Goal: Book appointment/travel/reservation

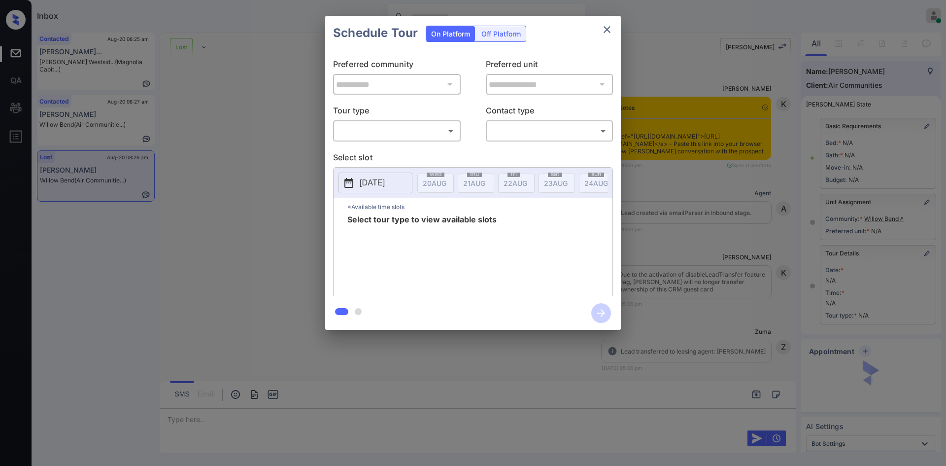
scroll to position [4475, 0]
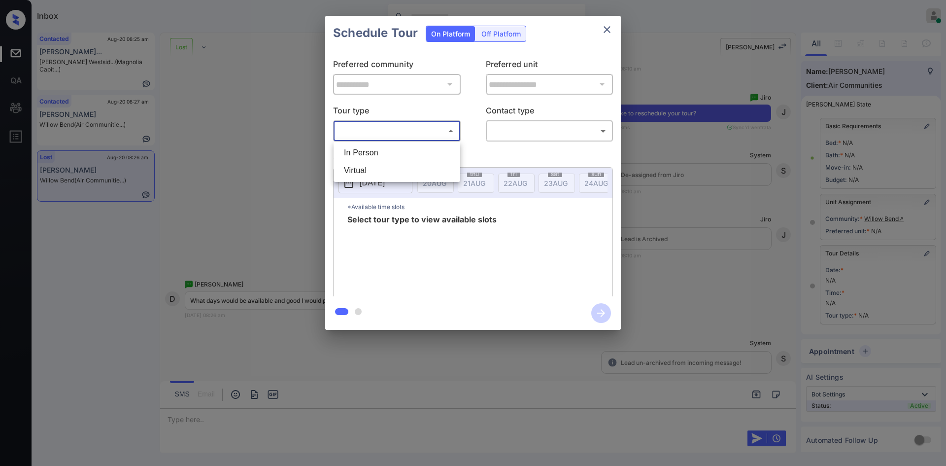
click at [434, 139] on body "Inbox Mukesh Online Set yourself offline Set yourself on break Profile Switch t…" at bounding box center [473, 233] width 946 height 466
click at [386, 152] on li "In Person" at bounding box center [397, 153] width 122 height 18
type input "********"
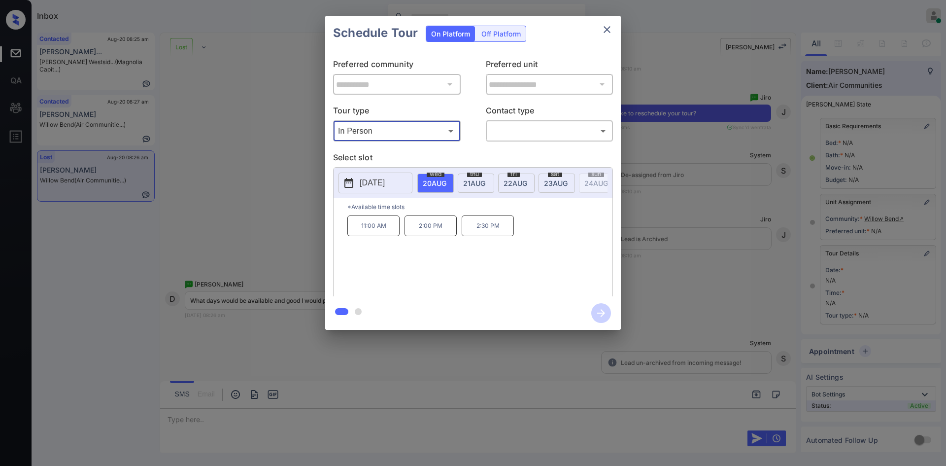
click at [379, 181] on p "[DATE]" at bounding box center [372, 183] width 25 height 12
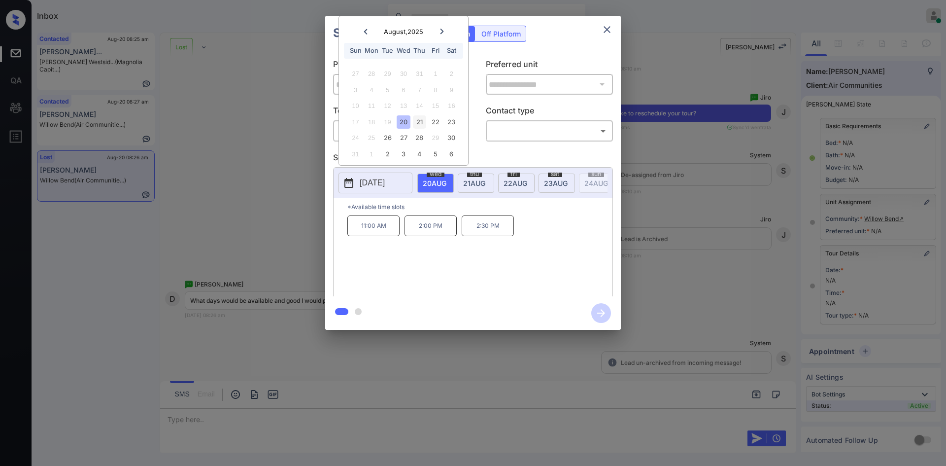
click at [423, 124] on div "21" at bounding box center [419, 121] width 13 height 13
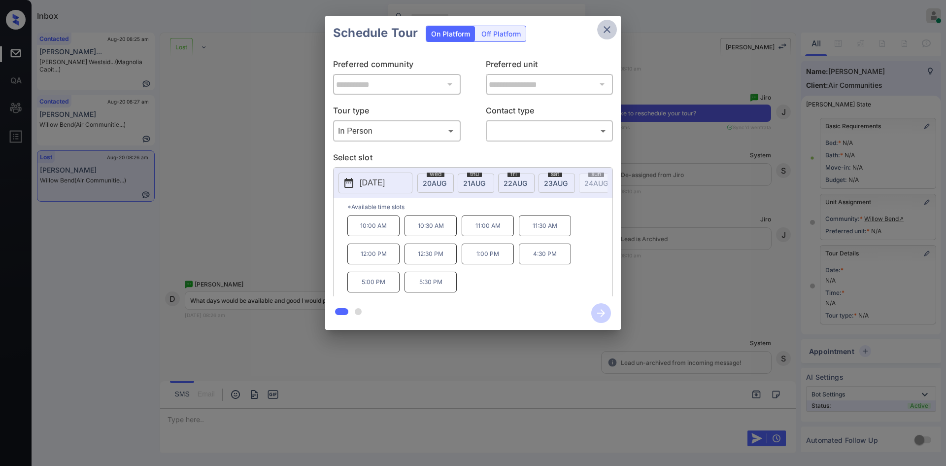
click at [607, 33] on icon "close" at bounding box center [607, 30] width 12 height 12
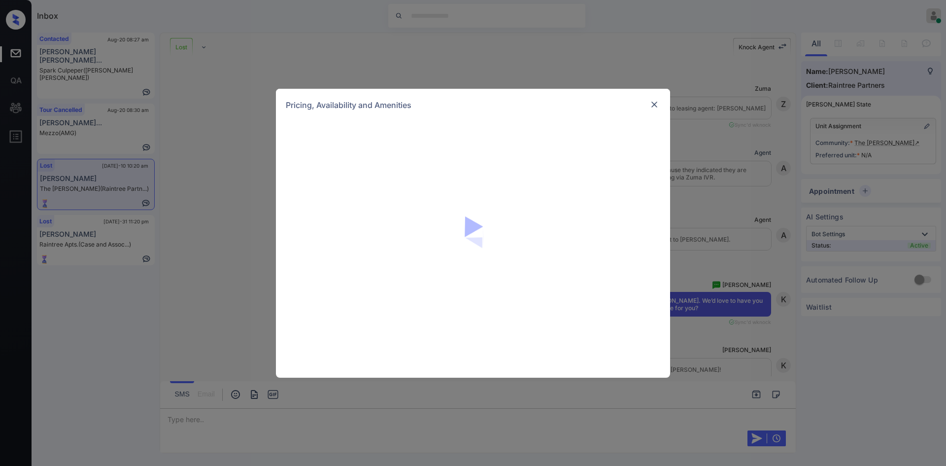
scroll to position [4121, 0]
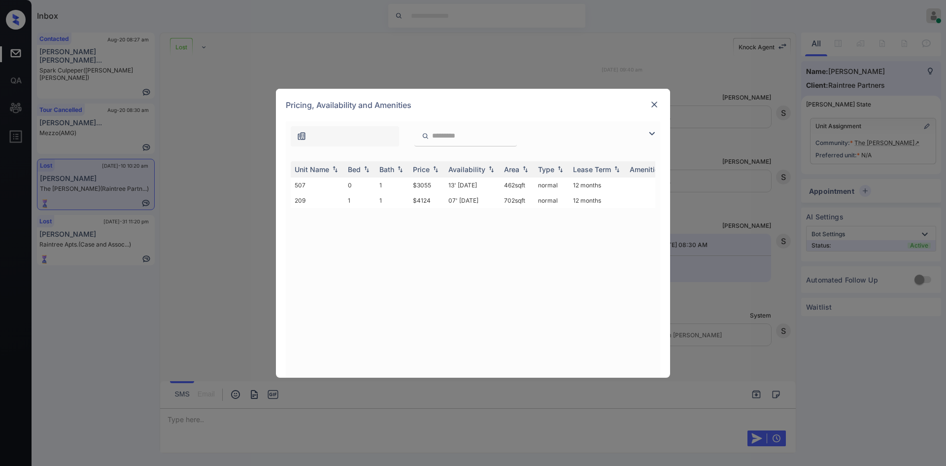
click at [654, 102] on img at bounding box center [655, 105] width 10 height 10
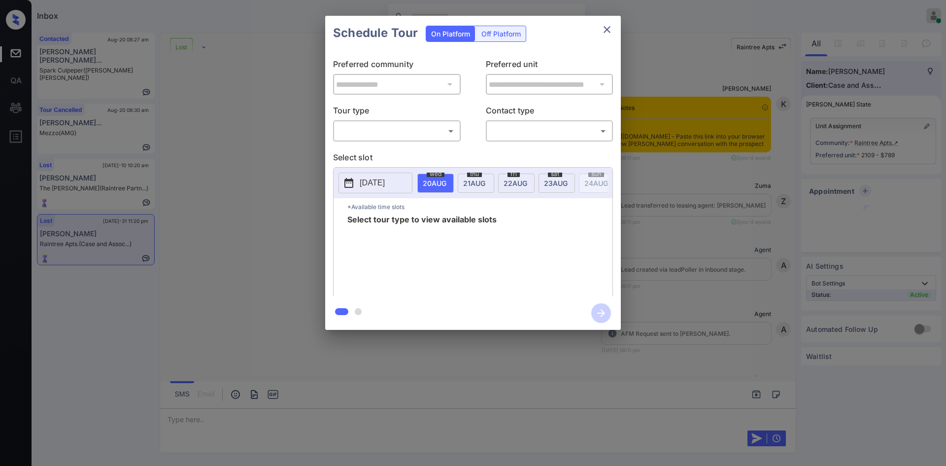
scroll to position [4973, 0]
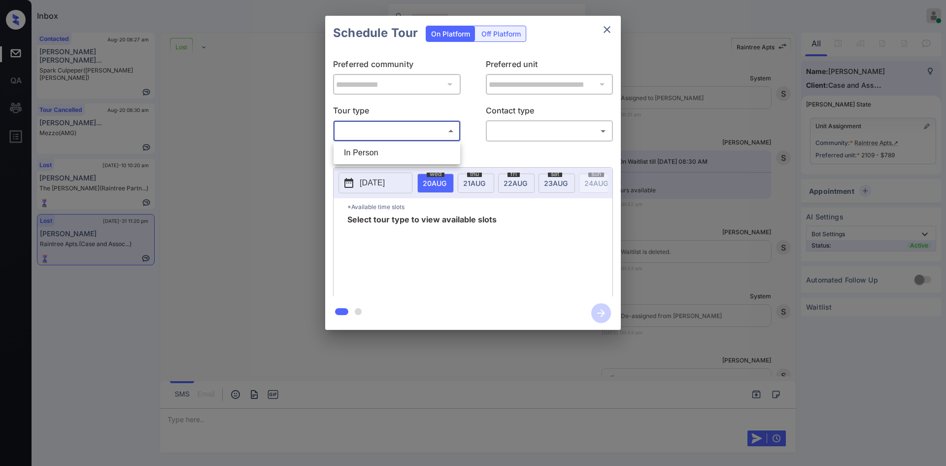
click at [422, 135] on body "Inbox Mukesh Online Set yourself offline Set yourself on break Profile Switch t…" at bounding box center [473, 233] width 946 height 466
click at [356, 157] on li "In Person" at bounding box center [397, 153] width 122 height 18
type input "********"
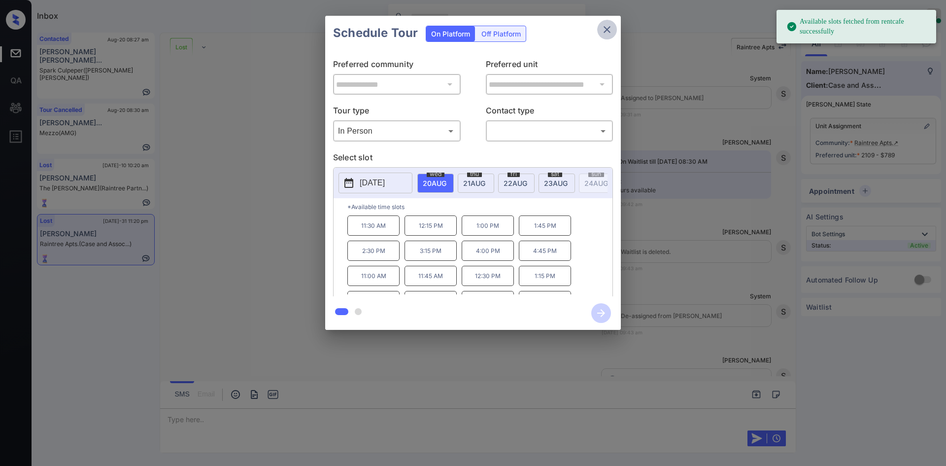
click at [611, 35] on icon "close" at bounding box center [607, 30] width 12 height 12
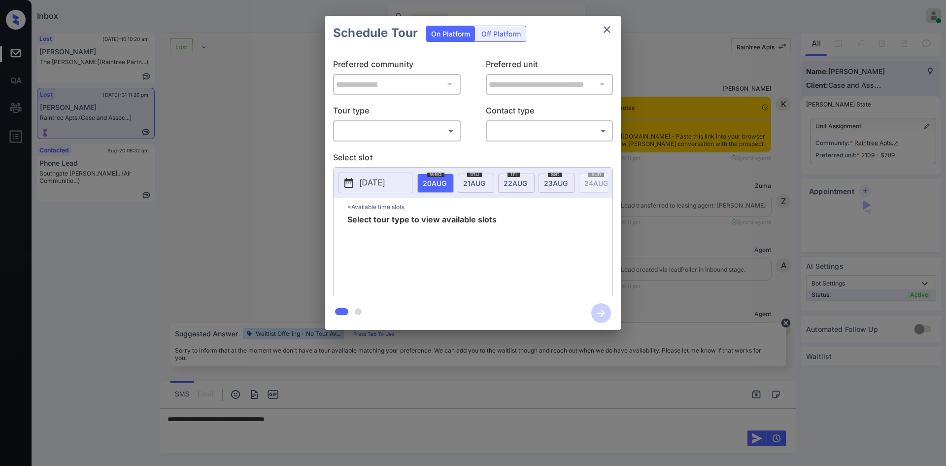
scroll to position [5174, 0]
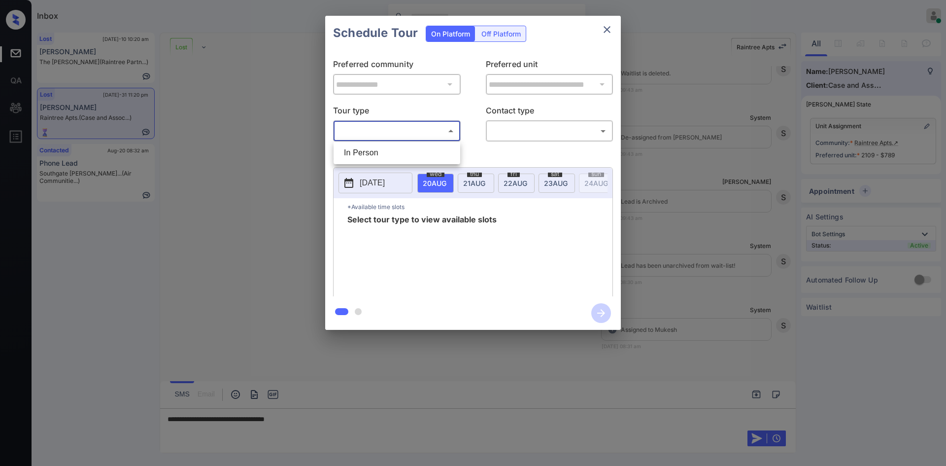
click at [430, 130] on body "Inbox Mukesh Online Set yourself offline Set yourself on break Profile Switch t…" at bounding box center [473, 233] width 946 height 466
click at [386, 147] on li "In Person" at bounding box center [397, 153] width 122 height 18
type input "********"
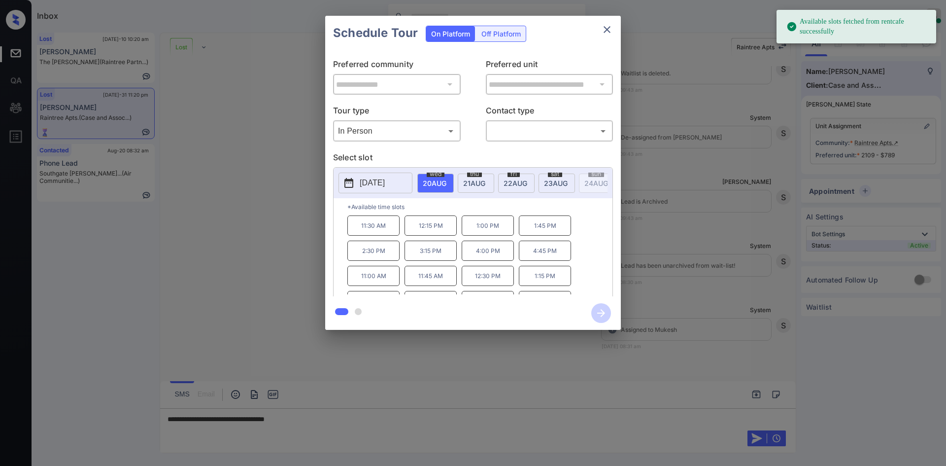
click at [385, 179] on p "[DATE]" at bounding box center [372, 183] width 25 height 12
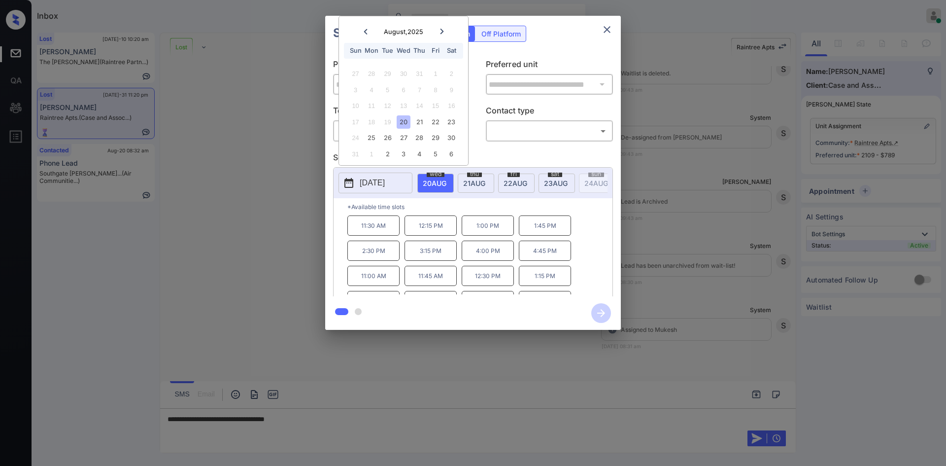
click at [439, 32] on icon at bounding box center [442, 32] width 6 height 6
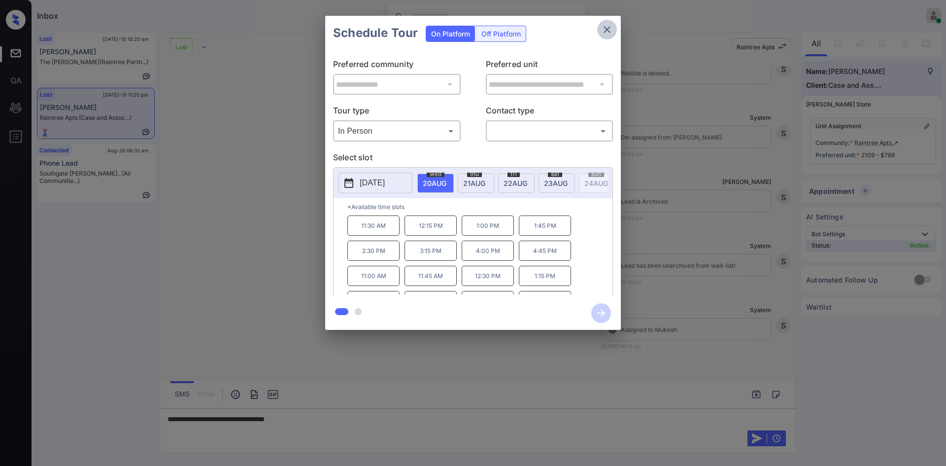
click at [607, 28] on icon "close" at bounding box center [607, 30] width 12 height 12
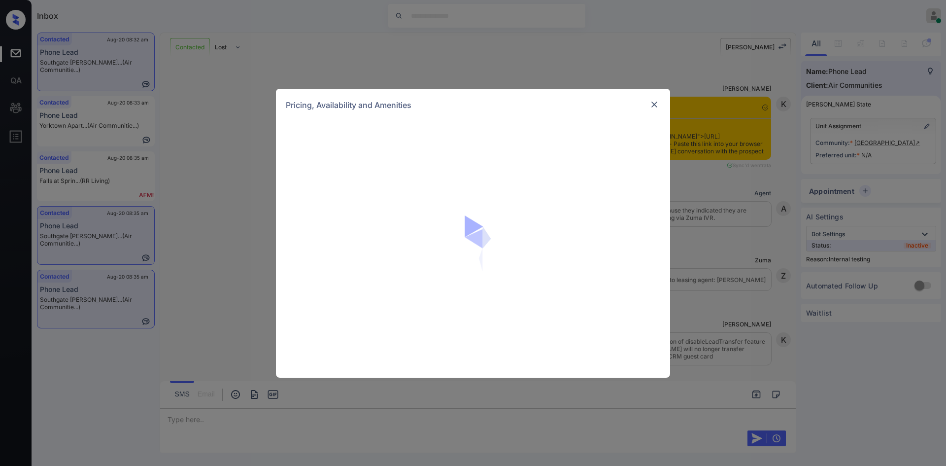
scroll to position [3278, 0]
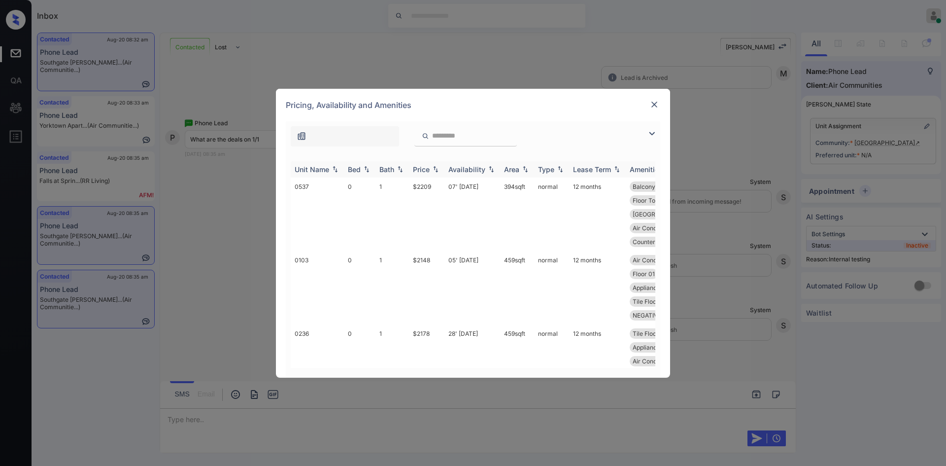
click at [428, 172] on div "Price" at bounding box center [421, 169] width 17 height 8
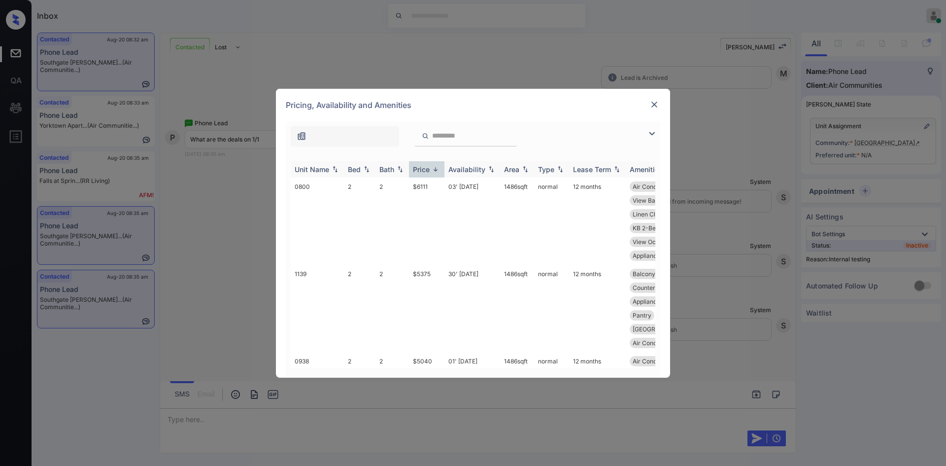
click at [428, 172] on div "Price" at bounding box center [421, 169] width 17 height 8
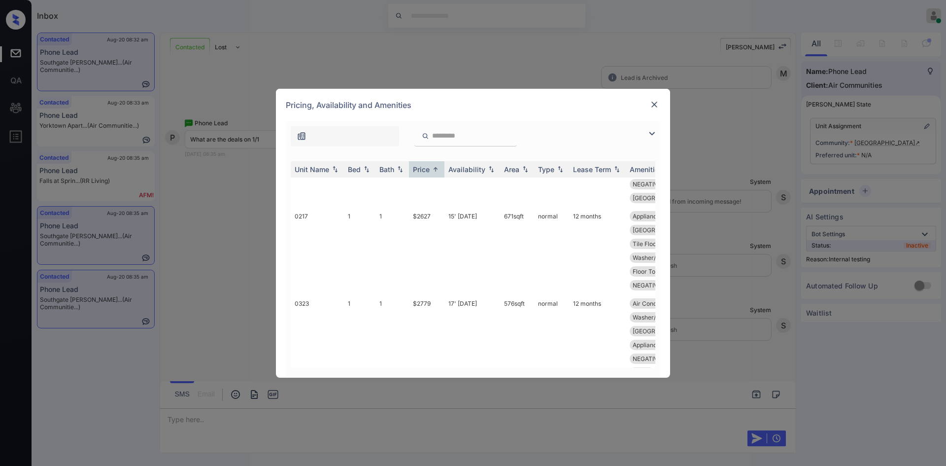
scroll to position [251, 0]
click at [417, 207] on td "$2627" at bounding box center [426, 250] width 35 height 87
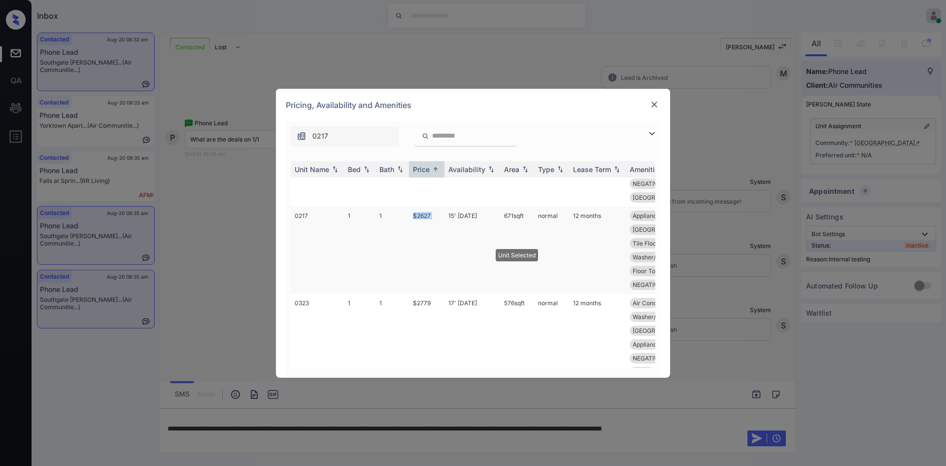
click at [417, 207] on td "$2627" at bounding box center [426, 250] width 35 height 87
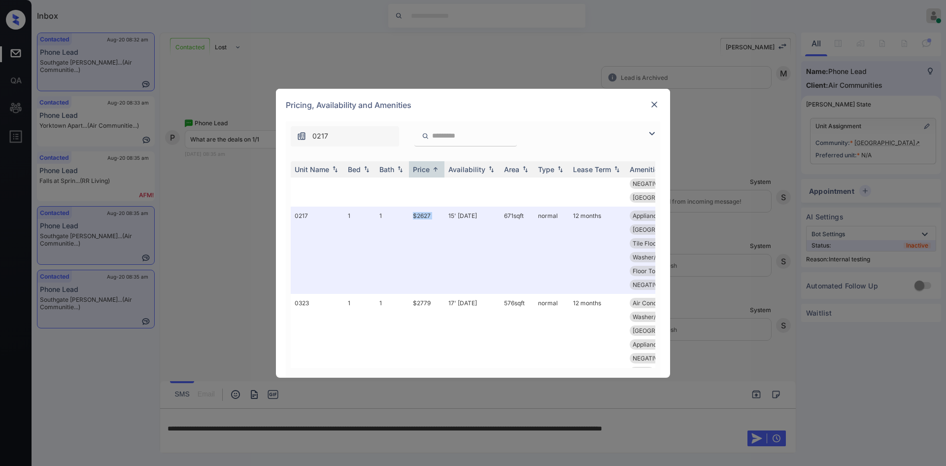
click at [656, 104] on img at bounding box center [655, 105] width 10 height 10
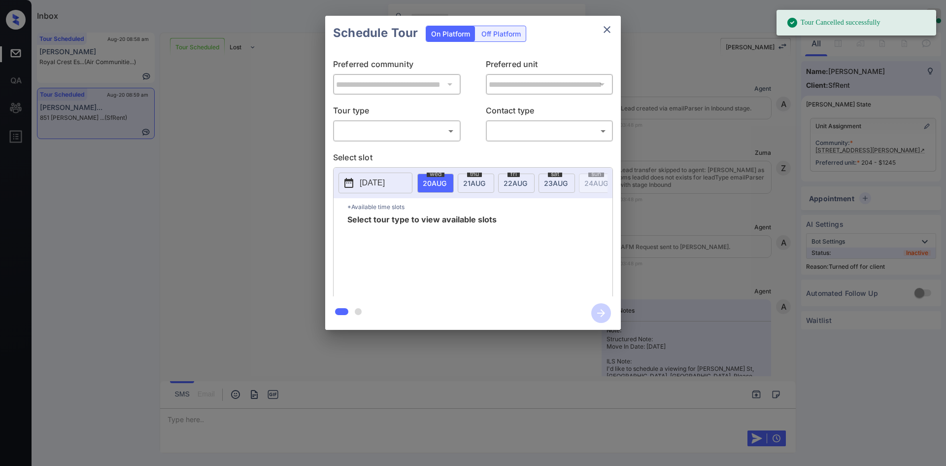
scroll to position [4713, 0]
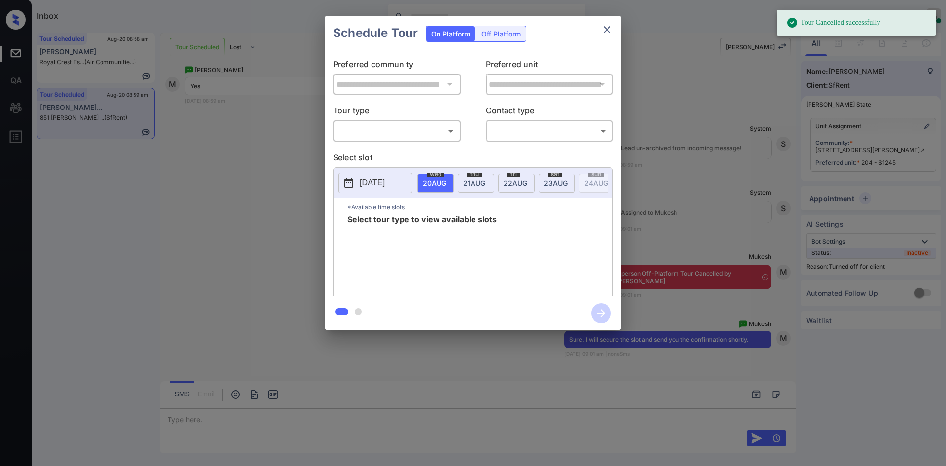
click at [505, 40] on div "Off Platform" at bounding box center [501, 33] width 49 height 15
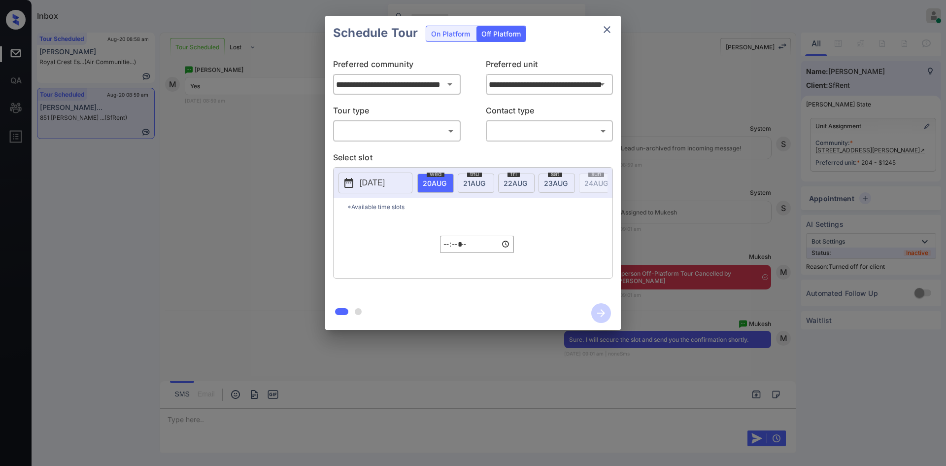
click at [427, 139] on div "​ ​" at bounding box center [397, 130] width 128 height 21
drag, startPoint x: 412, startPoint y: 133, endPoint x: 379, endPoint y: 148, distance: 36.4
click at [379, 148] on body "Inbox Mukesh Online Set yourself offline Set yourself on break Profile Switch t…" at bounding box center [473, 233] width 946 height 466
click at [379, 148] on li "In Person" at bounding box center [397, 153] width 122 height 18
type input "********"
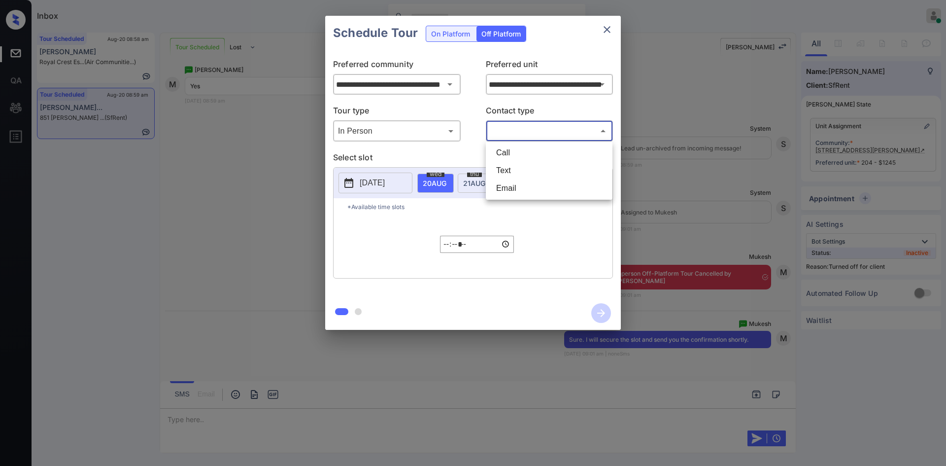
drag, startPoint x: 552, startPoint y: 131, endPoint x: 524, endPoint y: 169, distance: 47.2
click at [524, 169] on body "Inbox Mukesh Online Set yourself offline Set yourself on break Profile Switch t…" at bounding box center [473, 233] width 946 height 466
click at [524, 169] on li "Text" at bounding box center [549, 171] width 122 height 18
type input "****"
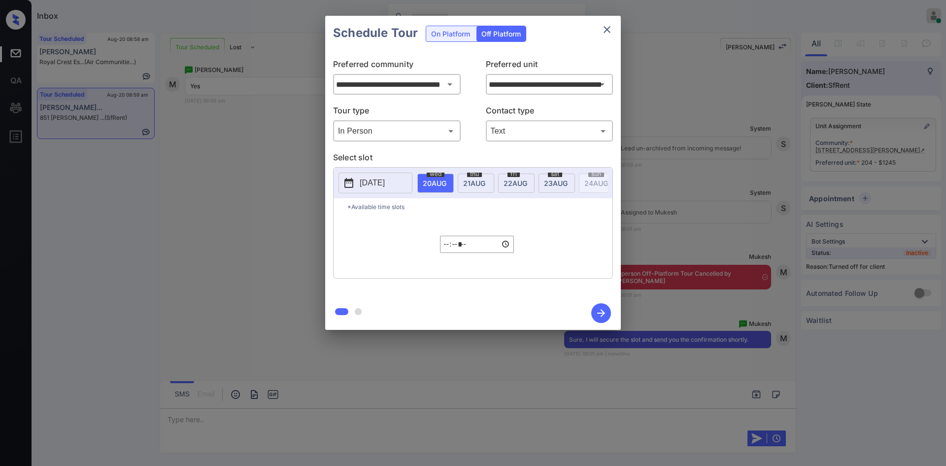
click at [385, 180] on p "2025-08-19" at bounding box center [372, 183] width 25 height 12
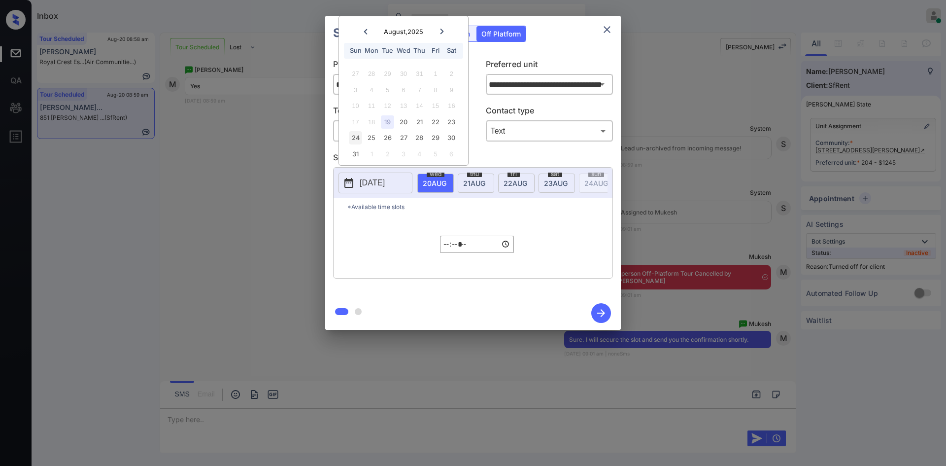
click at [349, 137] on div "24" at bounding box center [355, 137] width 13 height 13
click at [357, 140] on div "24" at bounding box center [355, 137] width 13 height 13
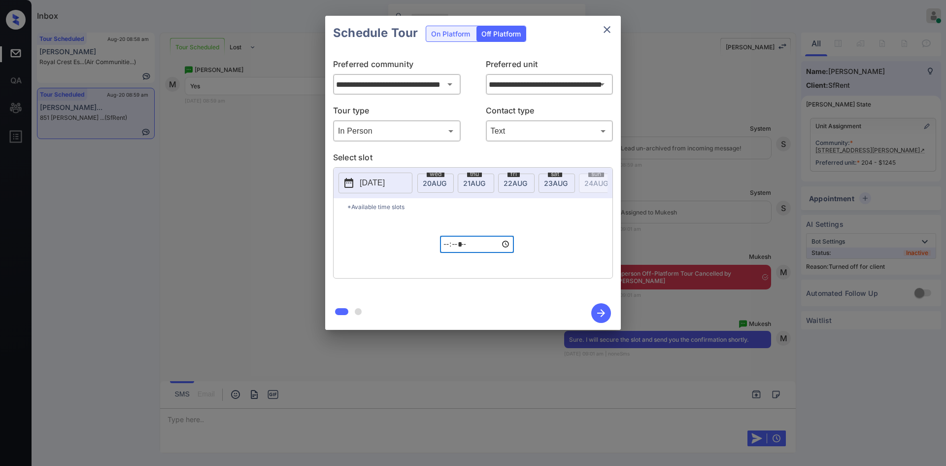
click at [444, 252] on input "*****" at bounding box center [477, 244] width 74 height 17
type input "*****"
click at [605, 310] on icon "button" at bounding box center [601, 313] width 20 height 20
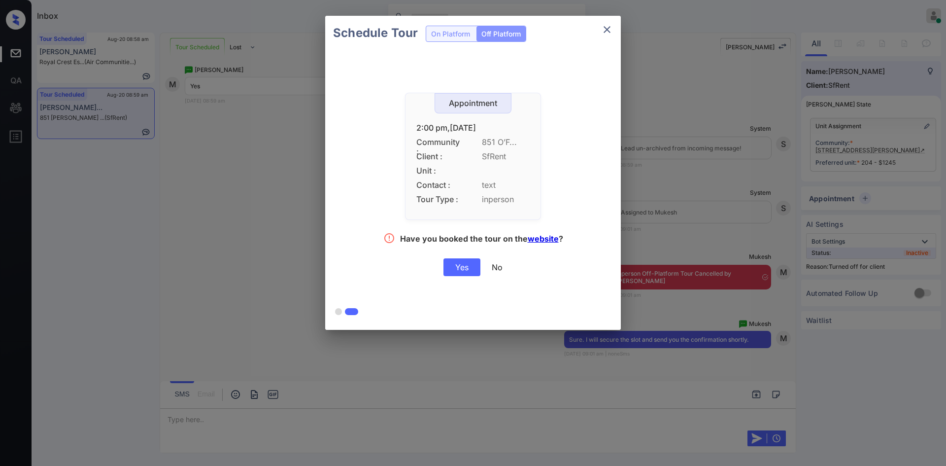
click at [459, 267] on div "Yes" at bounding box center [462, 267] width 37 height 18
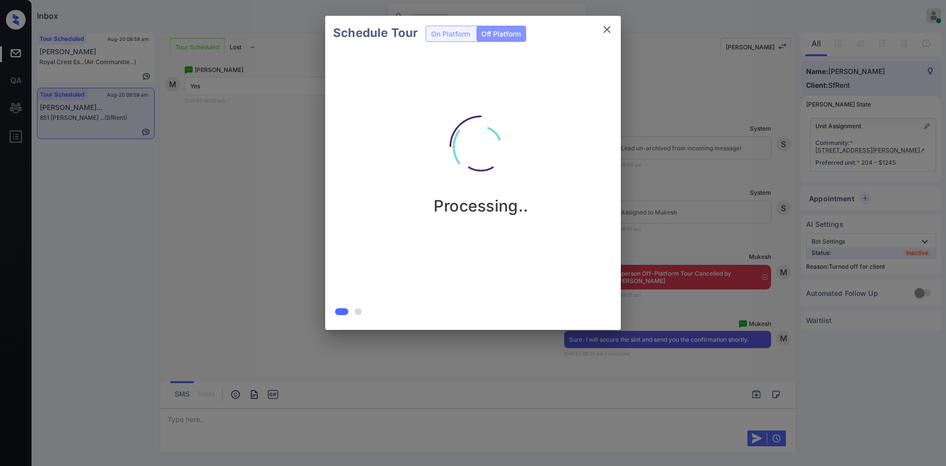
click at [660, 44] on div "Schedule Tour On Platform Off Platform Processing.." at bounding box center [473, 173] width 946 height 346
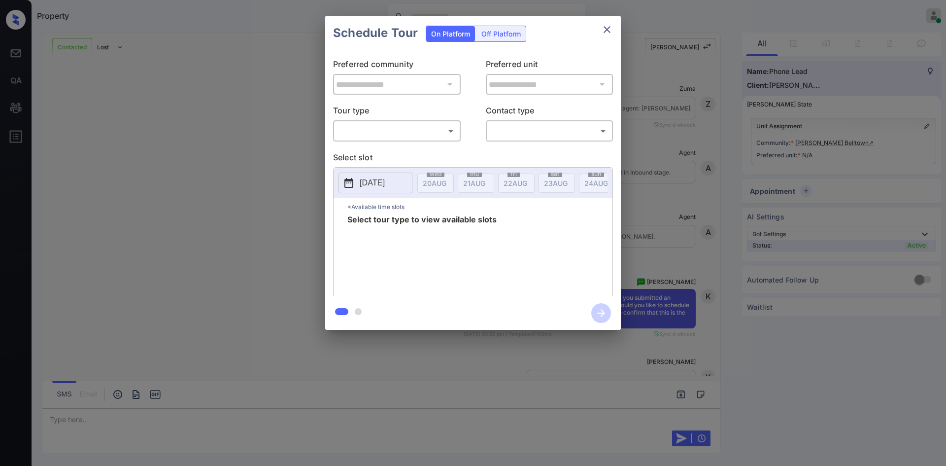
scroll to position [421, 0]
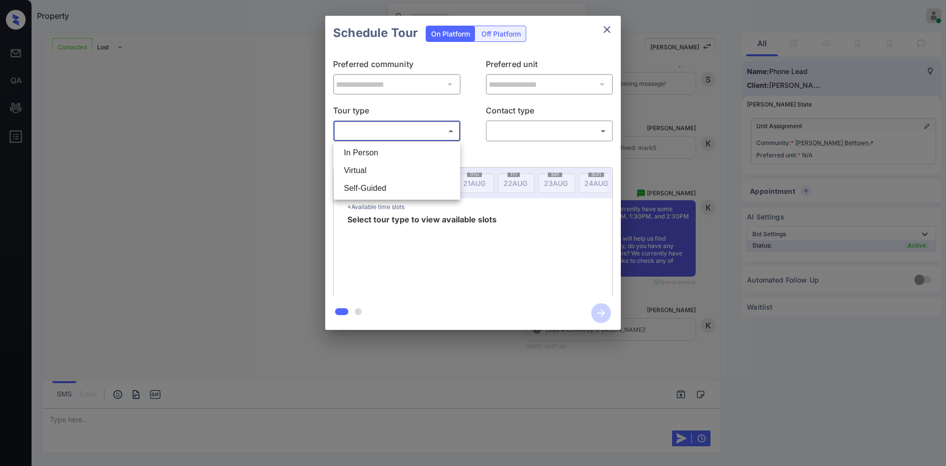
click at [416, 133] on body "Property Mukesh Online Set yourself offline Set yourself on break Profile Switc…" at bounding box center [473, 233] width 946 height 466
click at [402, 171] on li "Virtual" at bounding box center [397, 171] width 122 height 18
type input "*******"
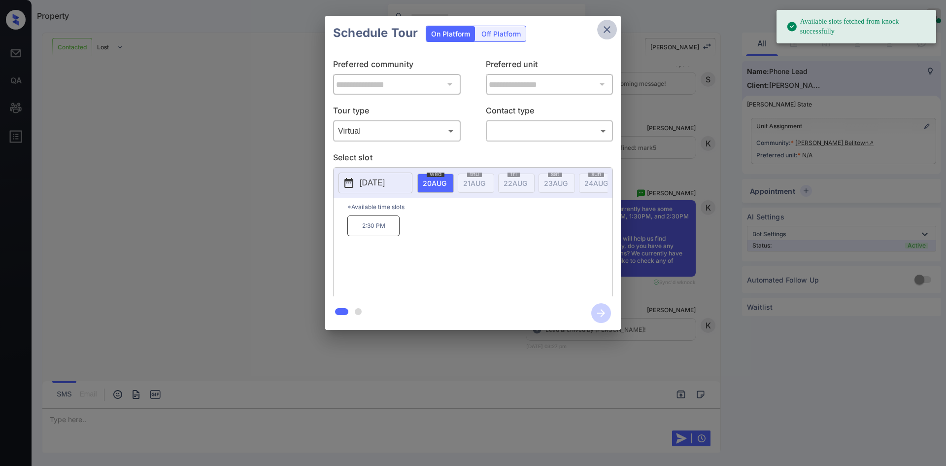
click at [603, 36] on button "close" at bounding box center [607, 30] width 20 height 20
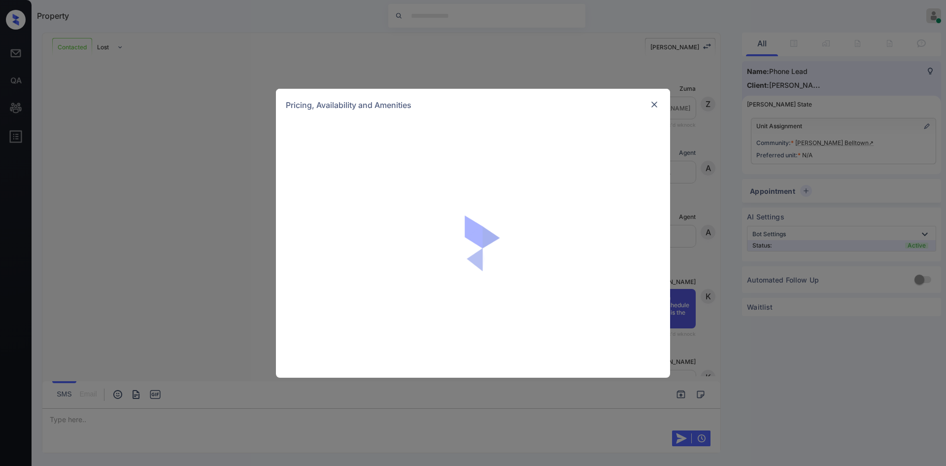
scroll to position [421, 0]
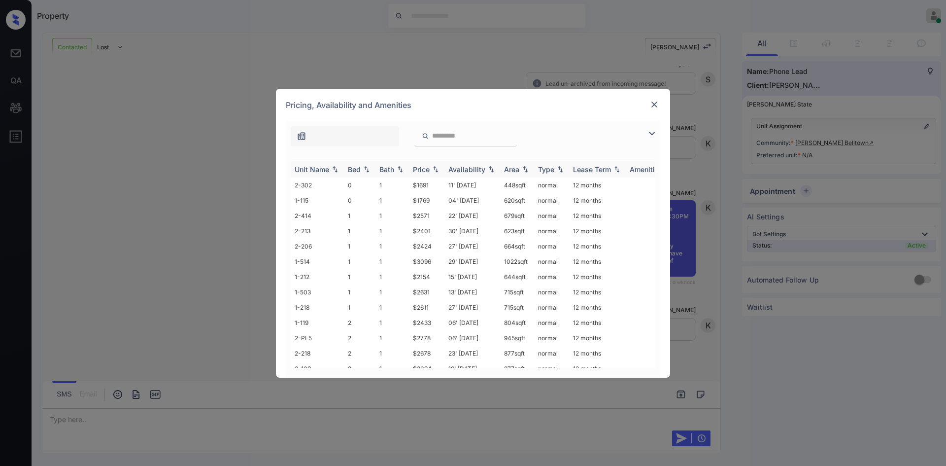
click at [426, 164] on th "Price" at bounding box center [426, 169] width 35 height 16
click at [417, 217] on td "$2154" at bounding box center [426, 215] width 35 height 15
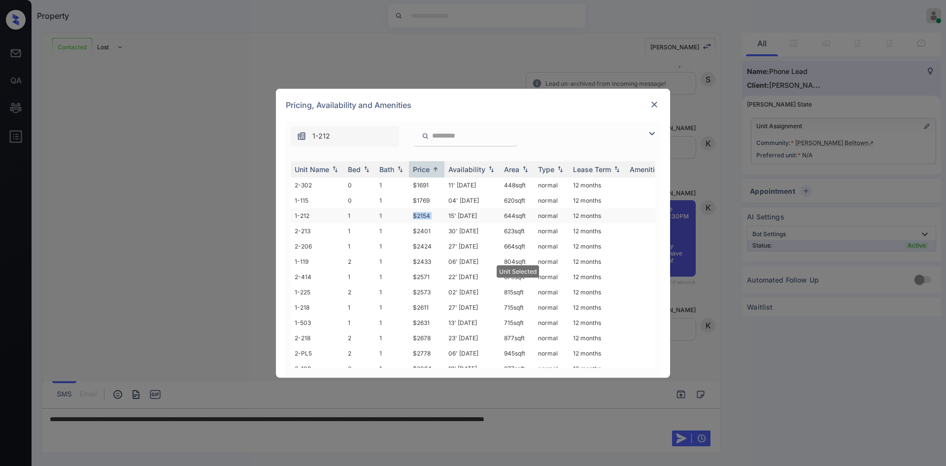
click at [417, 217] on td "$2154" at bounding box center [426, 215] width 35 height 15
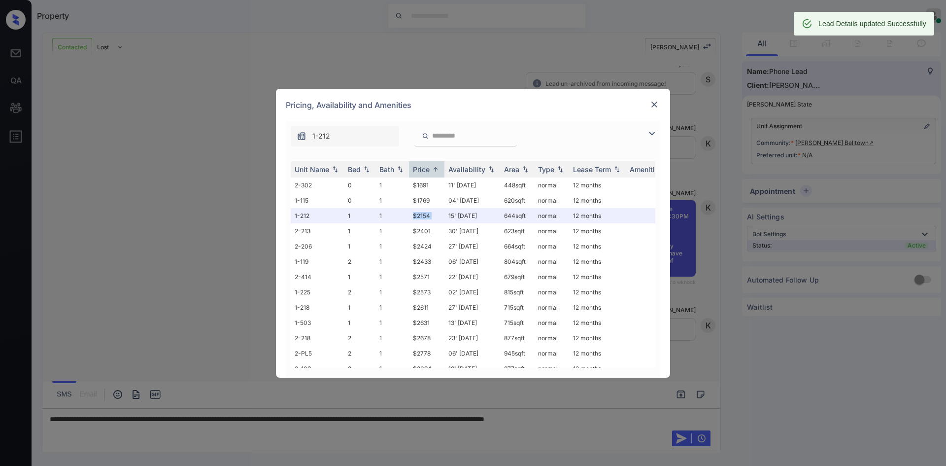
scroll to position [486, 0]
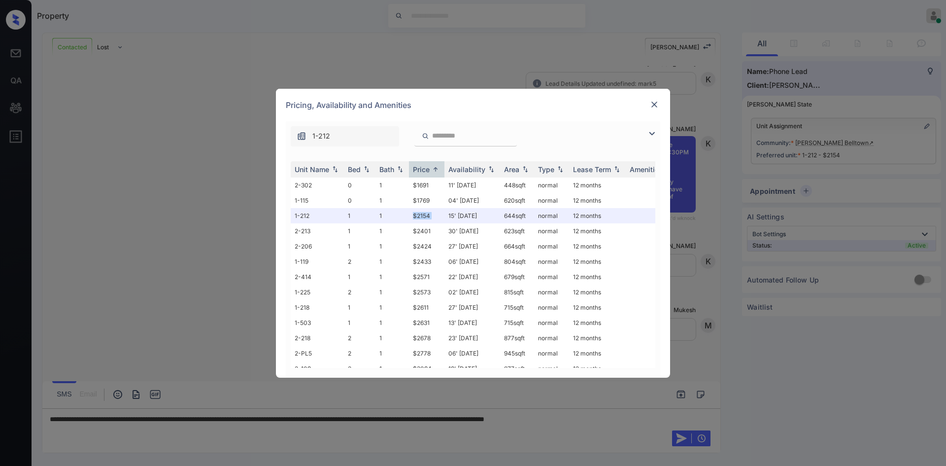
click at [656, 104] on img at bounding box center [655, 105] width 10 height 10
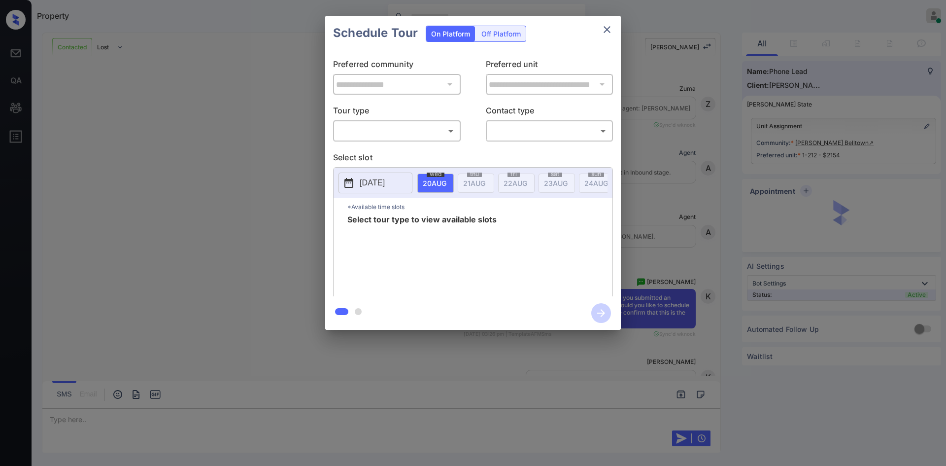
scroll to position [486, 0]
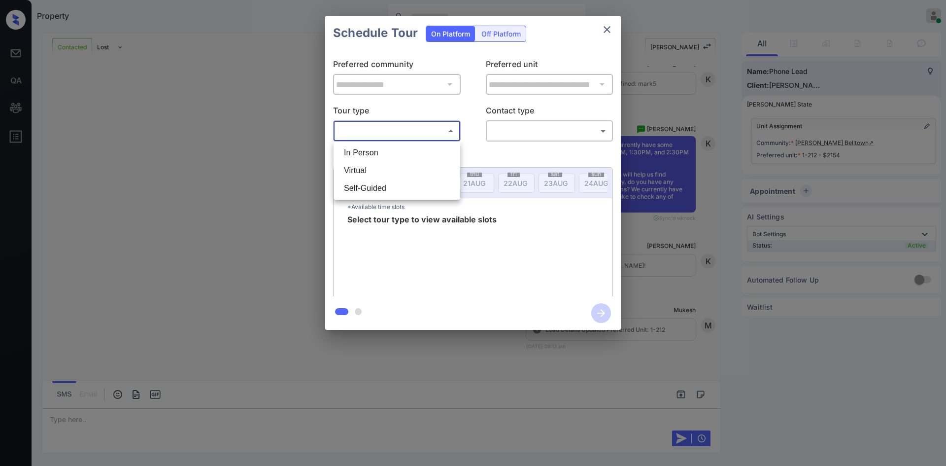
click at [405, 130] on body "Property Mukesh Online Set yourself offline Set yourself on break Profile Switc…" at bounding box center [473, 233] width 946 height 466
click at [380, 165] on li "Virtual" at bounding box center [397, 171] width 122 height 18
type input "*******"
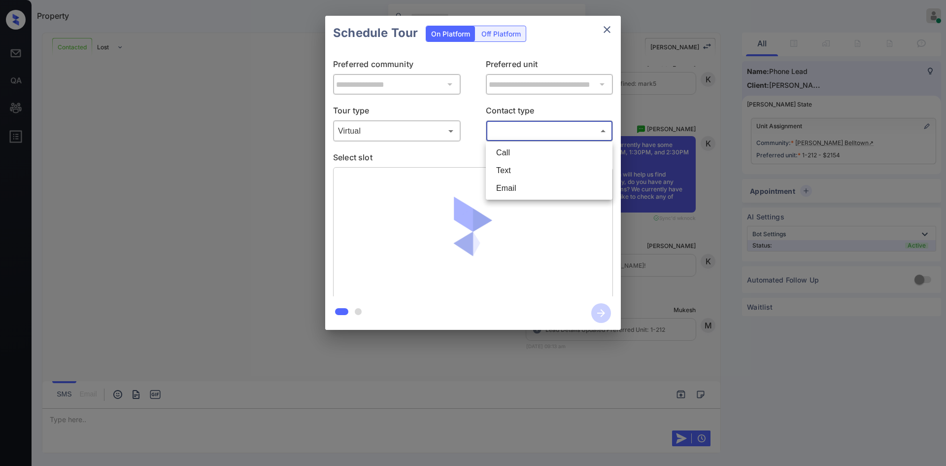
click at [513, 127] on body "Property Mukesh Online Set yourself offline Set yourself on break Profile Switc…" at bounding box center [473, 233] width 946 height 466
click at [518, 173] on li "Text" at bounding box center [549, 171] width 122 height 18
type input "****"
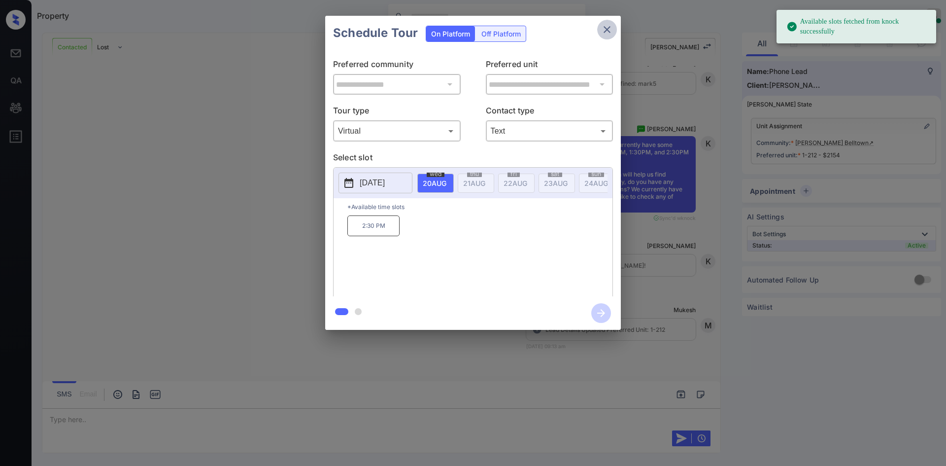
click at [609, 28] on icon "close" at bounding box center [607, 29] width 7 height 7
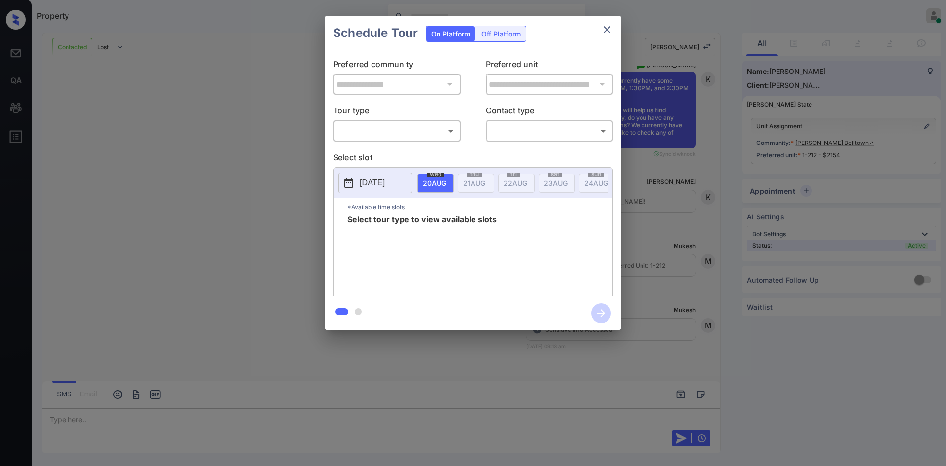
scroll to position [624, 0]
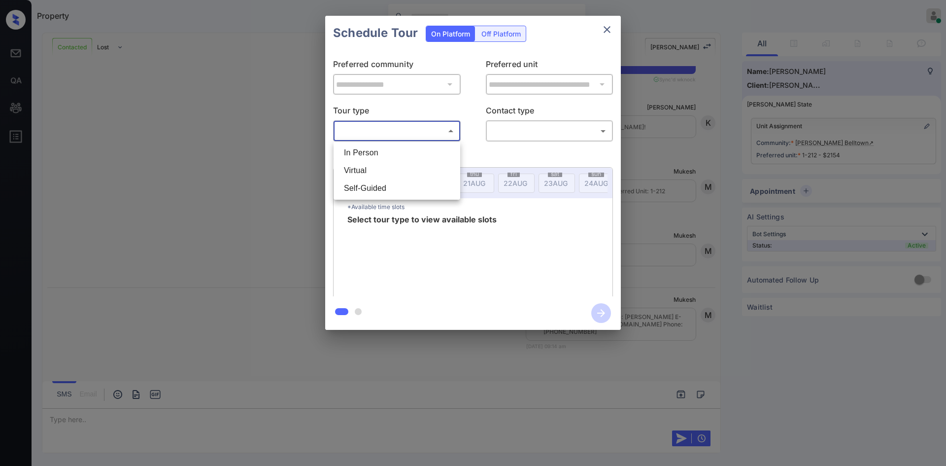
click at [420, 135] on body "Property Mukesh Online Set yourself offline Set yourself on break Profile Switc…" at bounding box center [473, 233] width 946 height 466
click at [364, 172] on li "Virtual" at bounding box center [397, 171] width 122 height 18
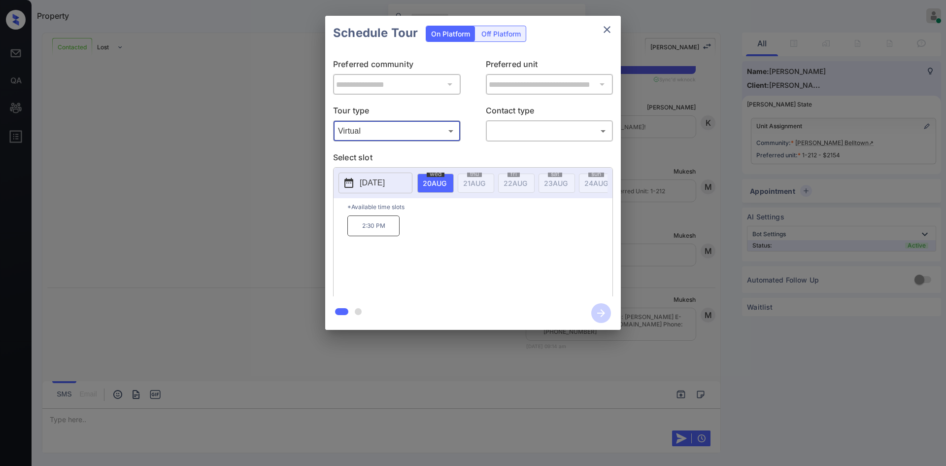
type input "*******"
click at [385, 185] on p "[DATE]" at bounding box center [372, 183] width 25 height 12
click at [608, 28] on icon "close" at bounding box center [607, 30] width 12 height 12
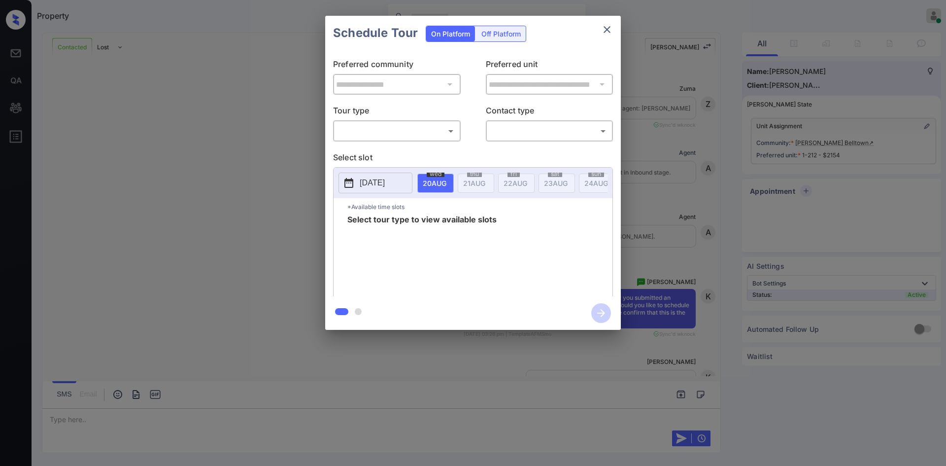
scroll to position [714, 0]
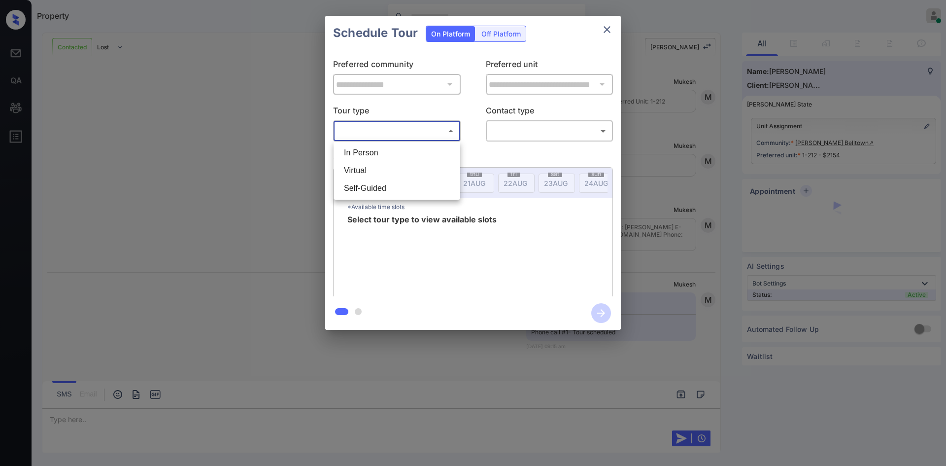
drag, startPoint x: 395, startPoint y: 123, endPoint x: 380, endPoint y: 175, distance: 54.9
click at [380, 175] on body "Property Mukesh Online Set yourself offline Set yourself on break Profile Switc…" at bounding box center [473, 233] width 946 height 466
click at [380, 175] on li "Virtual" at bounding box center [397, 171] width 122 height 18
type input "*******"
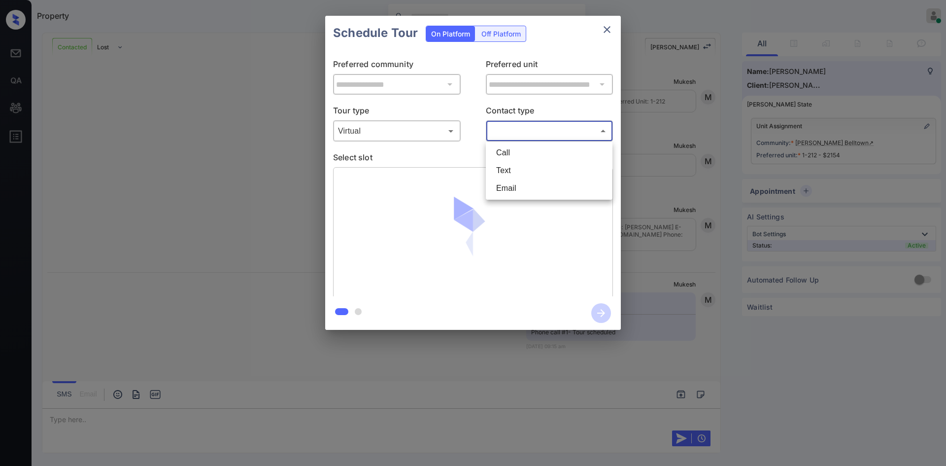
click at [508, 138] on body "Property Mukesh Online Set yourself offline Set yourself on break Profile Switc…" at bounding box center [473, 233] width 946 height 466
click at [510, 176] on li "Text" at bounding box center [549, 171] width 122 height 18
type input "****"
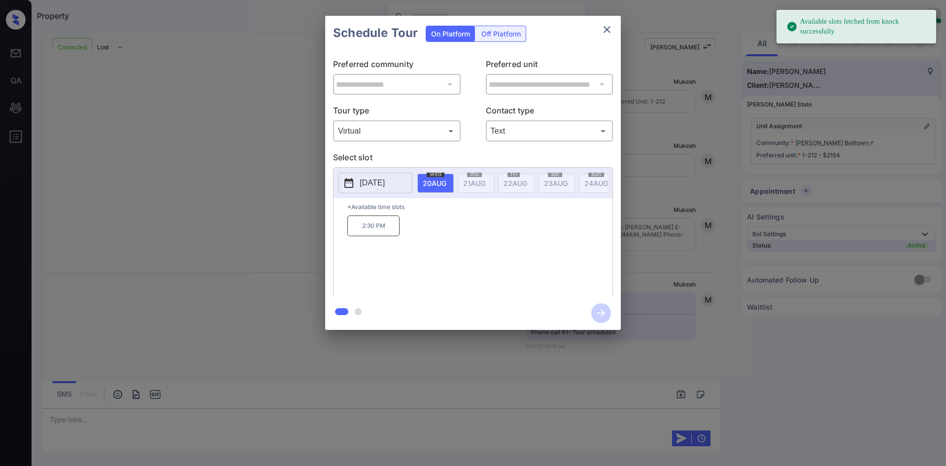
click at [381, 234] on p "2:30 PM" at bounding box center [374, 225] width 52 height 21
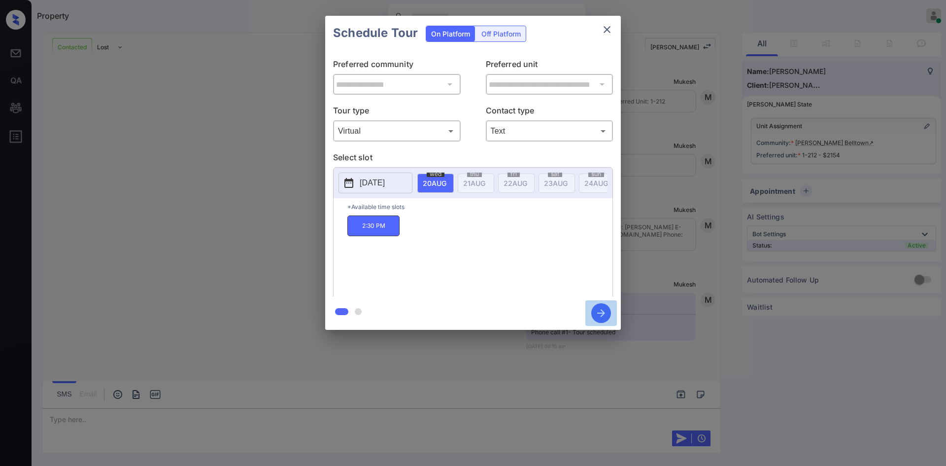
click at [606, 309] on icon "button" at bounding box center [601, 313] width 20 height 20
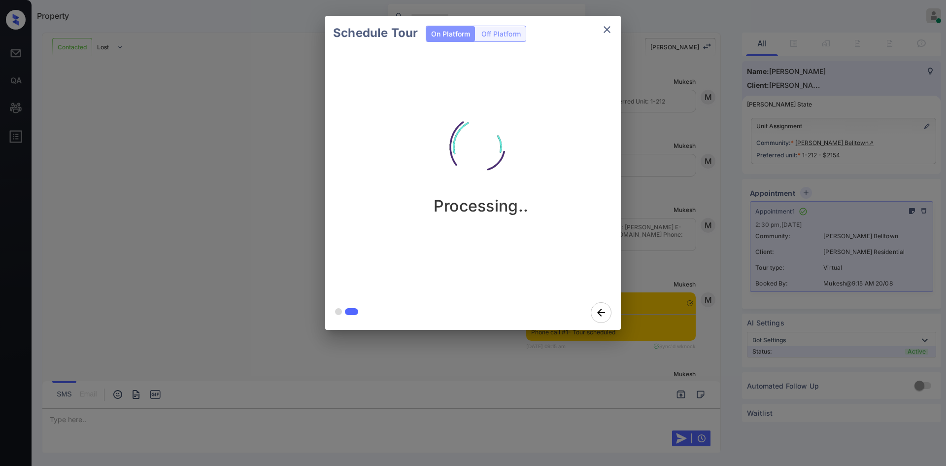
scroll to position [1253, 0]
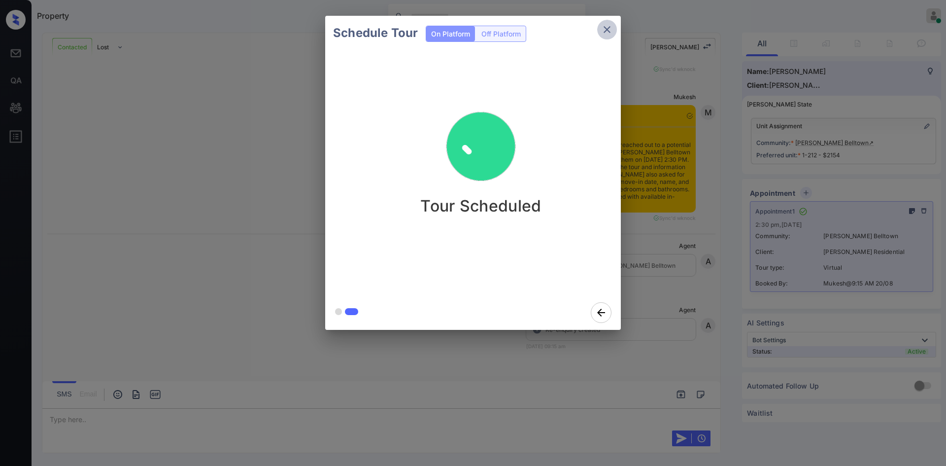
click at [608, 28] on icon "close" at bounding box center [607, 30] width 12 height 12
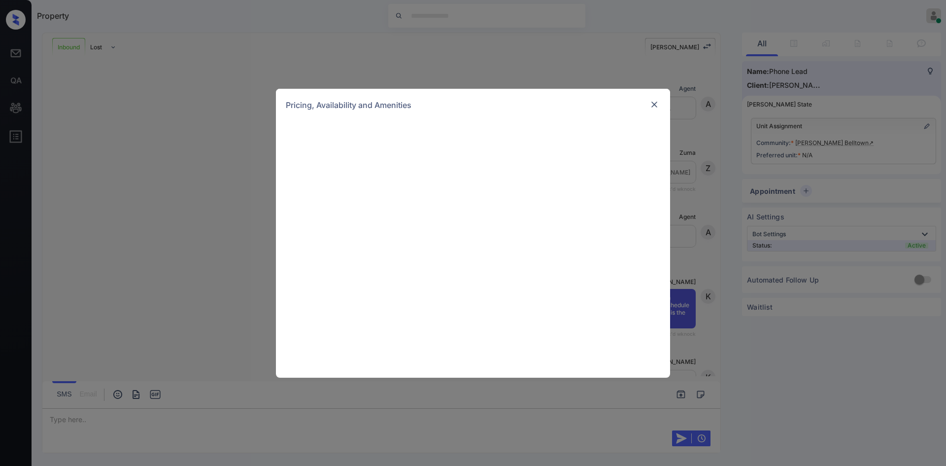
scroll to position [52, 0]
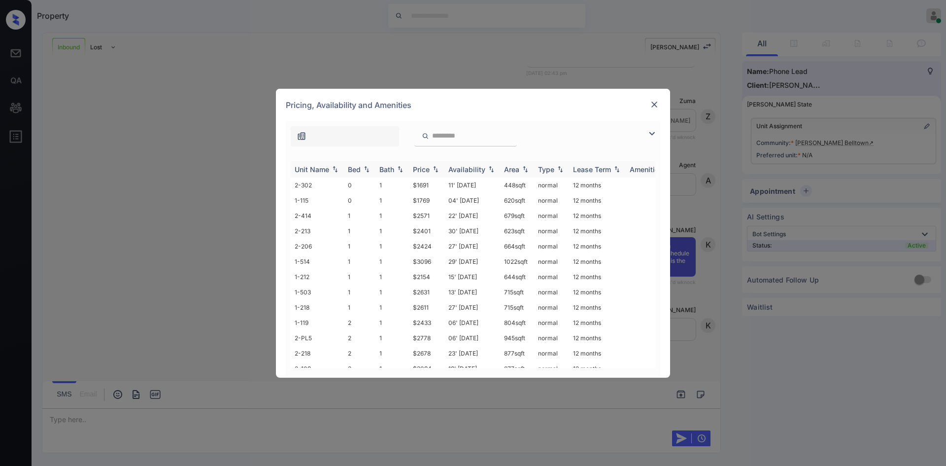
click at [425, 168] on div "Price" at bounding box center [421, 169] width 17 height 8
click at [657, 106] on img at bounding box center [655, 105] width 10 height 10
click at [425, 166] on div "Price" at bounding box center [421, 169] width 17 height 8
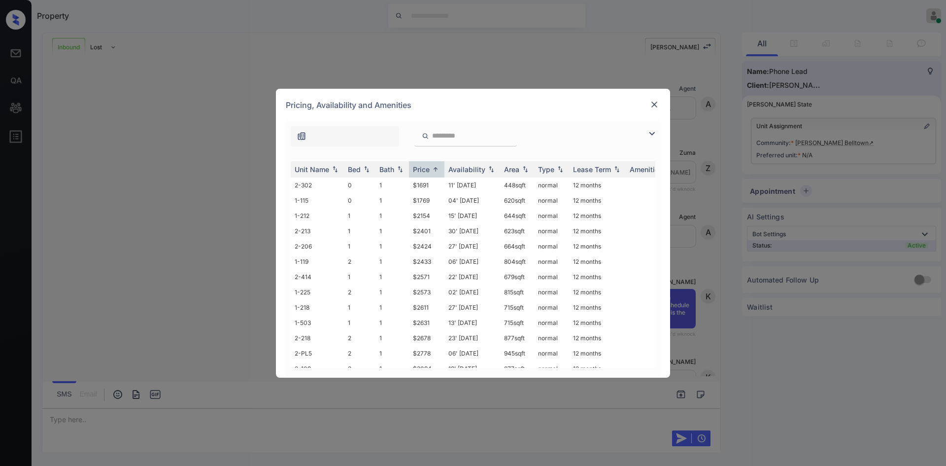
click at [659, 105] on img at bounding box center [655, 105] width 10 height 10
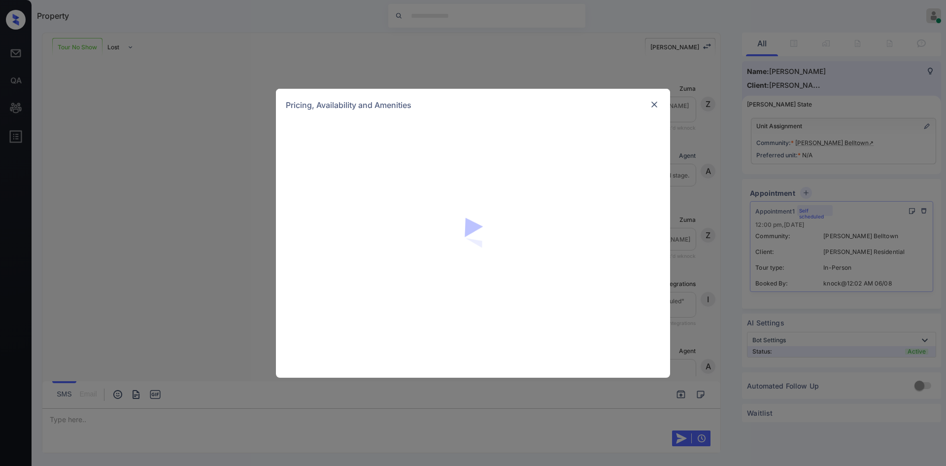
scroll to position [1204, 0]
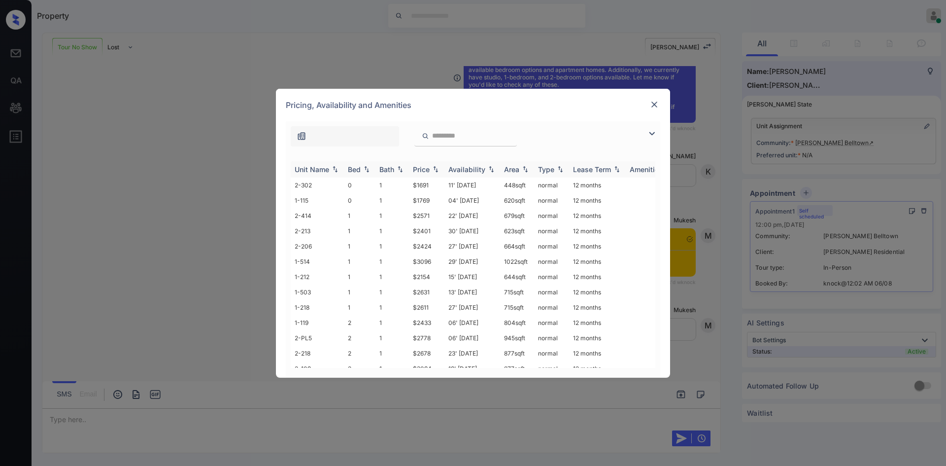
click at [428, 171] on div "Price" at bounding box center [421, 169] width 17 height 8
click at [655, 107] on img at bounding box center [655, 105] width 10 height 10
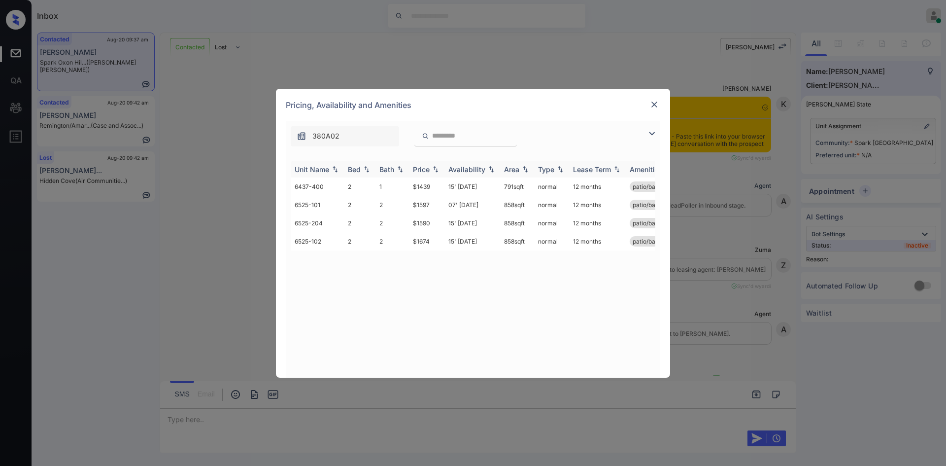
scroll to position [1231, 0]
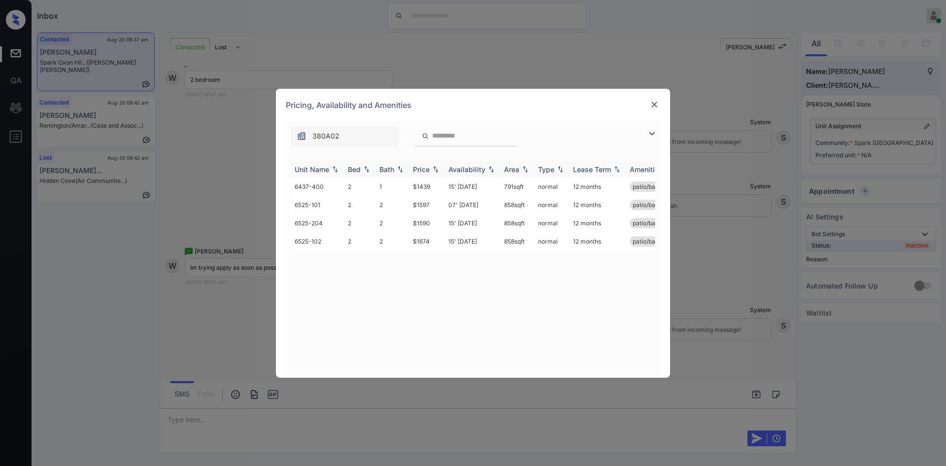
click at [426, 170] on div "Price" at bounding box center [421, 169] width 17 height 8
click at [423, 188] on td "$1439" at bounding box center [426, 186] width 35 height 18
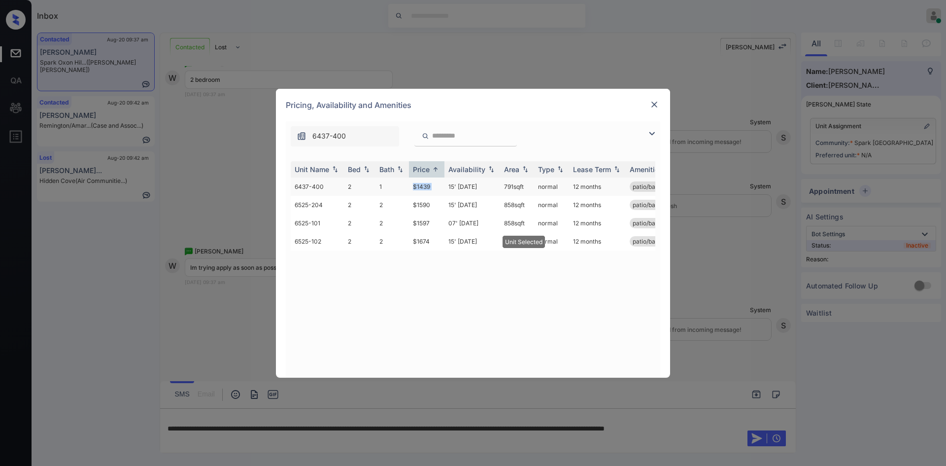
click at [423, 188] on td "$1439" at bounding box center [426, 186] width 35 height 18
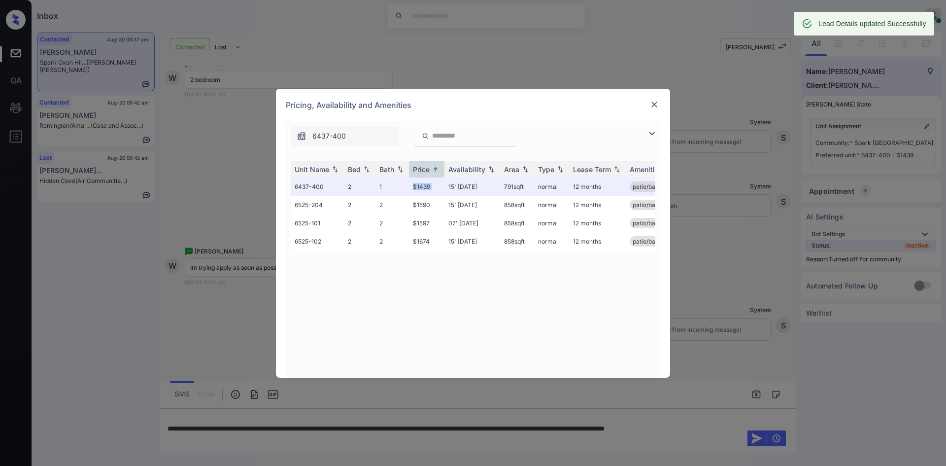
click at [654, 106] on img at bounding box center [655, 105] width 10 height 10
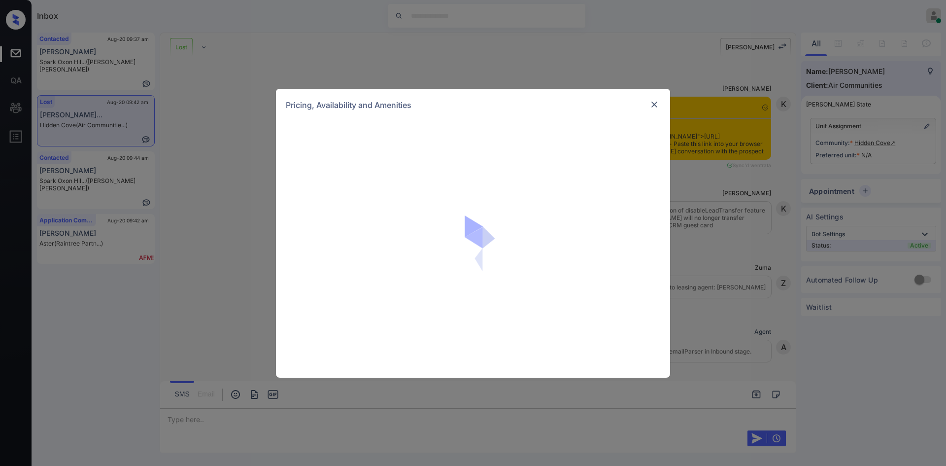
scroll to position [1129, 0]
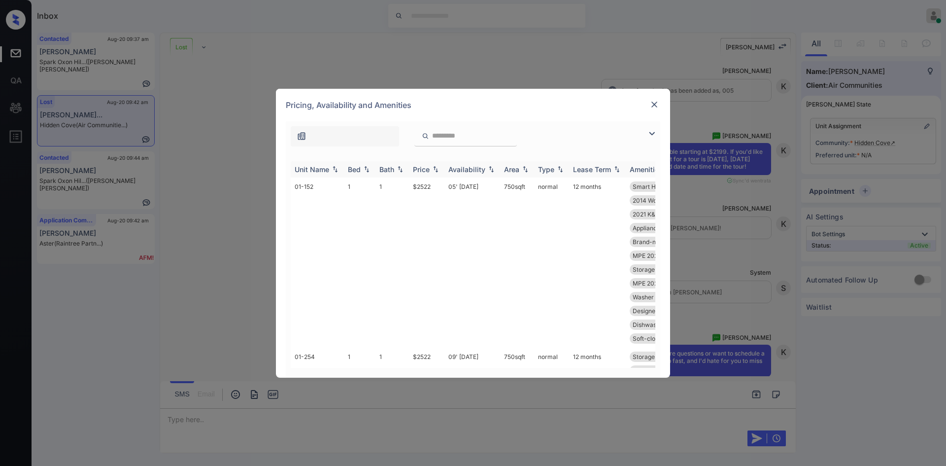
click at [426, 170] on div "Price" at bounding box center [421, 169] width 17 height 8
click at [421, 183] on td "$2199" at bounding box center [426, 269] width 35 height 184
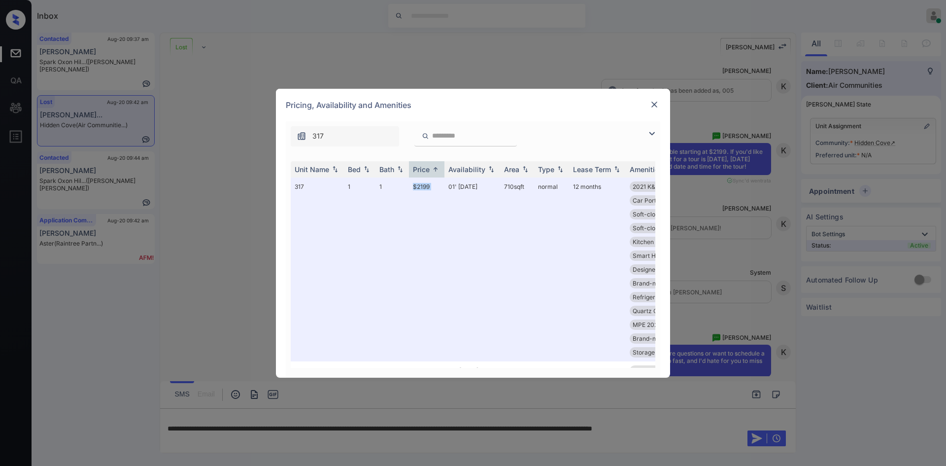
click at [656, 103] on img at bounding box center [655, 105] width 10 height 10
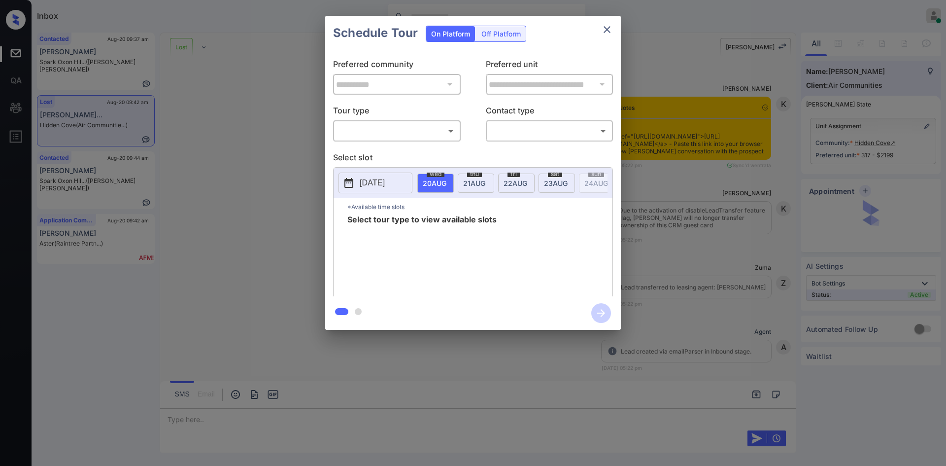
scroll to position [3174, 0]
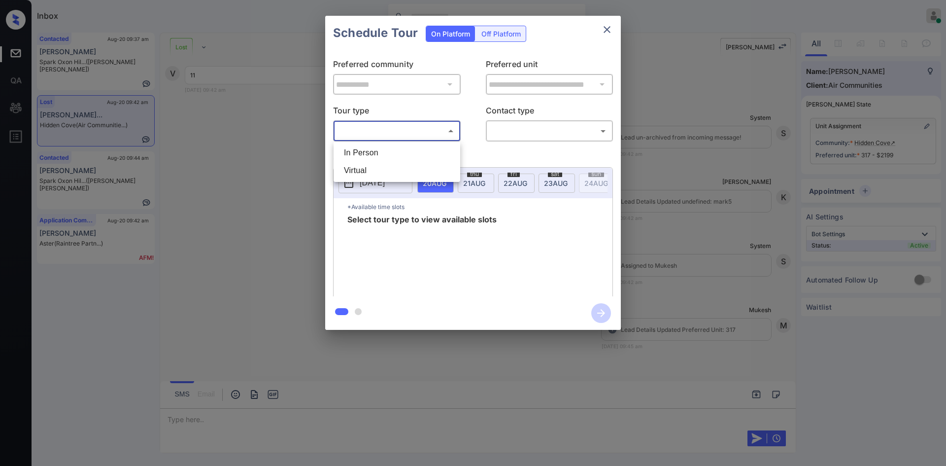
click at [398, 126] on body "Inbox Mukesh Online Set yourself offline Set yourself on break Profile Switch t…" at bounding box center [473, 233] width 946 height 466
click at [384, 151] on li "In Person" at bounding box center [397, 153] width 122 height 18
type input "********"
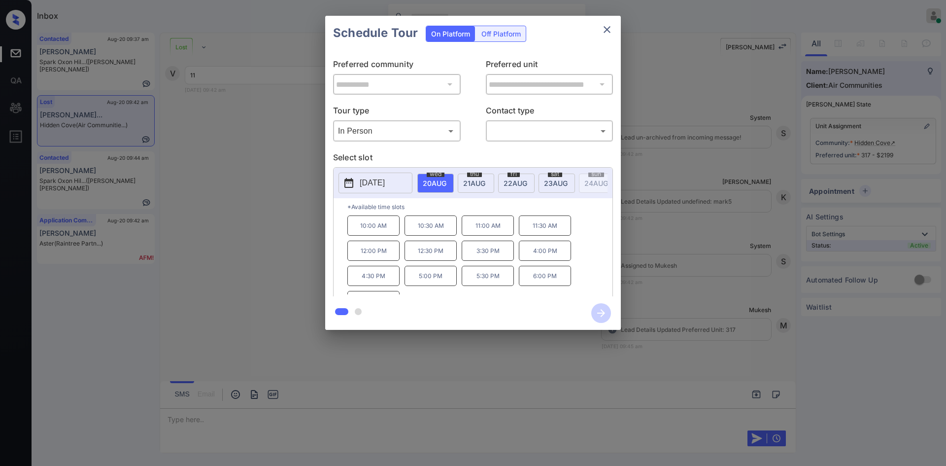
click at [259, 256] on div "**********" at bounding box center [473, 173] width 946 height 346
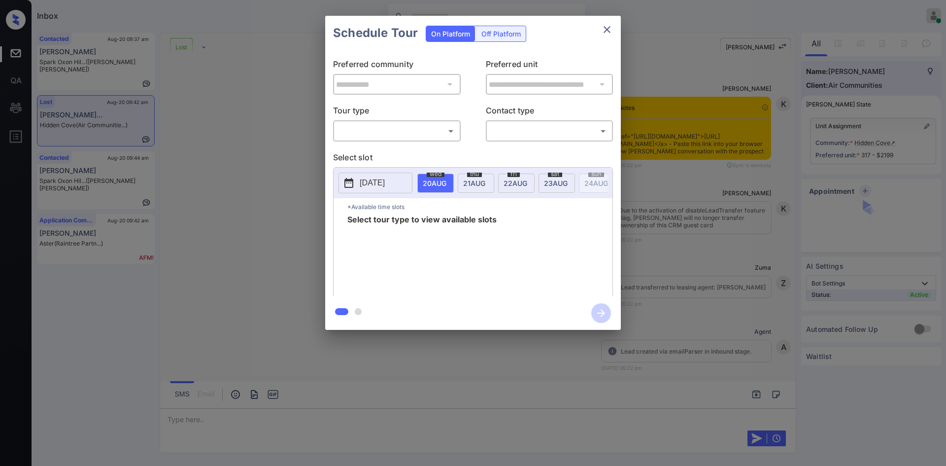
scroll to position [3233, 0]
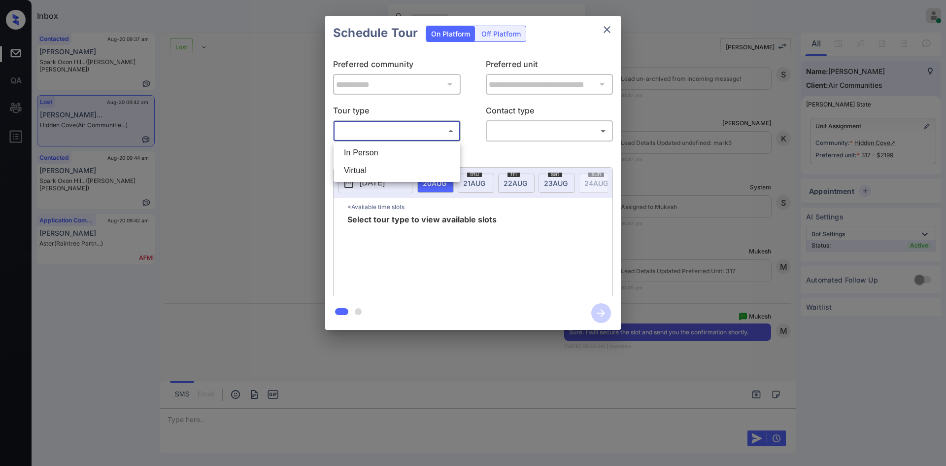
click at [399, 133] on body "Inbox Mukesh Online Set yourself offline Set yourself on break Profile Switch t…" at bounding box center [473, 233] width 946 height 466
click at [371, 152] on li "In Person" at bounding box center [397, 153] width 122 height 18
type input "********"
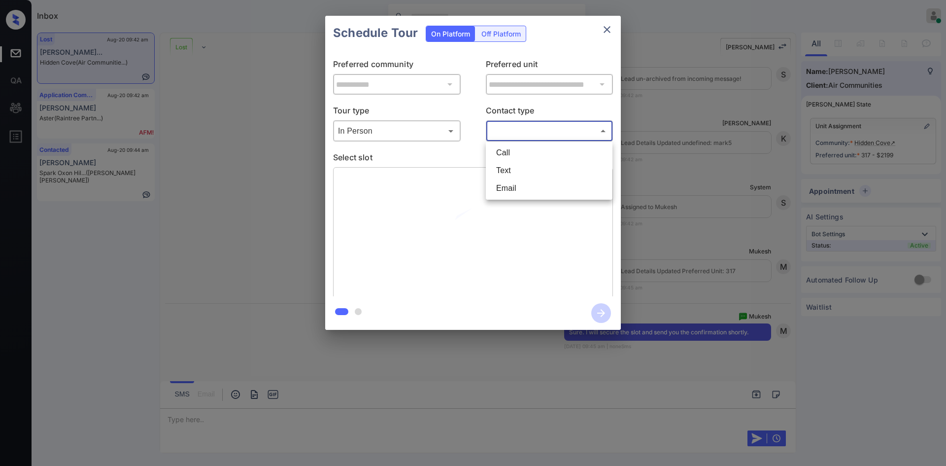
click at [553, 131] on body "Inbox Mukesh Online Set yourself offline Set yourself on break Profile Switch t…" at bounding box center [473, 233] width 946 height 466
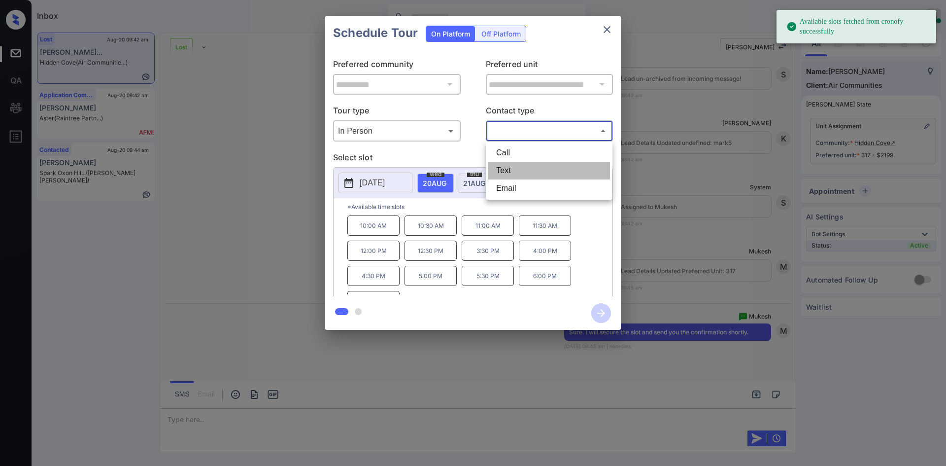
click at [533, 164] on li "Text" at bounding box center [549, 171] width 122 height 18
type input "****"
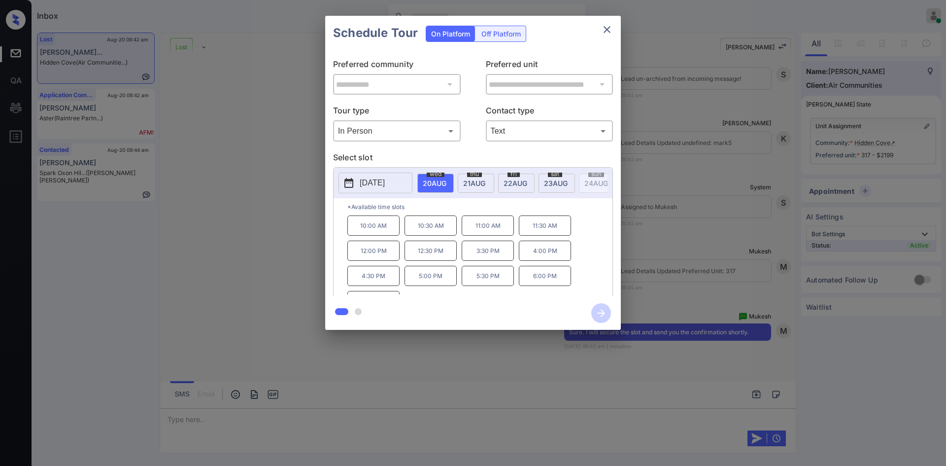
click at [507, 233] on p "11:00 AM" at bounding box center [488, 225] width 52 height 20
click at [592, 304] on button "button" at bounding box center [602, 313] width 32 height 26
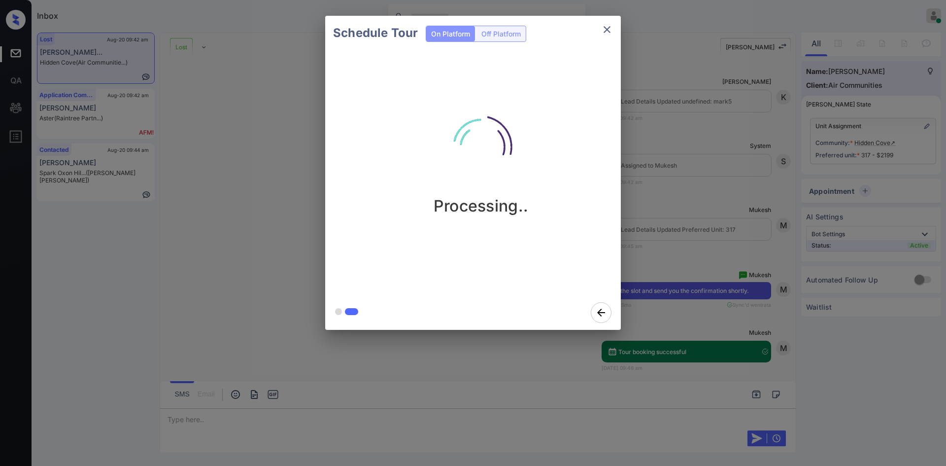
scroll to position [3563, 0]
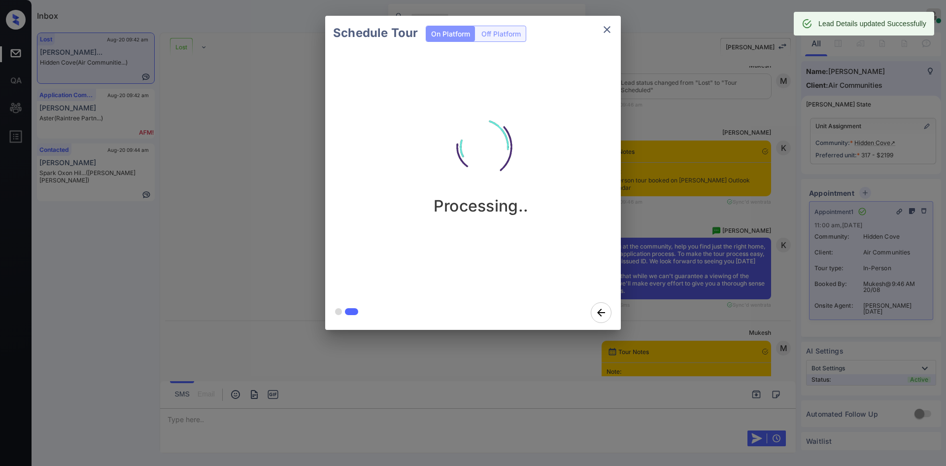
click at [657, 243] on div "Schedule Tour On Platform Off Platform Processing.." at bounding box center [473, 173] width 946 height 346
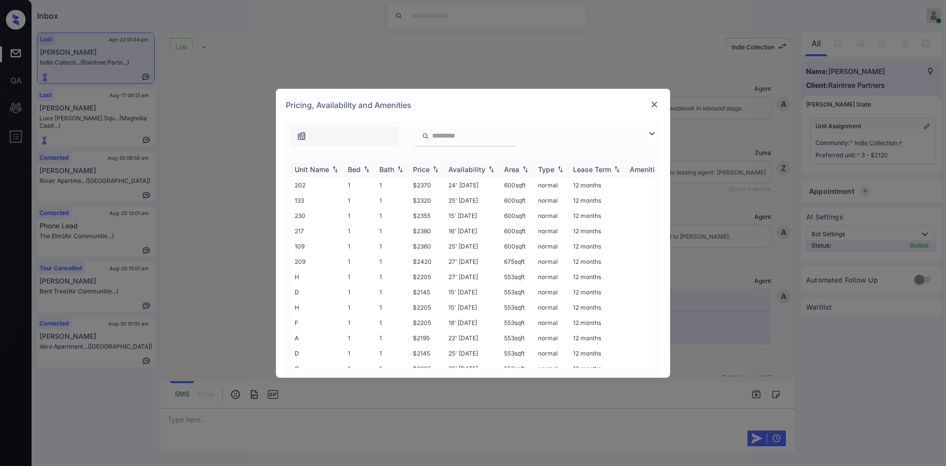
scroll to position [3256, 0]
click at [433, 170] on img at bounding box center [436, 169] width 10 height 7
click at [655, 106] on img at bounding box center [655, 105] width 10 height 10
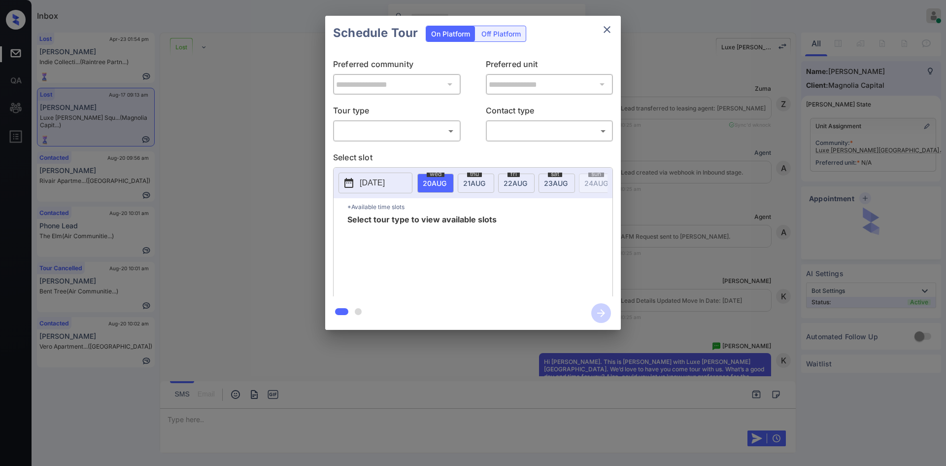
scroll to position [4011, 0]
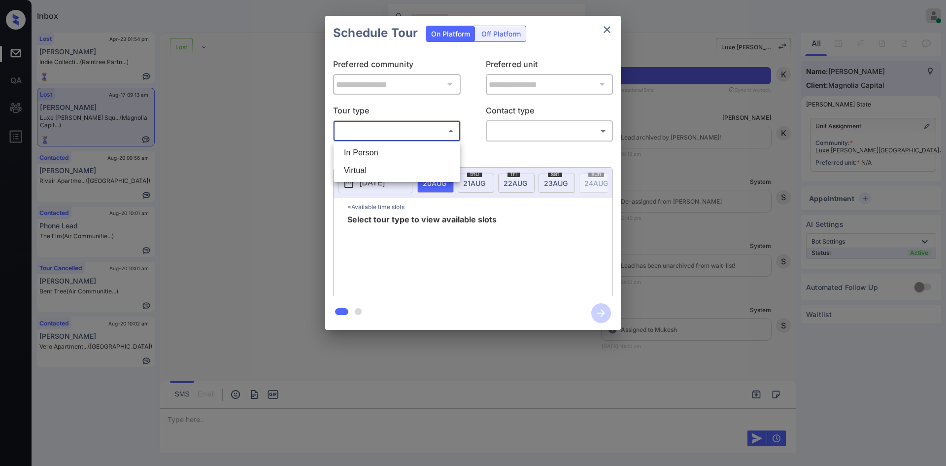
click at [437, 135] on body "Inbox Mukesh Online Set yourself offline Set yourself on break Profile Switch t…" at bounding box center [473, 233] width 946 height 466
click at [388, 152] on li "In Person" at bounding box center [397, 153] width 122 height 18
type input "********"
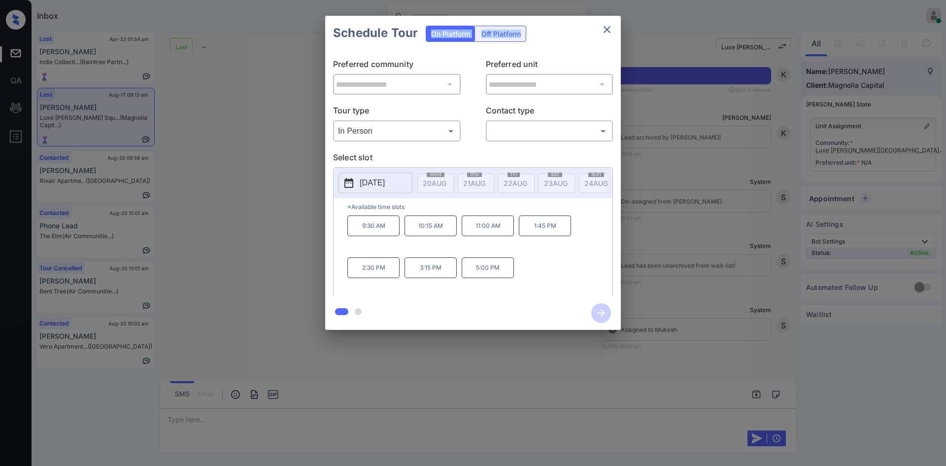
drag, startPoint x: 612, startPoint y: 17, endPoint x: 609, endPoint y: 31, distance: 13.6
click at [609, 31] on div "Schedule Tour On Platform Off Platform" at bounding box center [473, 33] width 296 height 35
click at [609, 31] on icon "close" at bounding box center [607, 30] width 12 height 12
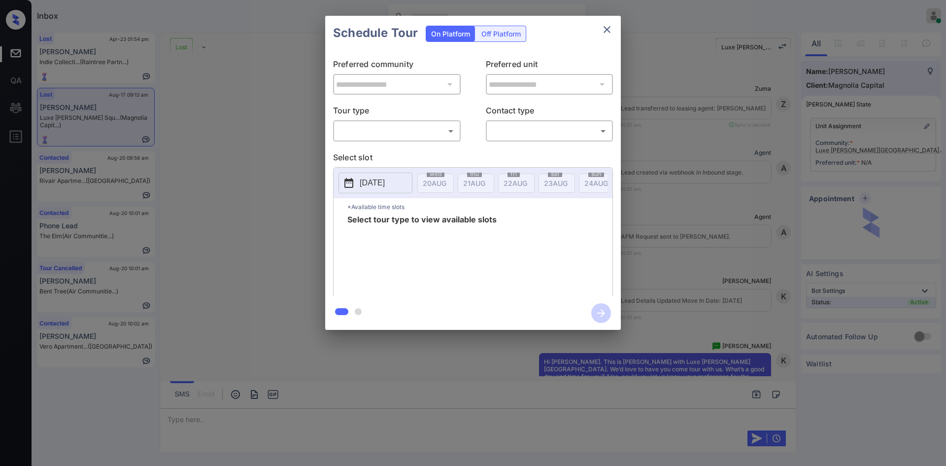
scroll to position [4011, 0]
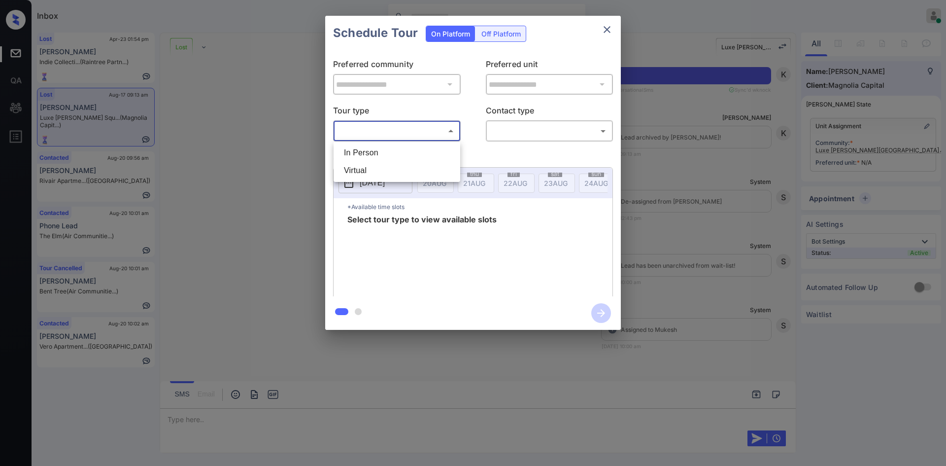
drag, startPoint x: 397, startPoint y: 136, endPoint x: 396, endPoint y: 156, distance: 20.3
click at [396, 156] on body "Inbox Mukesh Online Set yourself offline Set yourself on break Profile Switch t…" at bounding box center [473, 233] width 946 height 466
click at [396, 156] on li "In Person" at bounding box center [397, 153] width 122 height 18
type input "********"
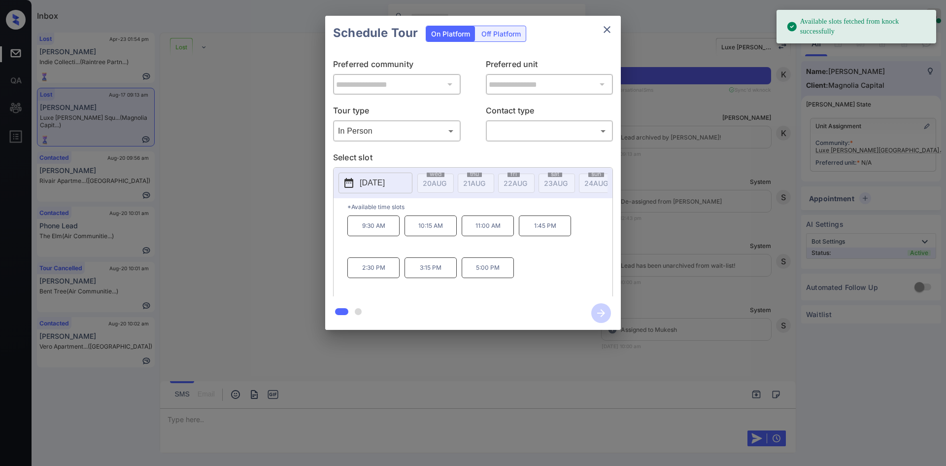
click at [385, 185] on p "[DATE]" at bounding box center [372, 183] width 25 height 12
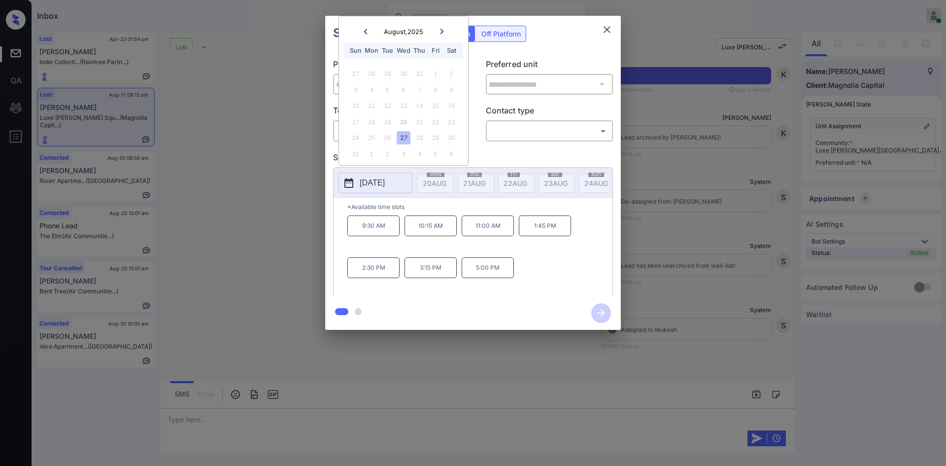
click at [444, 32] on icon at bounding box center [442, 32] width 6 height 6
click at [366, 50] on icon at bounding box center [366, 48] width 6 height 6
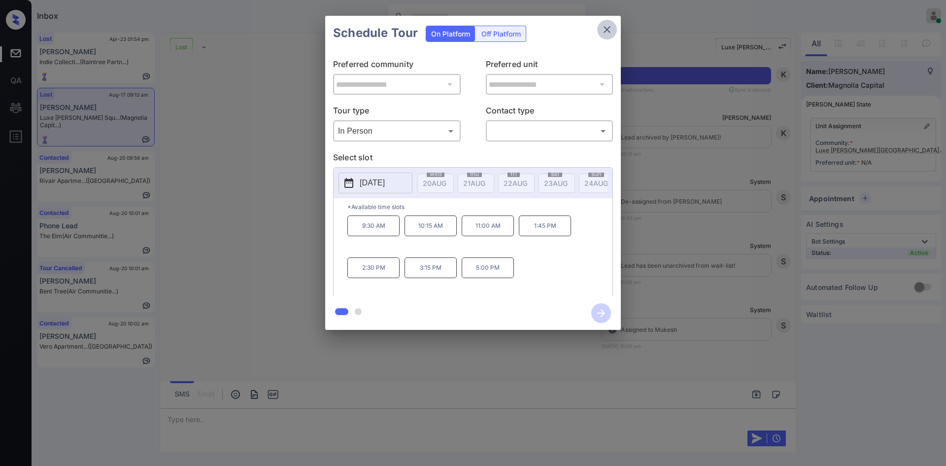
click at [605, 32] on icon "close" at bounding box center [607, 29] width 7 height 7
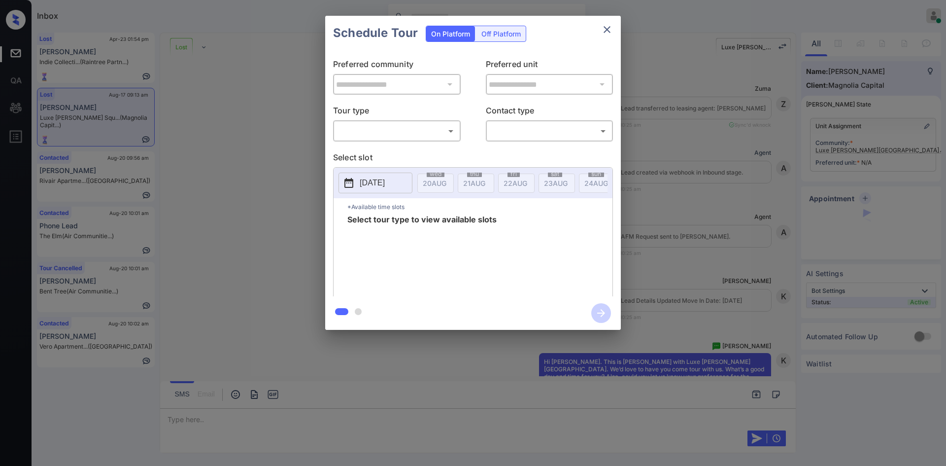
scroll to position [3916, 0]
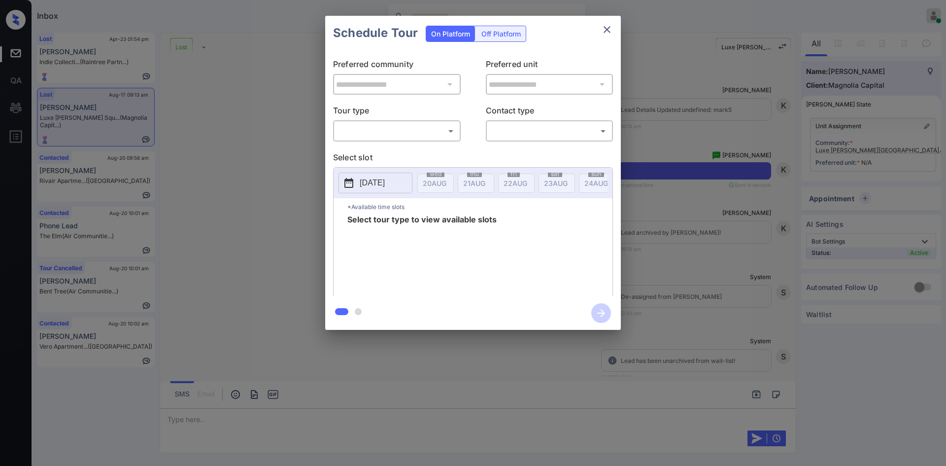
click at [415, 123] on body "Inbox Mukesh Online Set yourself offline Set yourself on break Profile Switch t…" at bounding box center [473, 233] width 946 height 466
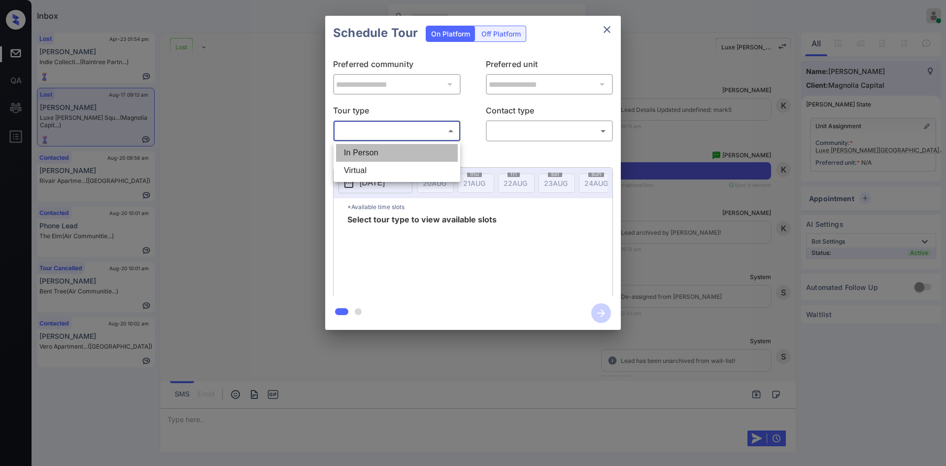
click at [383, 160] on li "In Person" at bounding box center [397, 153] width 122 height 18
type input "********"
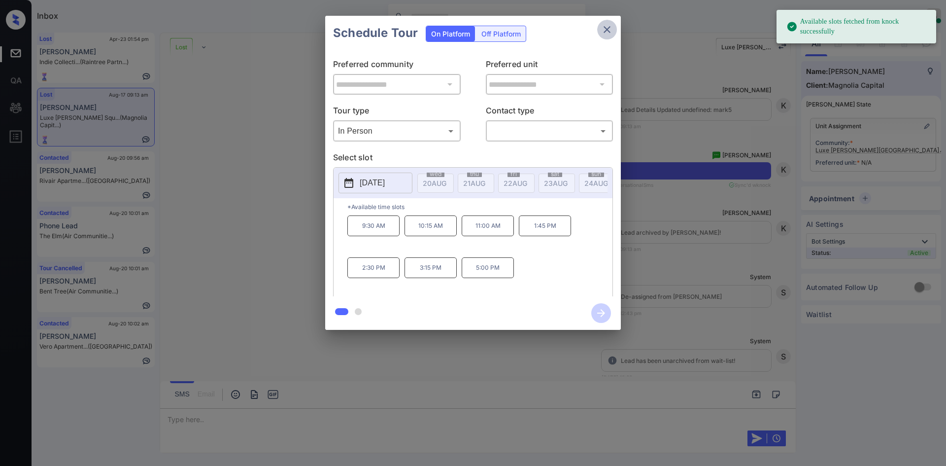
click at [611, 25] on icon "close" at bounding box center [607, 30] width 12 height 12
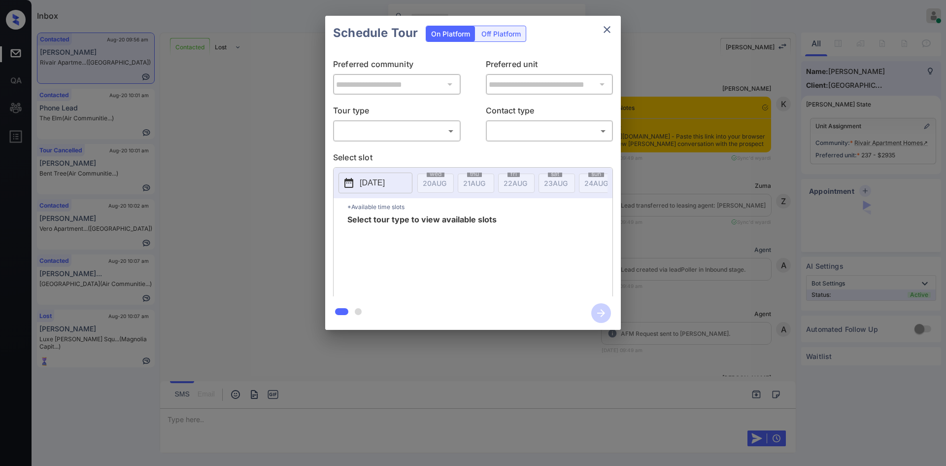
scroll to position [514, 0]
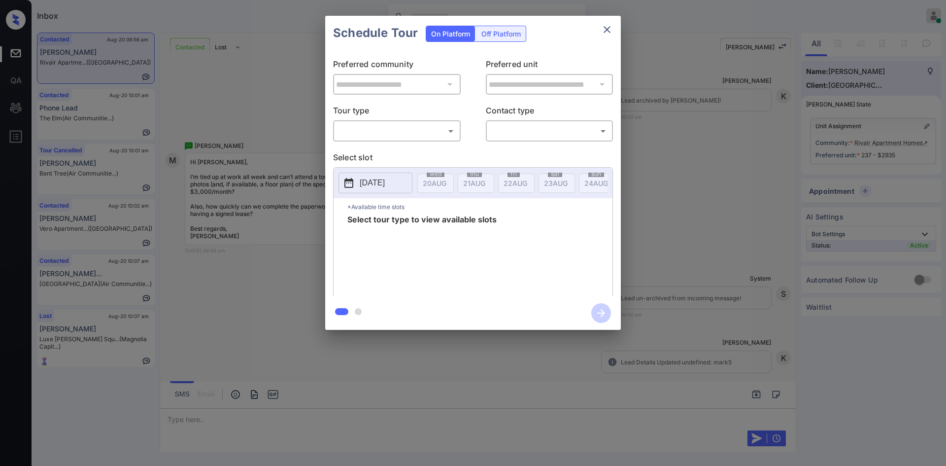
click at [373, 130] on body "Inbox Mukesh Online Set yourself offline Set yourself on break Profile Switch t…" at bounding box center [473, 233] width 946 height 466
click at [269, 115] on div at bounding box center [473, 233] width 946 height 466
click at [287, 138] on div "**********" at bounding box center [473, 173] width 946 height 346
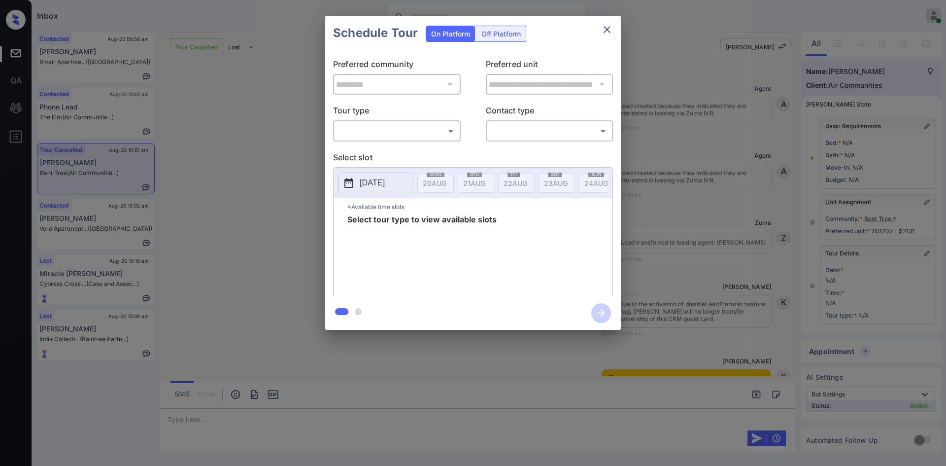
scroll to position [10318, 0]
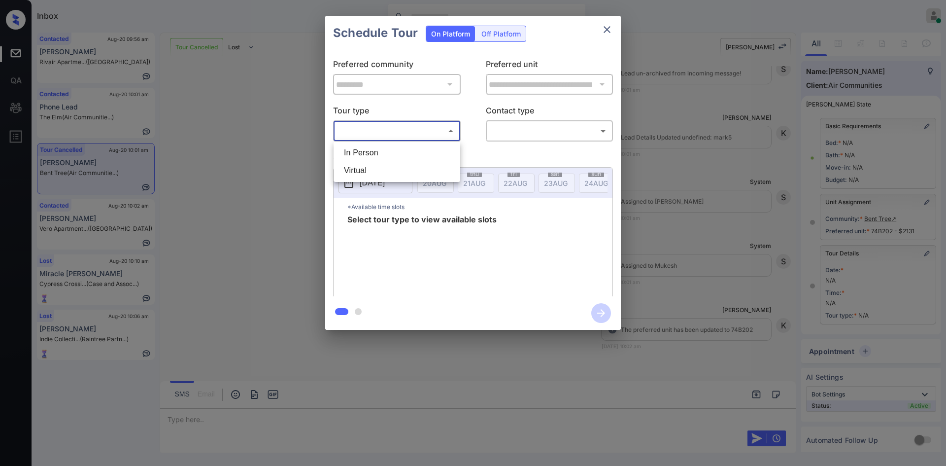
click at [405, 131] on body "Inbox Mukesh Online Set yourself offline Set yourself on break Profile Switch t…" at bounding box center [473, 233] width 946 height 466
click at [378, 152] on li "In Person" at bounding box center [397, 153] width 122 height 18
type input "********"
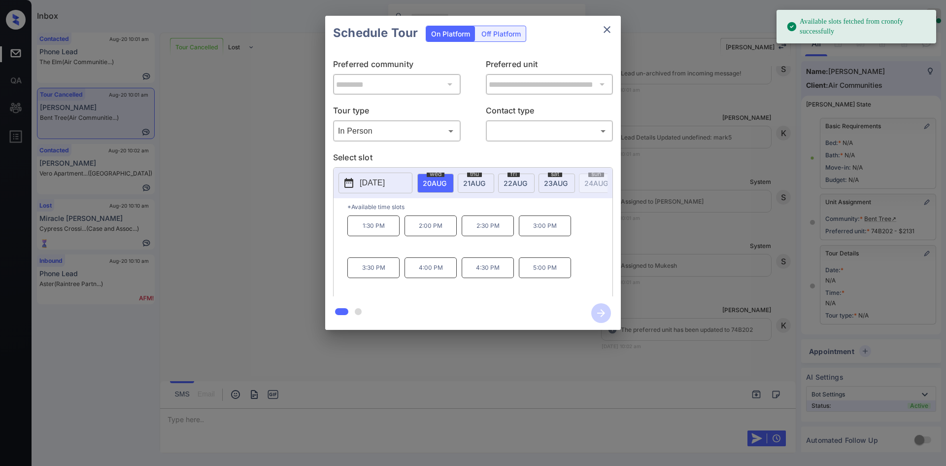
click at [447, 185] on span "23 AUG" at bounding box center [435, 183] width 24 height 8
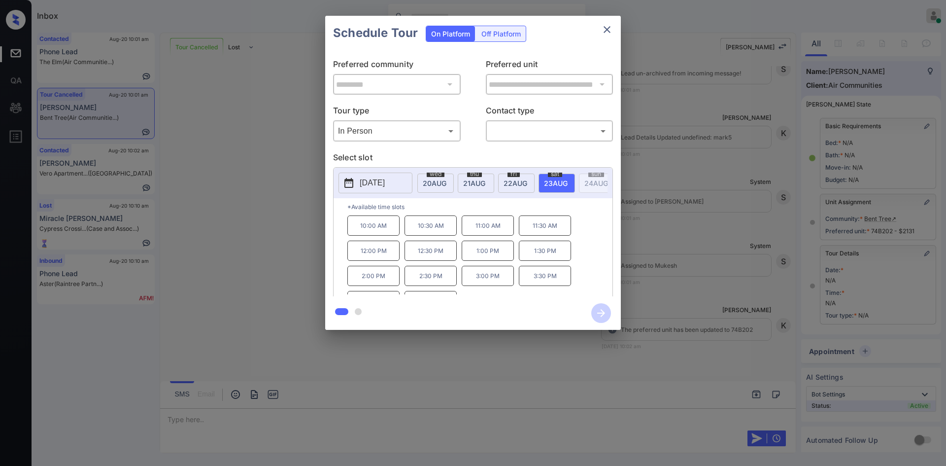
scroll to position [17, 0]
click at [230, 255] on div "**********" at bounding box center [473, 173] width 946 height 346
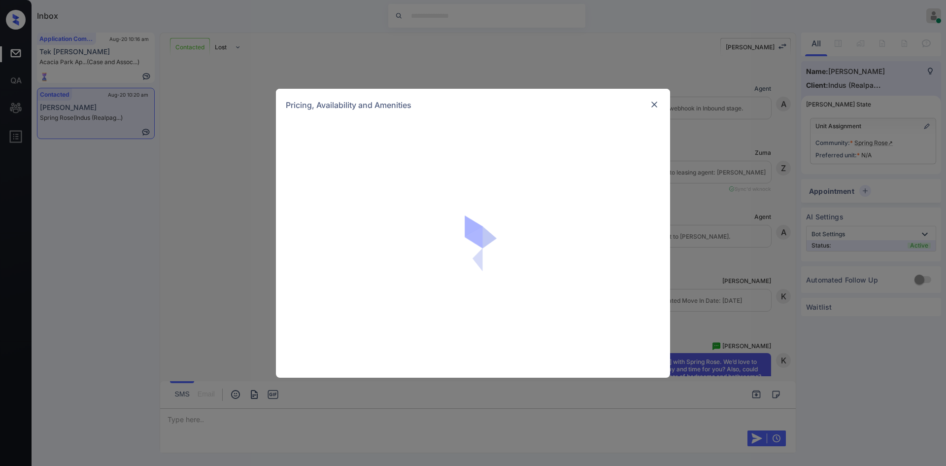
scroll to position [274, 0]
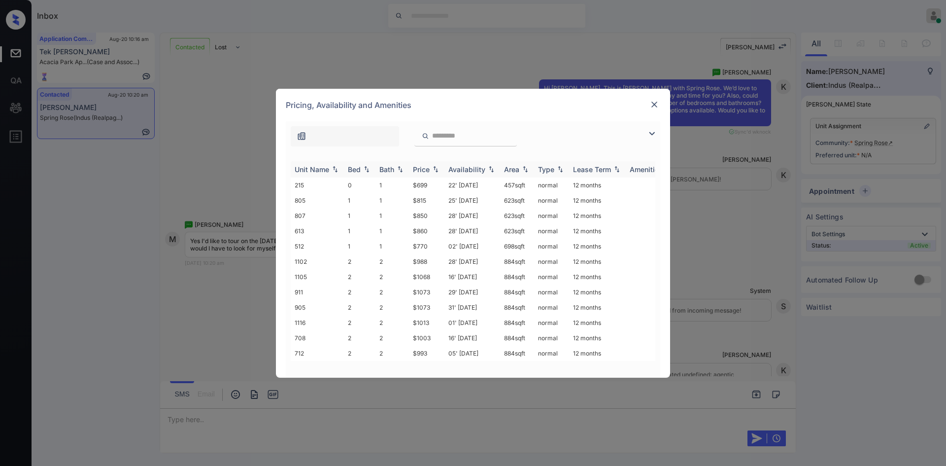
click at [426, 166] on div "Price" at bounding box center [421, 169] width 17 height 8
click at [424, 187] on td "$699" at bounding box center [426, 184] width 35 height 15
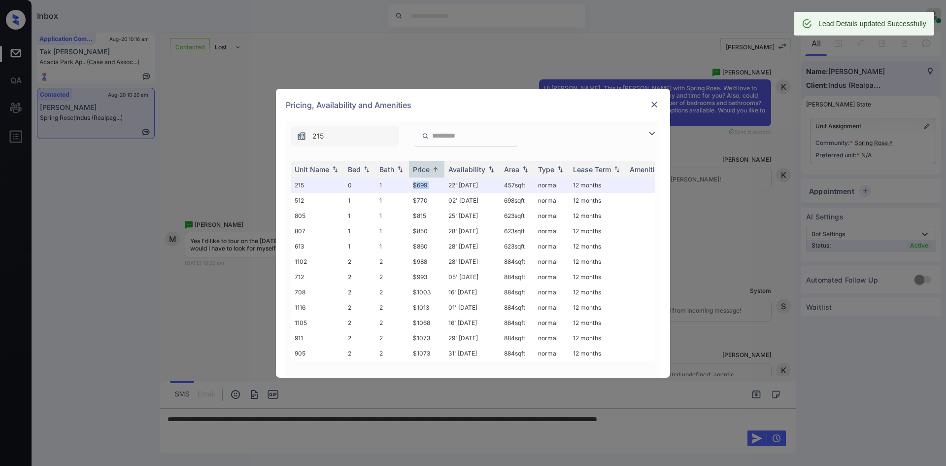
click at [657, 100] on img at bounding box center [655, 105] width 10 height 10
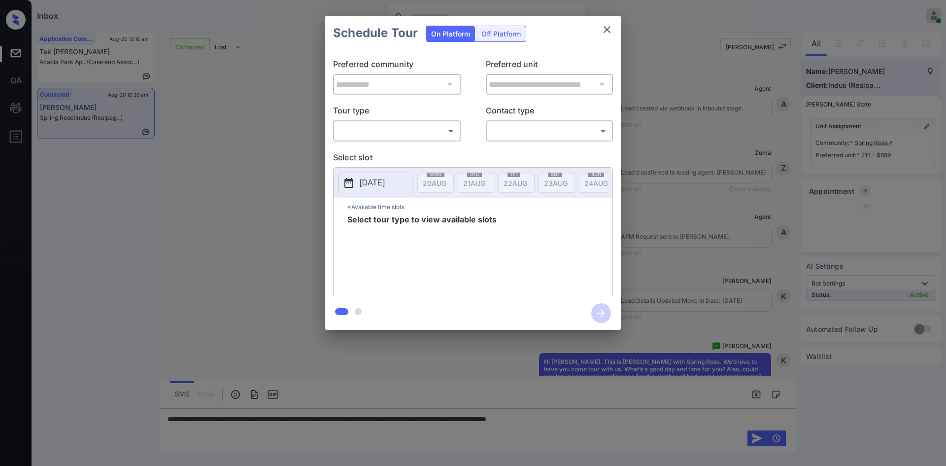
scroll to position [461, 0]
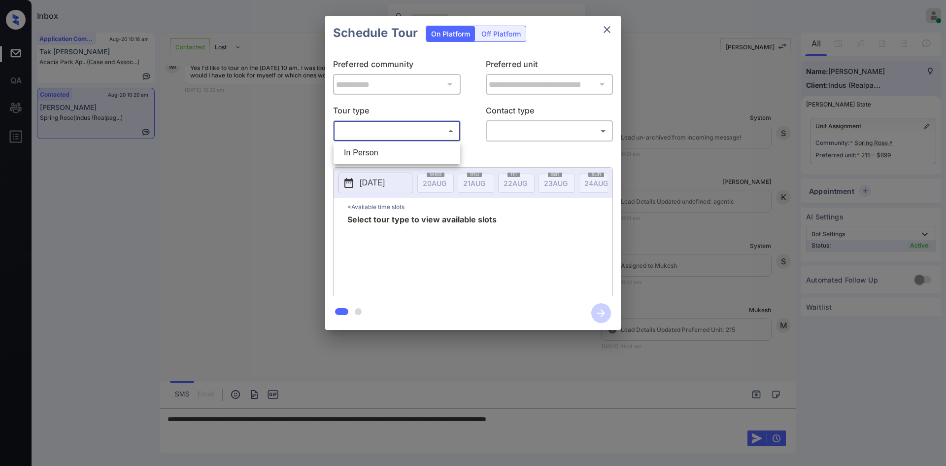
click at [408, 134] on body "Inbox Mukesh Online Set yourself offline Set yourself on break Profile Switch t…" at bounding box center [473, 233] width 946 height 466
click at [382, 153] on li "In Person" at bounding box center [397, 153] width 122 height 18
type input "********"
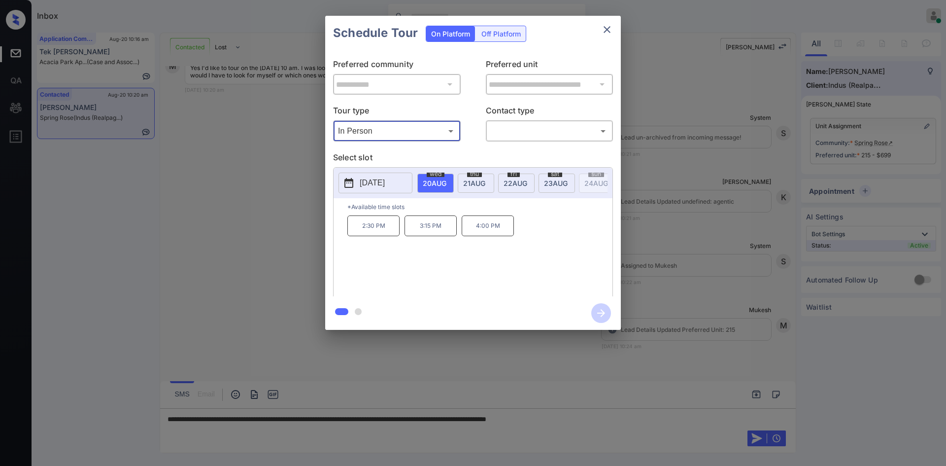
click at [385, 183] on p "[DATE]" at bounding box center [372, 183] width 25 height 12
click at [609, 34] on icon "close" at bounding box center [607, 30] width 12 height 12
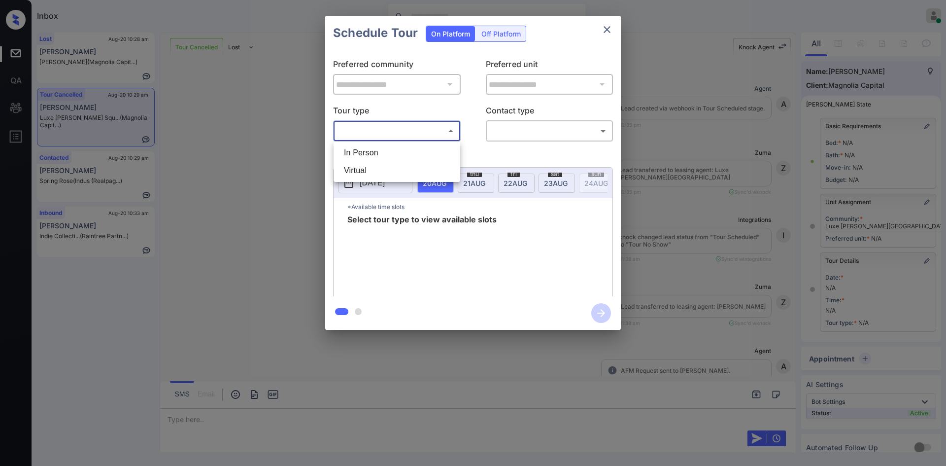
click at [431, 136] on body "Inbox Mukesh Online Set yourself offline Set yourself on break Profile Switch t…" at bounding box center [473, 233] width 946 height 466
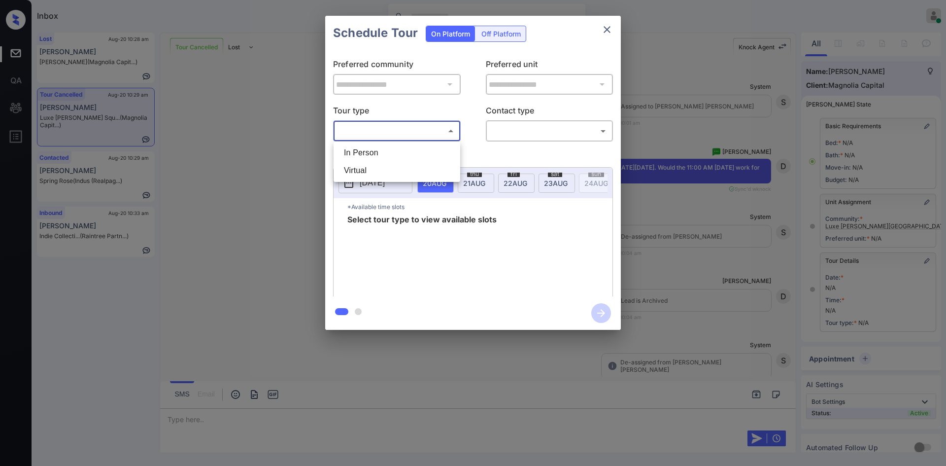
click at [392, 152] on li "In Person" at bounding box center [397, 153] width 122 height 18
type input "********"
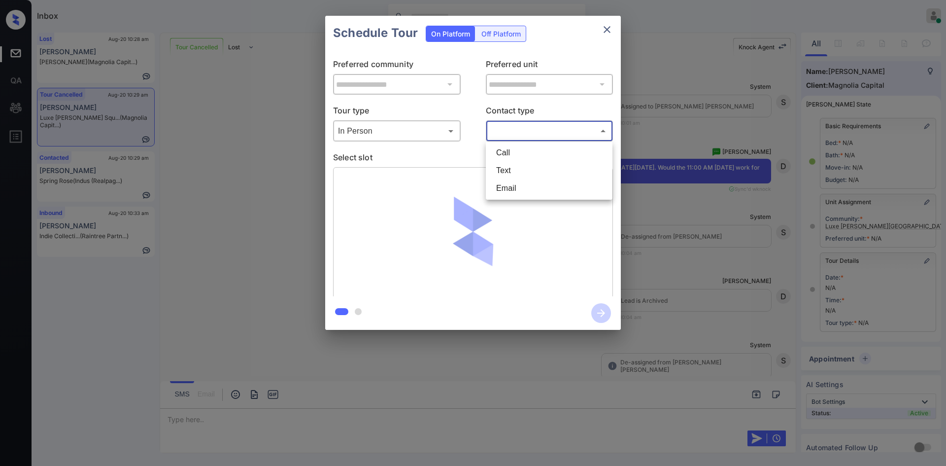
click at [540, 129] on body "Inbox Mukesh Online Set yourself offline Set yourself on break Profile Switch t…" at bounding box center [473, 233] width 946 height 466
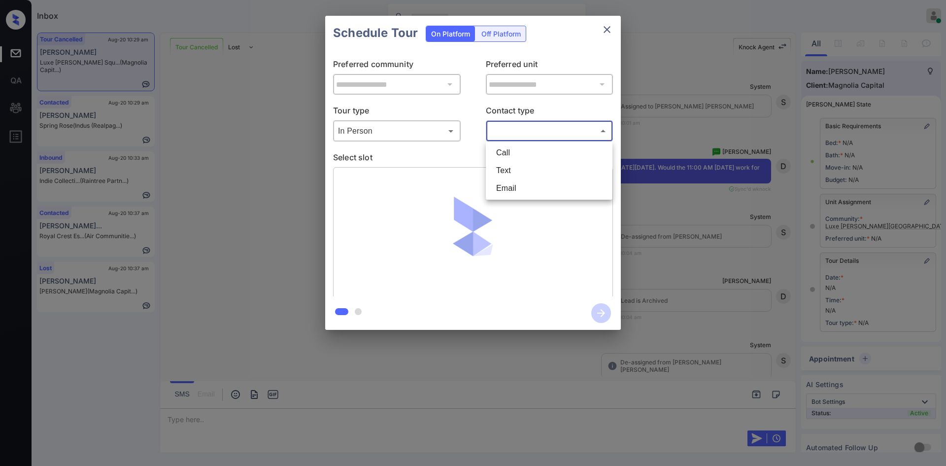
click at [601, 31] on div at bounding box center [473, 233] width 946 height 466
click at [601, 31] on div "Call Text Email" at bounding box center [473, 233] width 946 height 466
click at [601, 31] on button "close" at bounding box center [607, 30] width 20 height 20
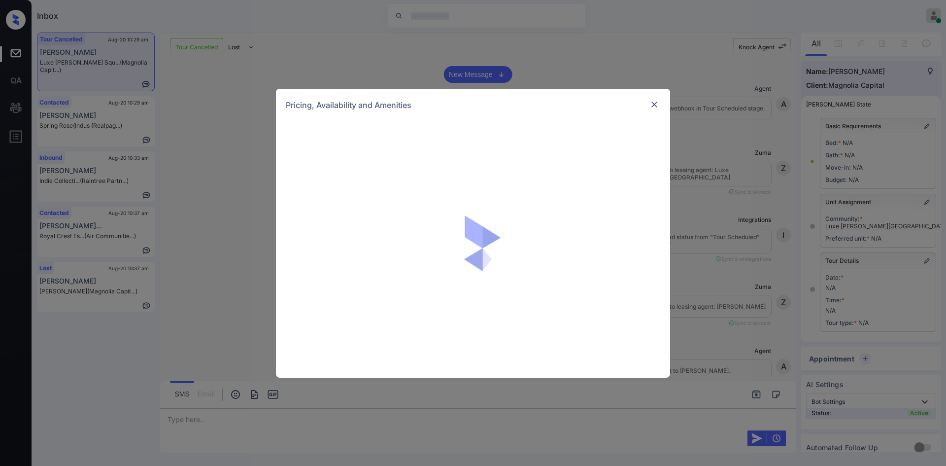
scroll to position [1110, 0]
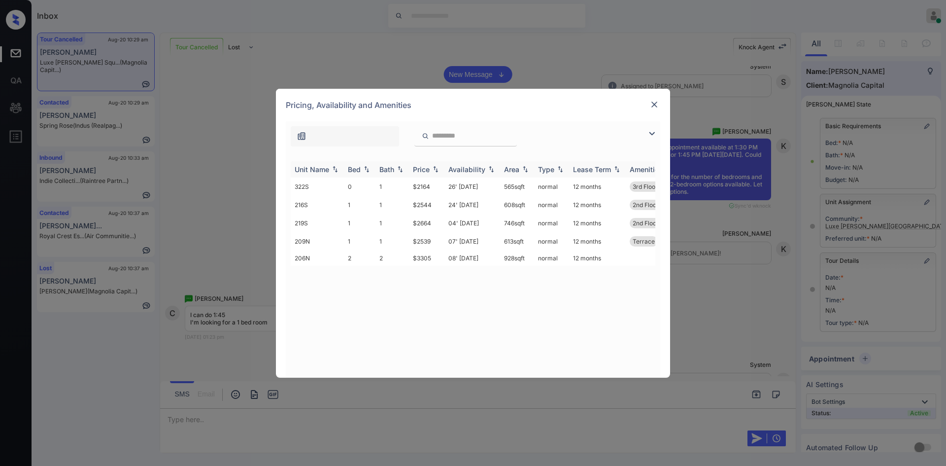
click at [429, 169] on div "Price" at bounding box center [421, 169] width 17 height 8
click at [425, 204] on td "$2539" at bounding box center [426, 205] width 35 height 18
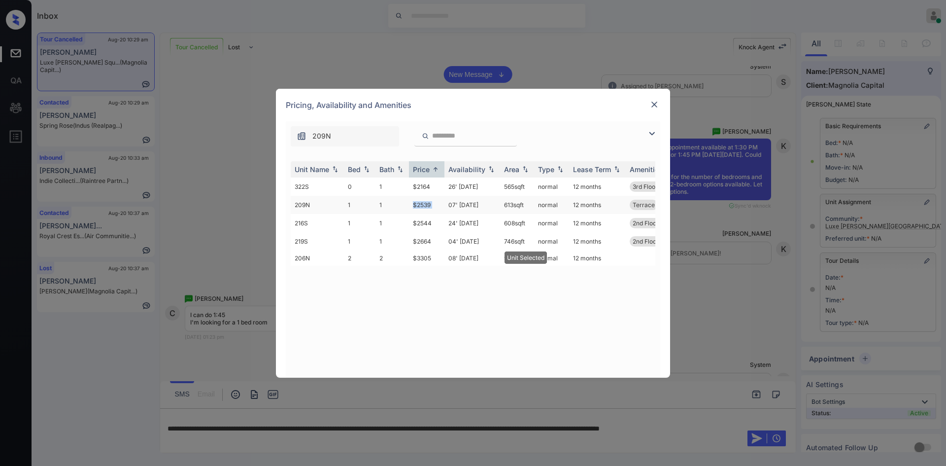
click at [425, 204] on td "$2539" at bounding box center [426, 205] width 35 height 18
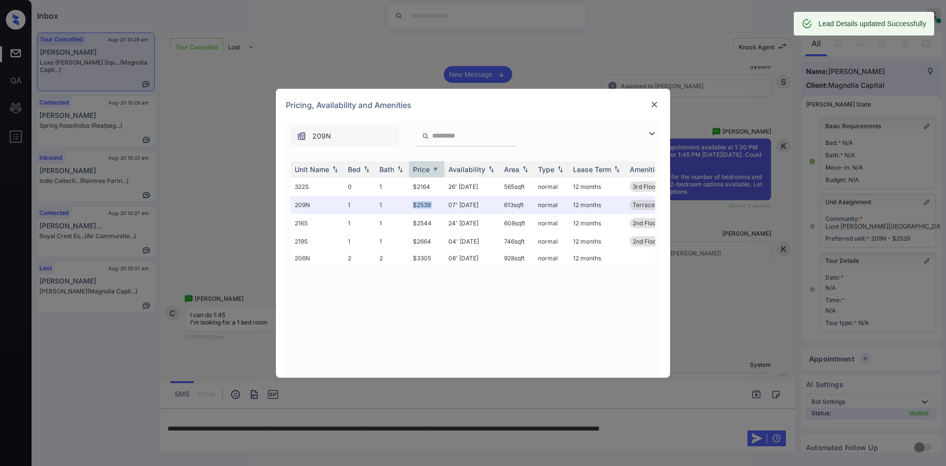
click at [656, 108] on img at bounding box center [655, 105] width 10 height 10
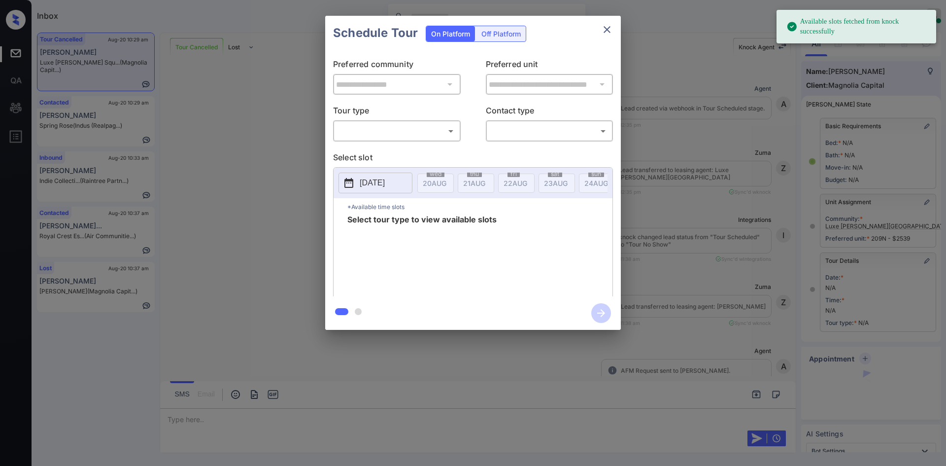
scroll to position [3105, 0]
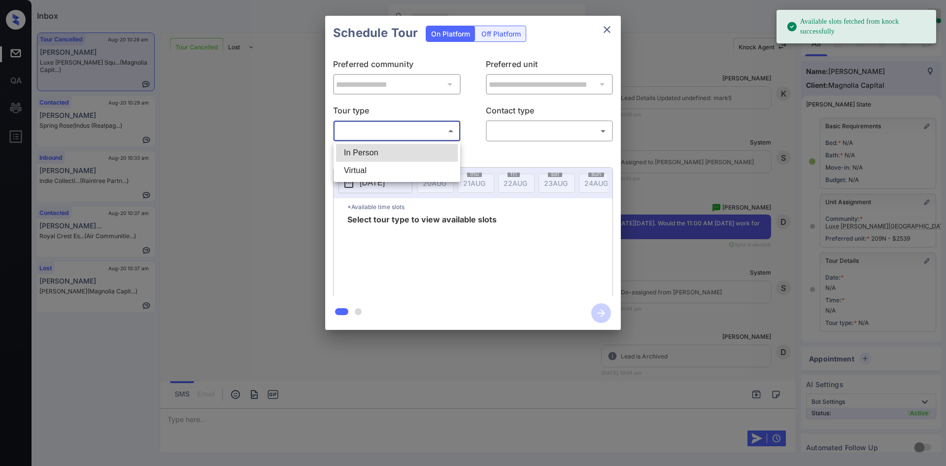
click at [443, 137] on body "Available slots fetched from knock successfully Inbox Mukesh Online Set yoursel…" at bounding box center [473, 233] width 946 height 466
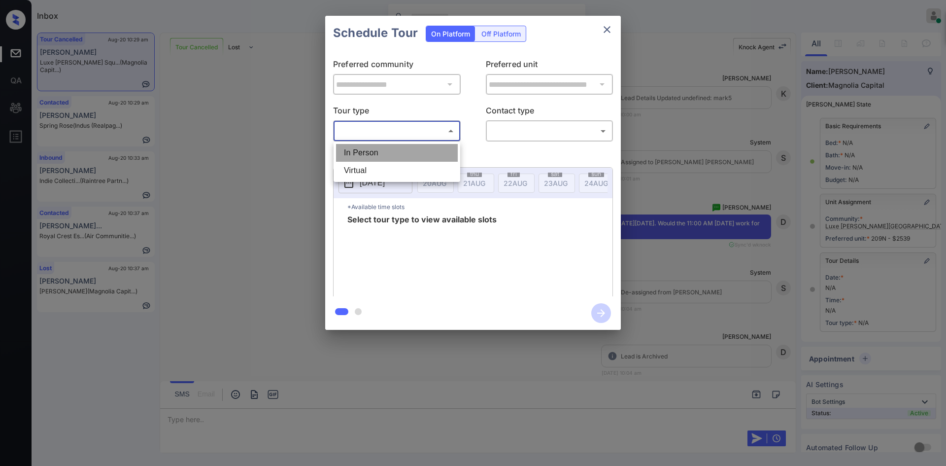
click at [387, 155] on li "In Person" at bounding box center [397, 153] width 122 height 18
type input "********"
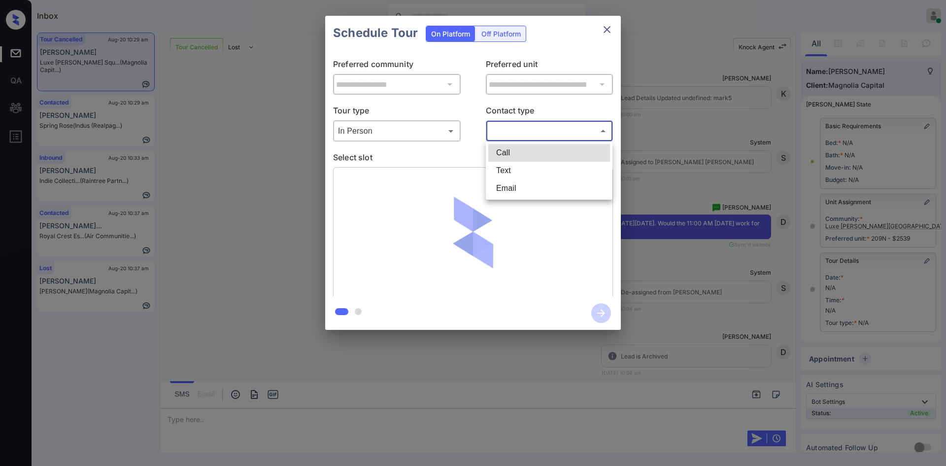
drag, startPoint x: 524, startPoint y: 131, endPoint x: 513, endPoint y: 168, distance: 39.0
click at [513, 168] on body "Inbox Mukesh Online Set yourself offline Set yourself on break Profile Switch t…" at bounding box center [473, 233] width 946 height 466
click at [513, 168] on li "Text" at bounding box center [549, 171] width 122 height 18
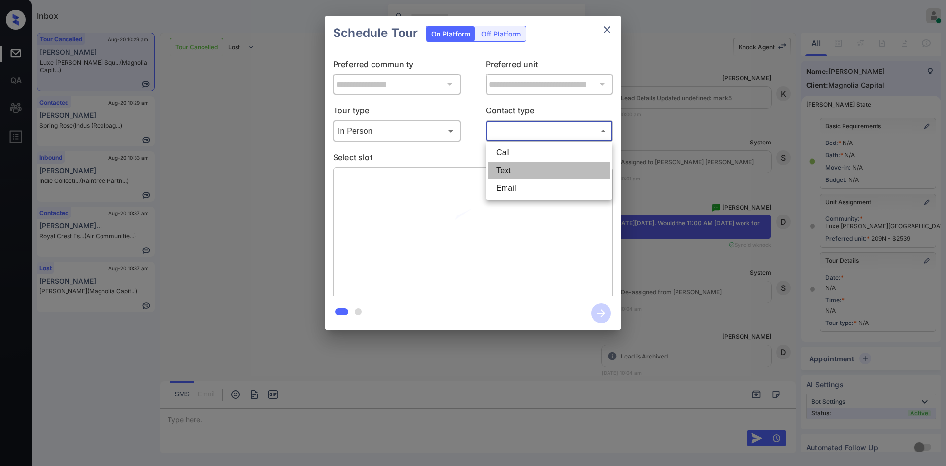
type input "****"
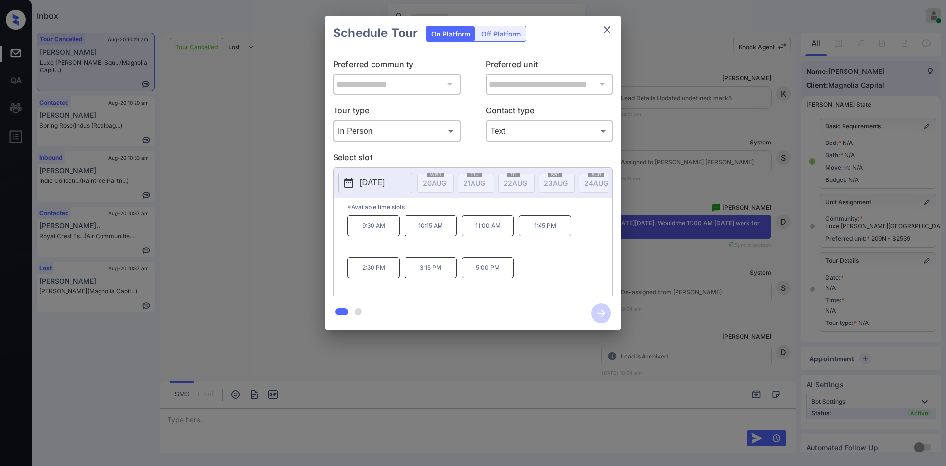
click at [484, 229] on p "11:00 AM" at bounding box center [488, 225] width 52 height 21
click at [602, 312] on icon "button" at bounding box center [601, 313] width 20 height 20
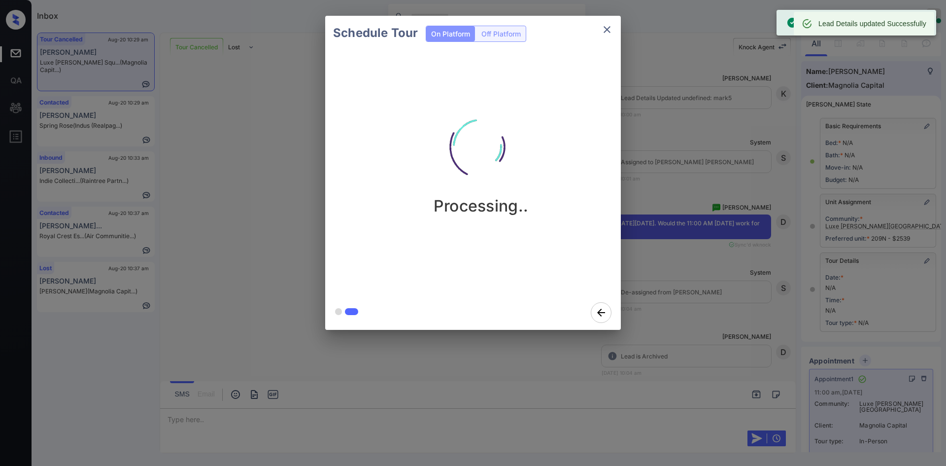
click at [674, 172] on div "Schedule Tour On Platform Off Platform Processing.." at bounding box center [473, 173] width 946 height 346
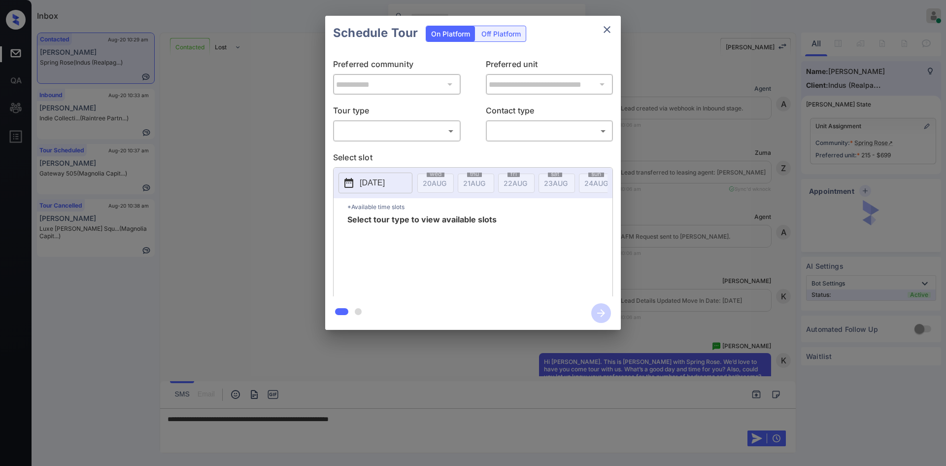
scroll to position [937, 0]
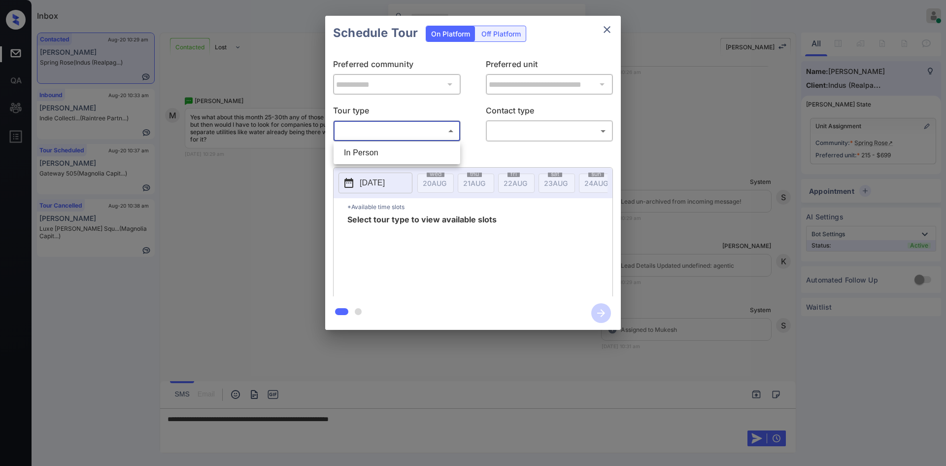
click at [413, 127] on body "Inbox Mukesh Online Set yourself offline Set yourself on break Profile Switch t…" at bounding box center [473, 233] width 946 height 466
click at [386, 158] on li "In Person" at bounding box center [397, 153] width 122 height 18
type input "********"
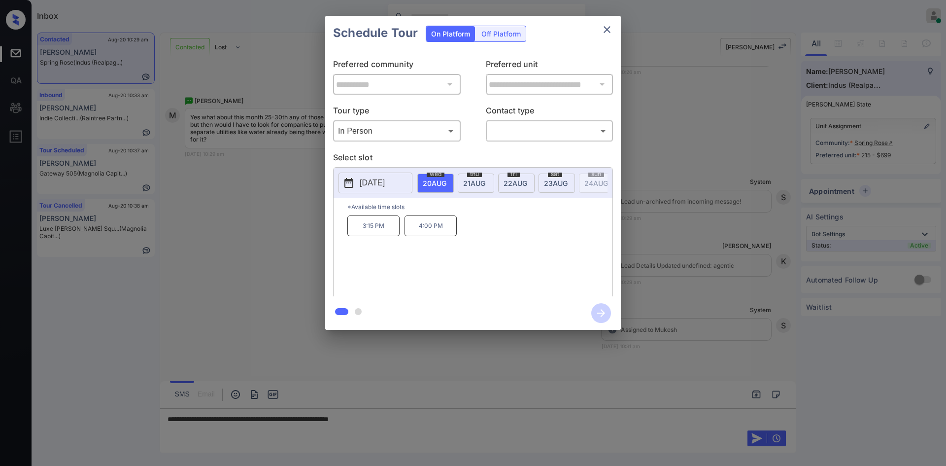
click at [385, 183] on p "[DATE]" at bounding box center [372, 183] width 25 height 12
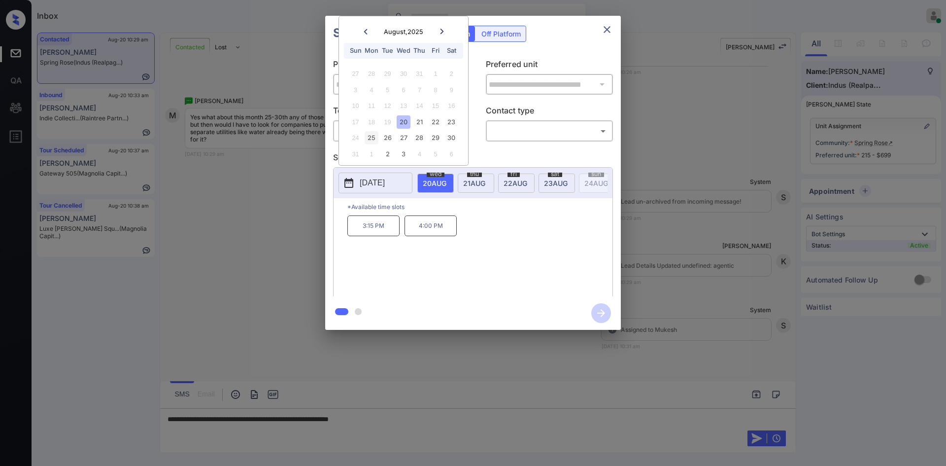
click at [377, 137] on div "25" at bounding box center [371, 137] width 13 height 13
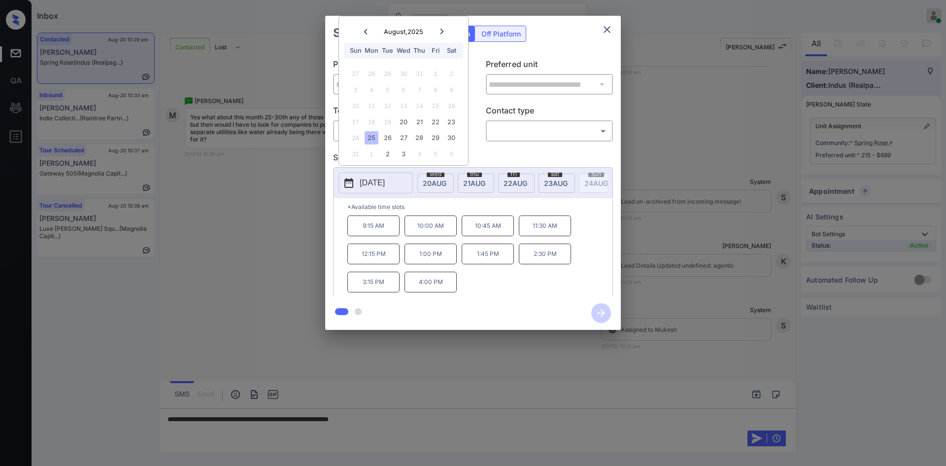
click at [601, 30] on icon "close" at bounding box center [607, 30] width 12 height 12
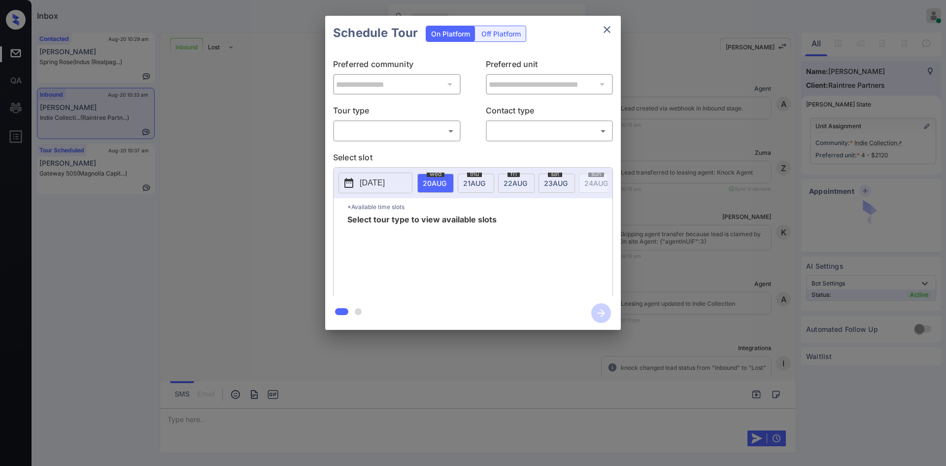
scroll to position [1535, 0]
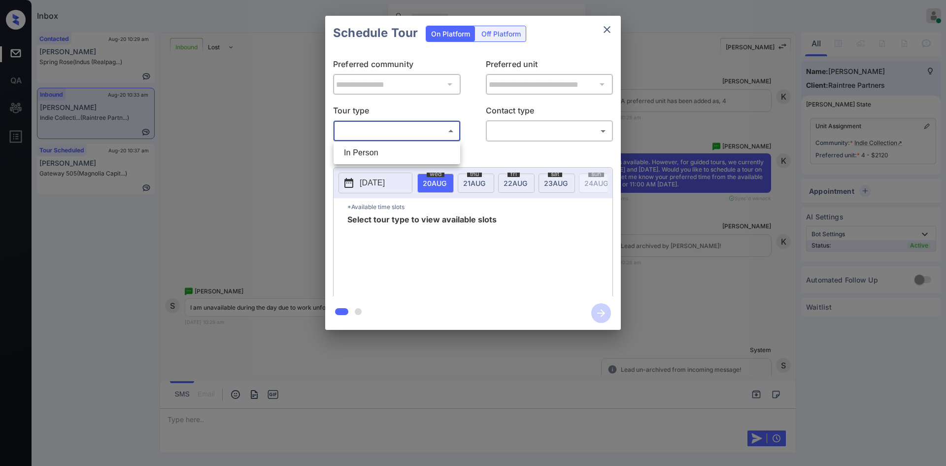
click at [439, 134] on body "Inbox Mukesh Online Set yourself offline Set yourself on break Profile Switch t…" at bounding box center [473, 233] width 946 height 466
click at [391, 151] on li "In Person" at bounding box center [397, 153] width 122 height 18
type input "********"
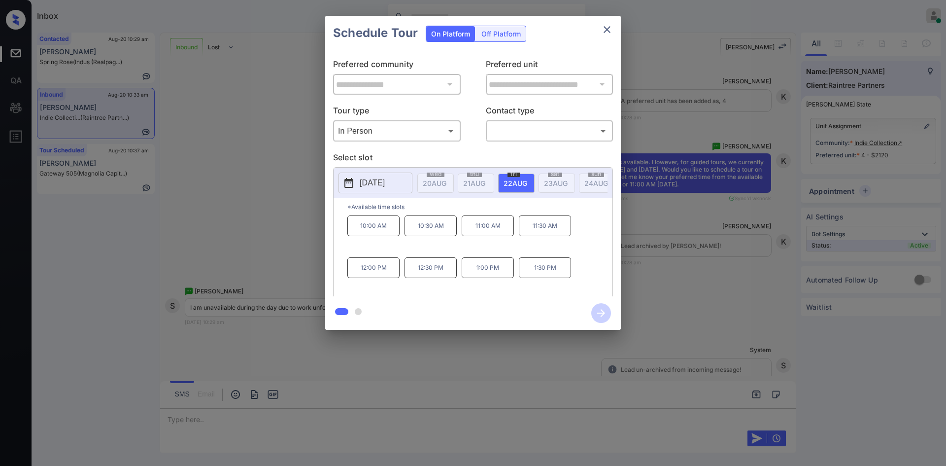
click at [362, 186] on p "[DATE]" at bounding box center [372, 183] width 25 height 12
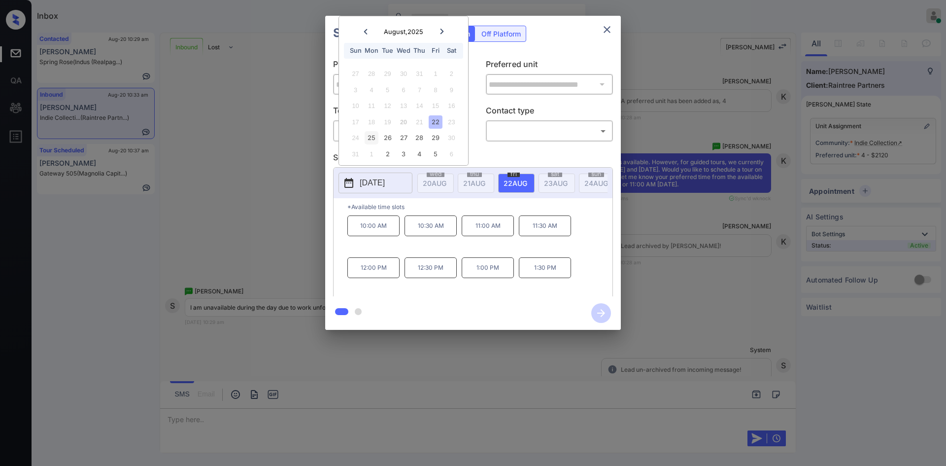
click at [369, 138] on div "25" at bounding box center [371, 137] width 13 height 13
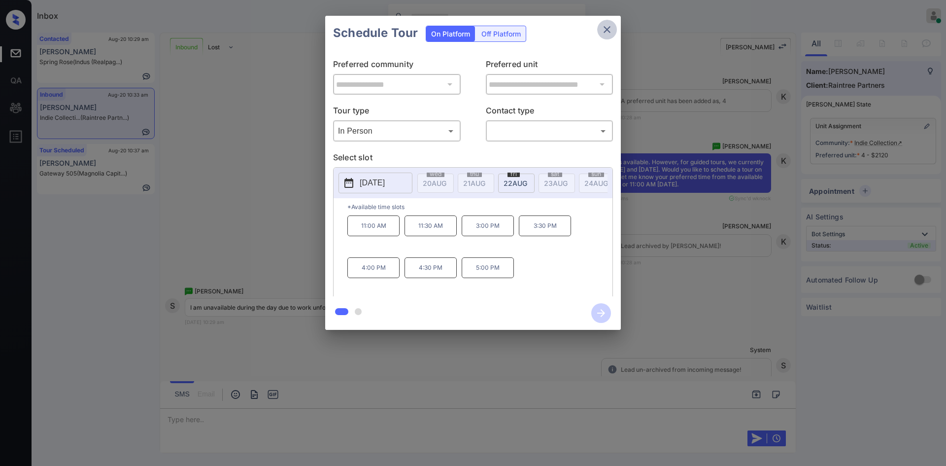
click at [603, 28] on icon "close" at bounding box center [607, 30] width 12 height 12
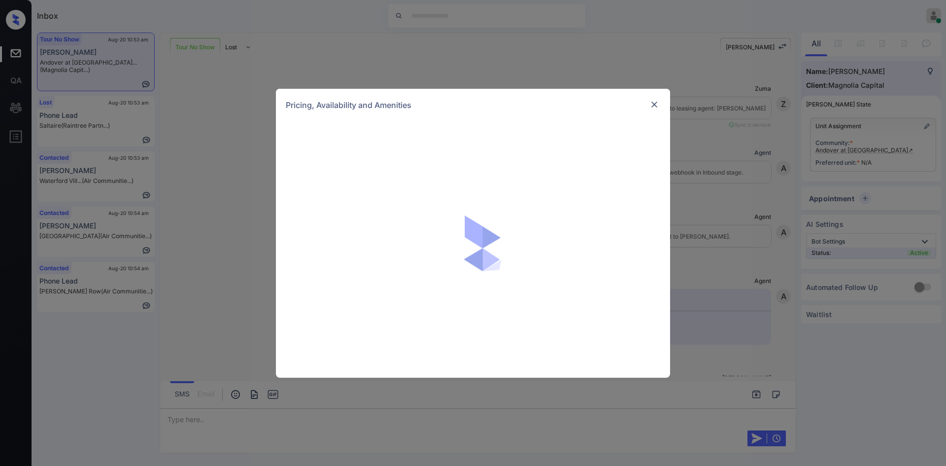
scroll to position [0, 4]
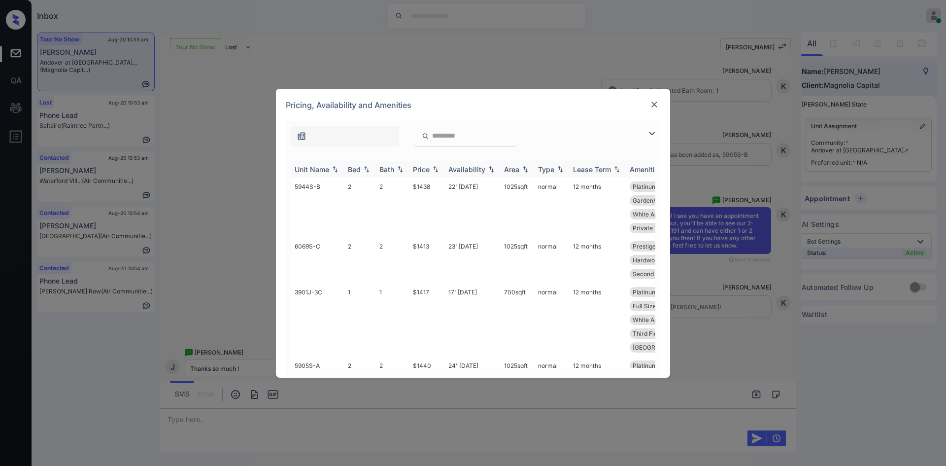
click at [417, 163] on th "Price" at bounding box center [426, 169] width 35 height 16
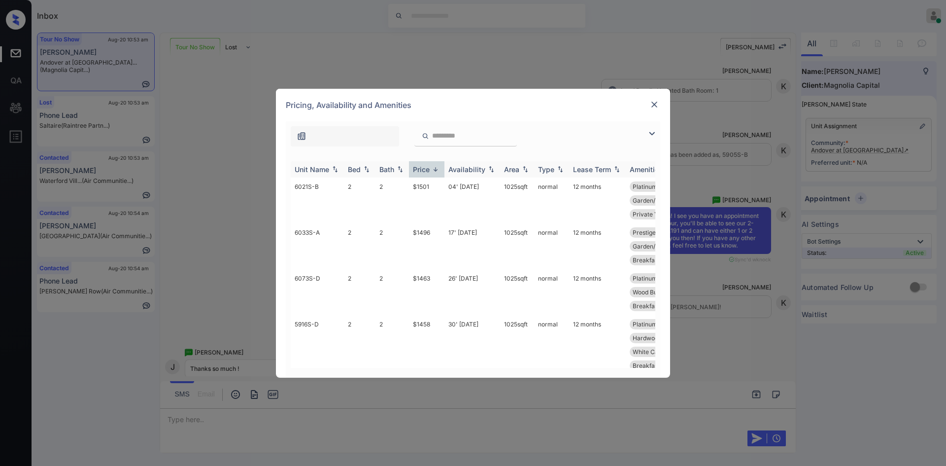
click at [417, 163] on th "Price" at bounding box center [426, 169] width 35 height 16
click at [424, 184] on td "$1126" at bounding box center [426, 200] width 35 height 46
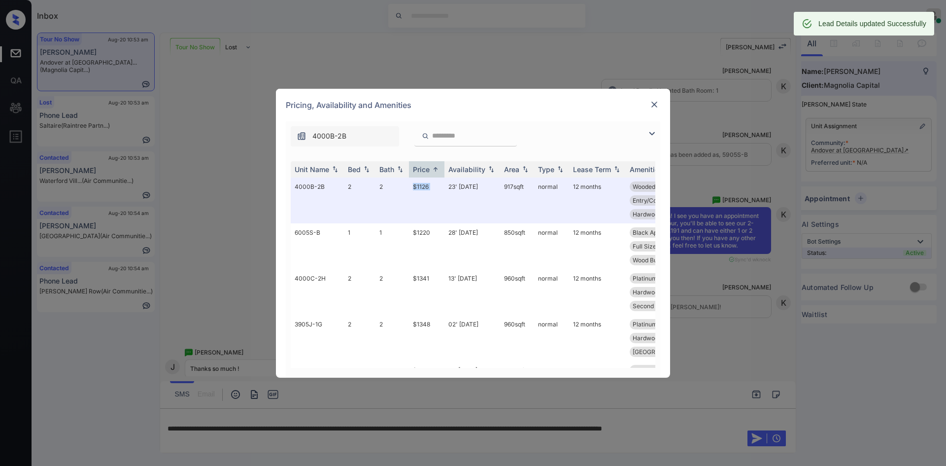
click at [652, 103] on img at bounding box center [655, 105] width 10 height 10
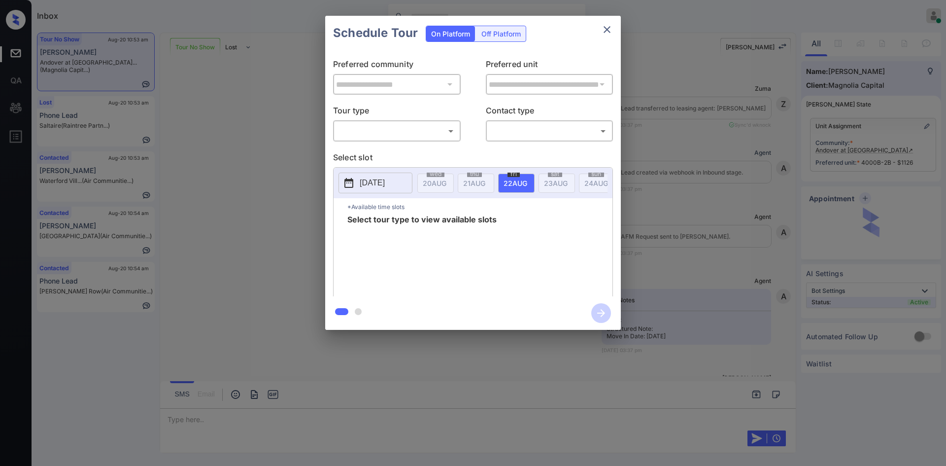
scroll to position [0, 4]
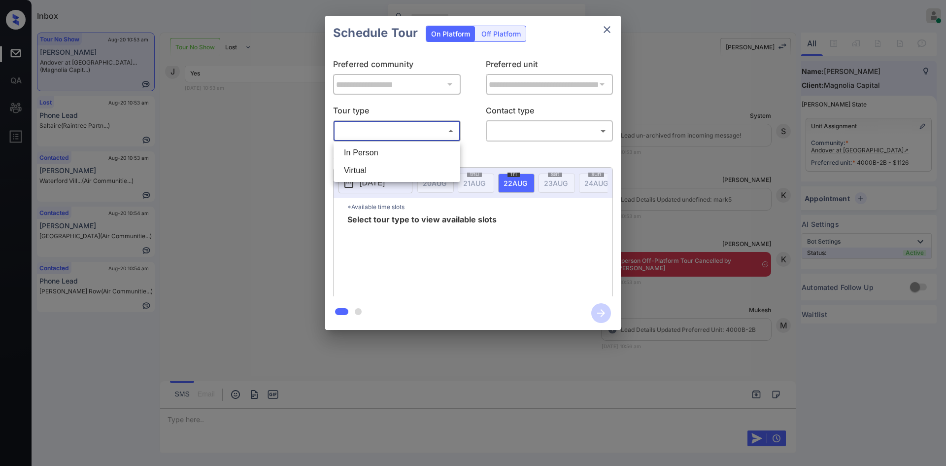
drag, startPoint x: 375, startPoint y: 139, endPoint x: 369, endPoint y: 158, distance: 20.6
click at [369, 158] on body "Inbox Mukesh Online Set yourself offline Set yourself on break Profile Switch t…" at bounding box center [473, 233] width 946 height 466
click at [369, 158] on li "In Person" at bounding box center [397, 153] width 122 height 18
type input "********"
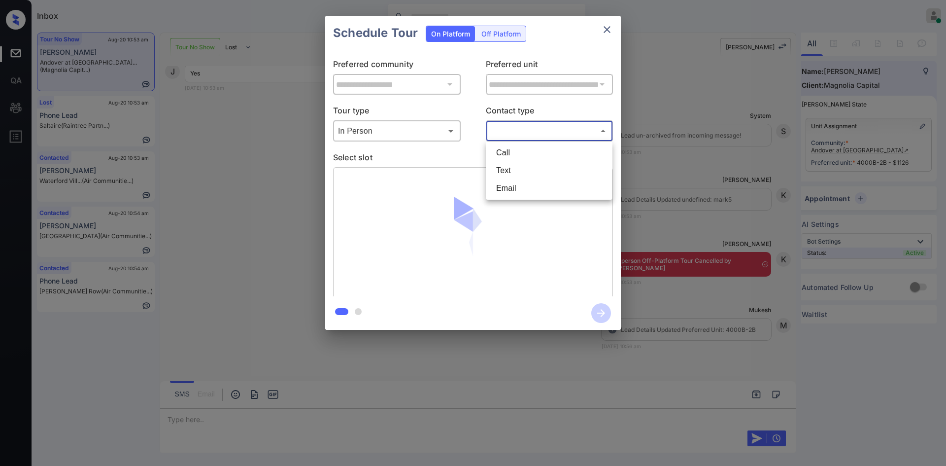
drag, startPoint x: 519, startPoint y: 126, endPoint x: 510, endPoint y: 174, distance: 49.2
click at [510, 174] on body "Inbox Mukesh Online Set yourself offline Set yourself on break Profile Switch t…" at bounding box center [473, 233] width 946 height 466
click at [510, 174] on li "Text" at bounding box center [549, 171] width 122 height 18
type input "****"
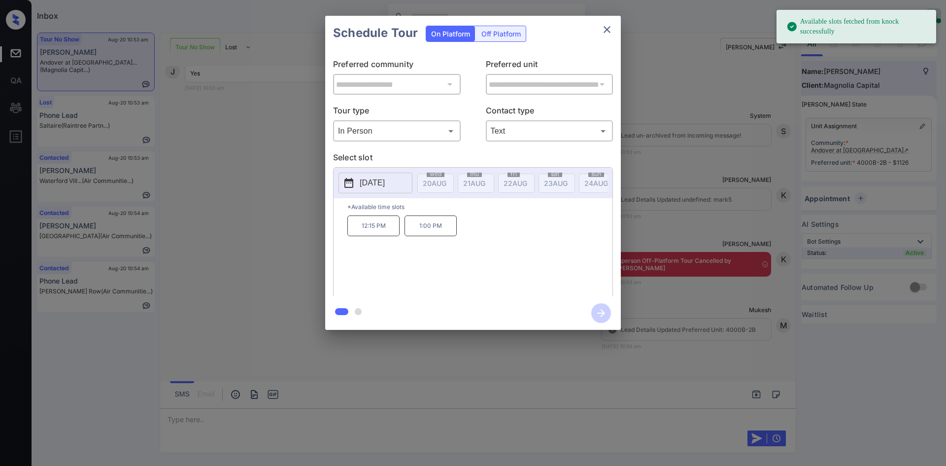
click at [385, 191] on button "[DATE]" at bounding box center [376, 183] width 74 height 21
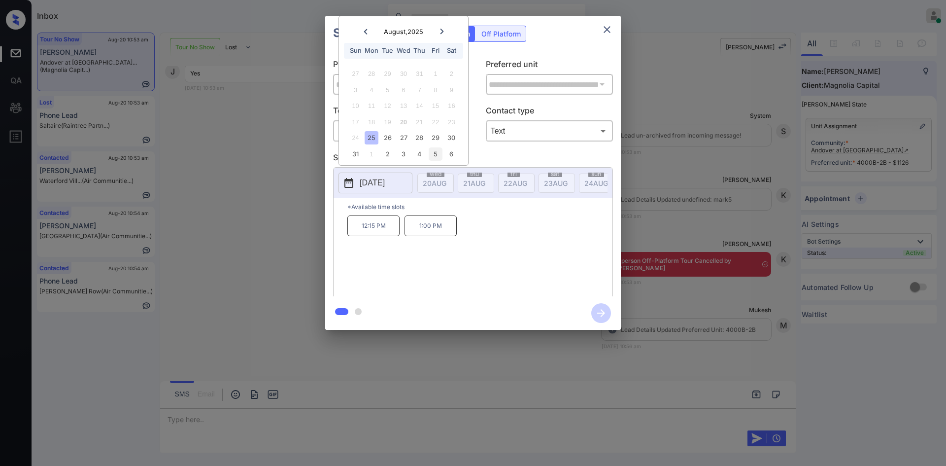
click at [439, 147] on div "5" at bounding box center [435, 153] width 13 height 13
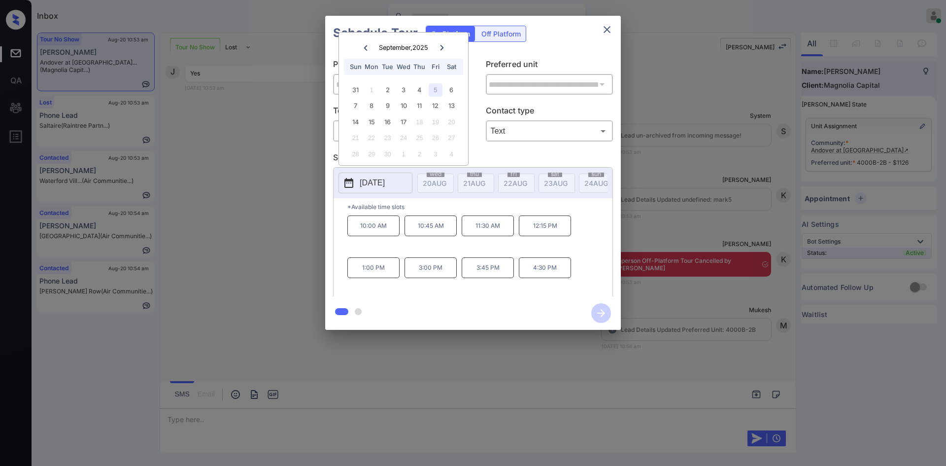
click at [266, 264] on div "**********" at bounding box center [473, 173] width 946 height 346
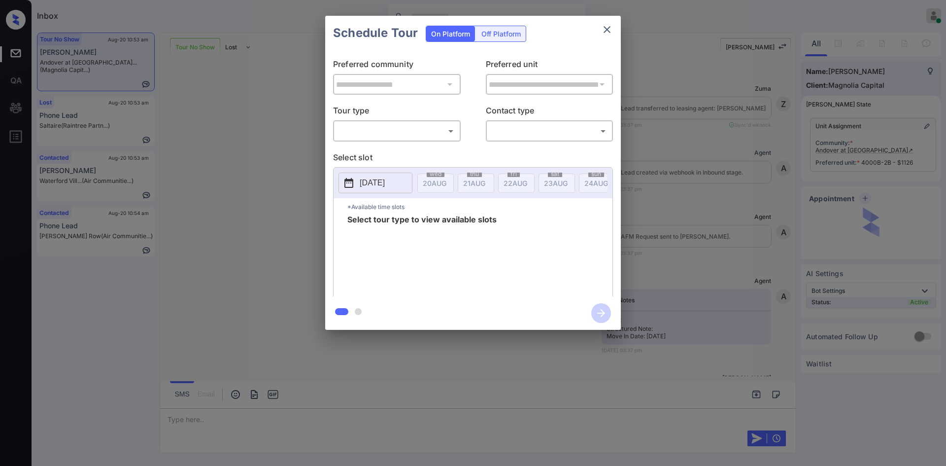
scroll to position [0, 4]
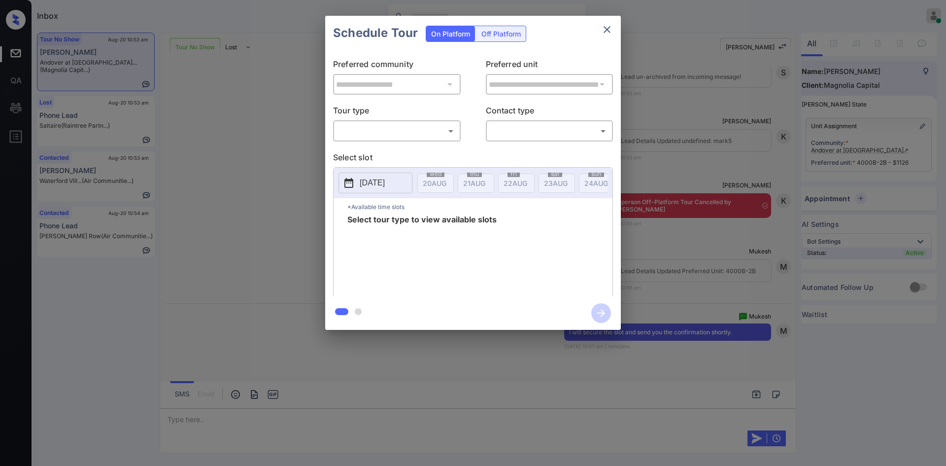
click at [419, 134] on body "Inbox Mukesh Online Set yourself offline Set yourself on break Profile Switch t…" at bounding box center [473, 233] width 946 height 466
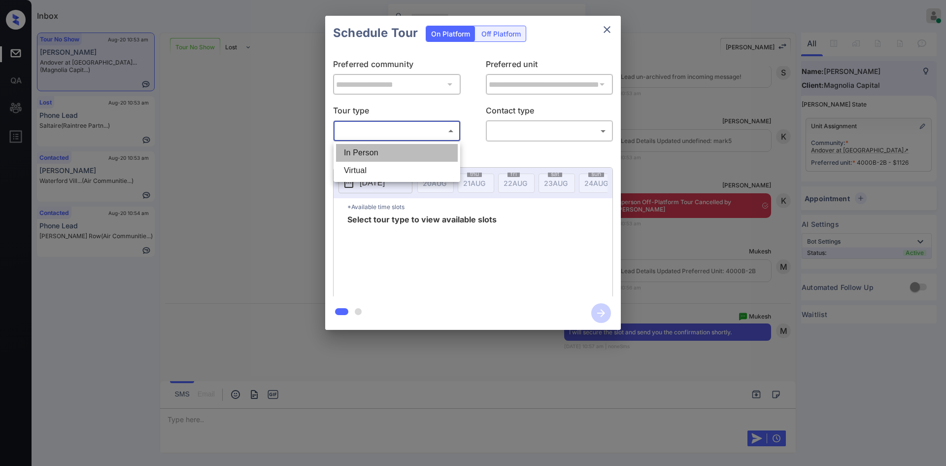
click at [398, 151] on li "In Person" at bounding box center [397, 153] width 122 height 18
type input "********"
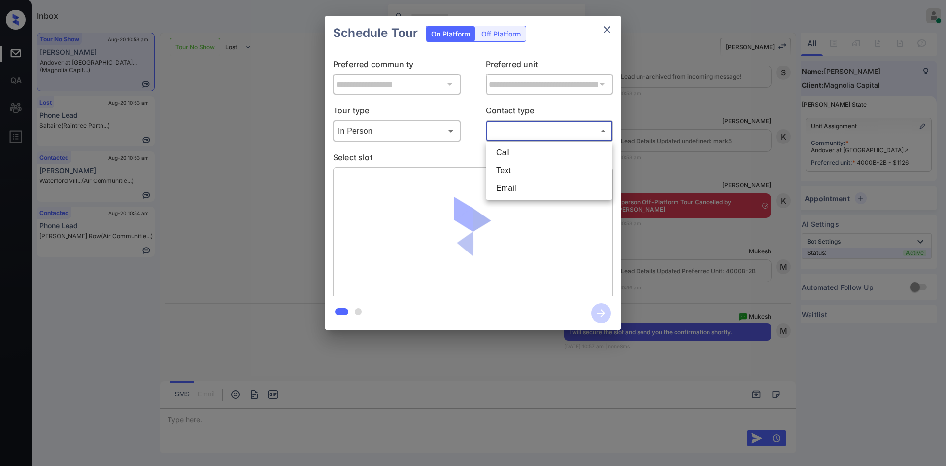
drag, startPoint x: 521, startPoint y: 132, endPoint x: 508, endPoint y: 178, distance: 47.6
click at [508, 178] on body "Inbox Mukesh Online Set yourself offline Set yourself on break Profile Switch t…" at bounding box center [473, 233] width 946 height 466
click at [508, 178] on li "Text" at bounding box center [549, 171] width 122 height 18
type input "****"
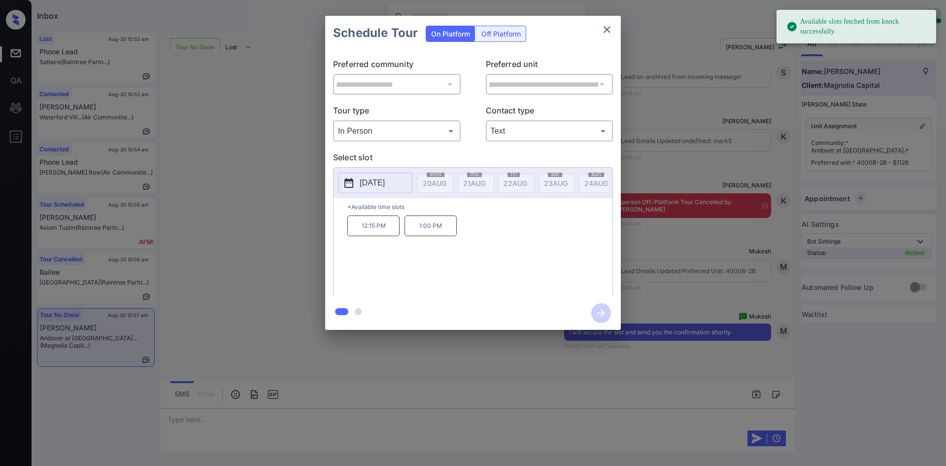
click at [375, 186] on p "2025-08-25" at bounding box center [372, 183] width 25 height 12
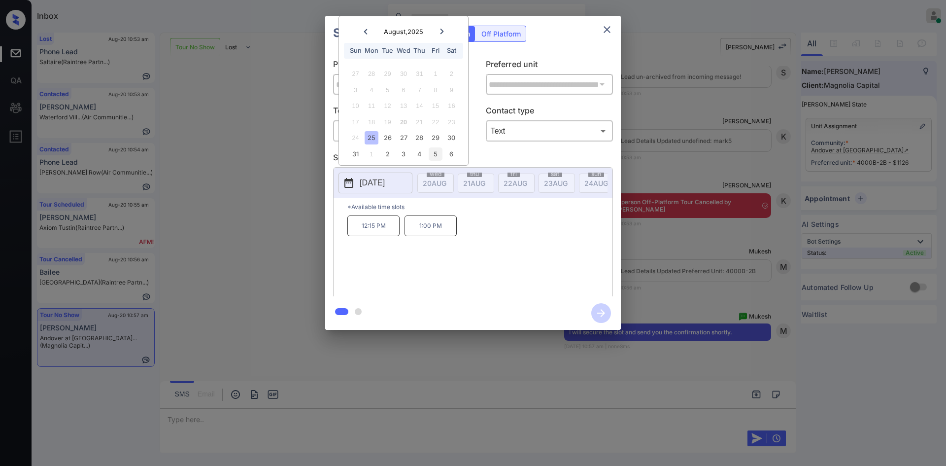
click at [436, 159] on div "5" at bounding box center [435, 153] width 13 height 13
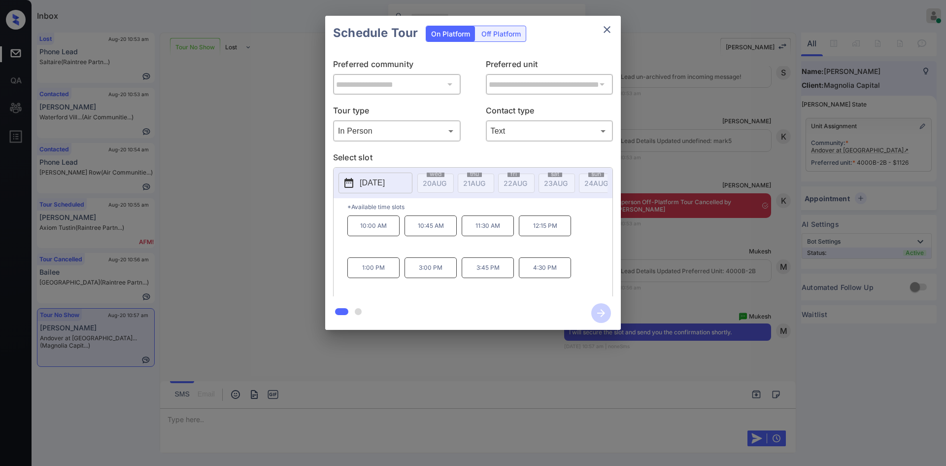
click at [367, 274] on p "1:00 PM" at bounding box center [374, 267] width 52 height 21
click at [602, 311] on icon "button" at bounding box center [601, 313] width 8 height 8
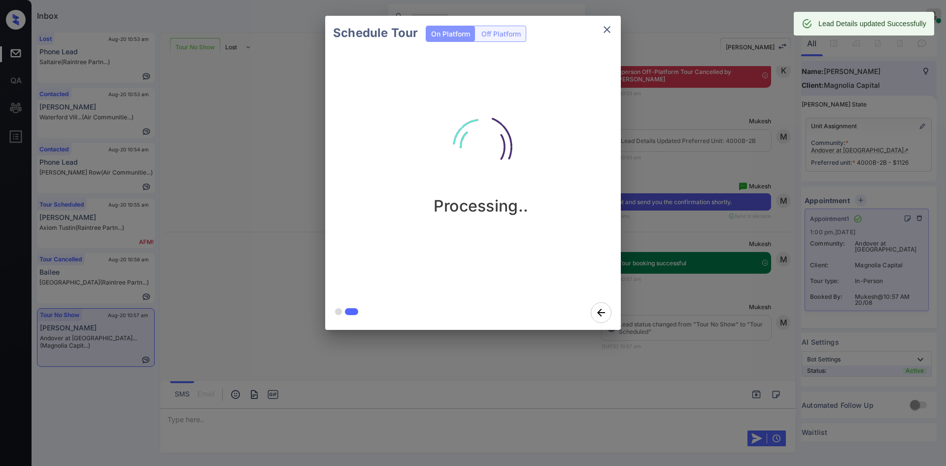
scroll to position [3819, 0]
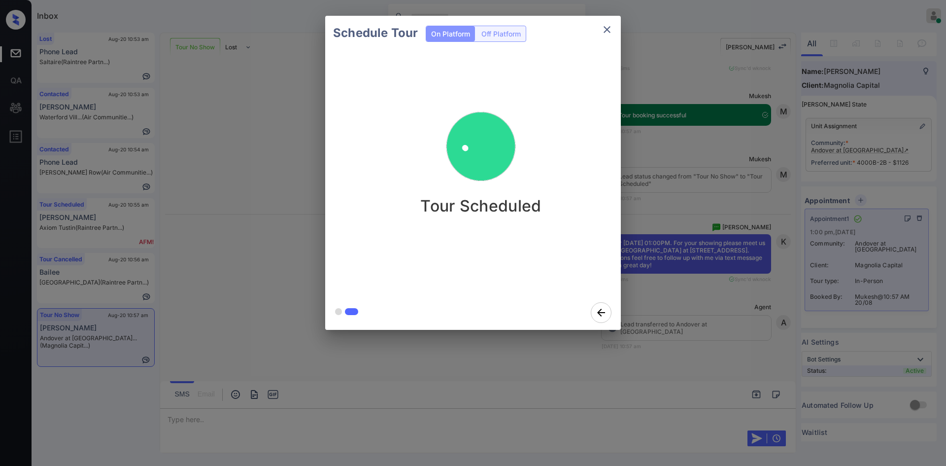
click at [695, 171] on div "Schedule Tour On Platform Off Platform Tour Scheduled" at bounding box center [473, 173] width 946 height 346
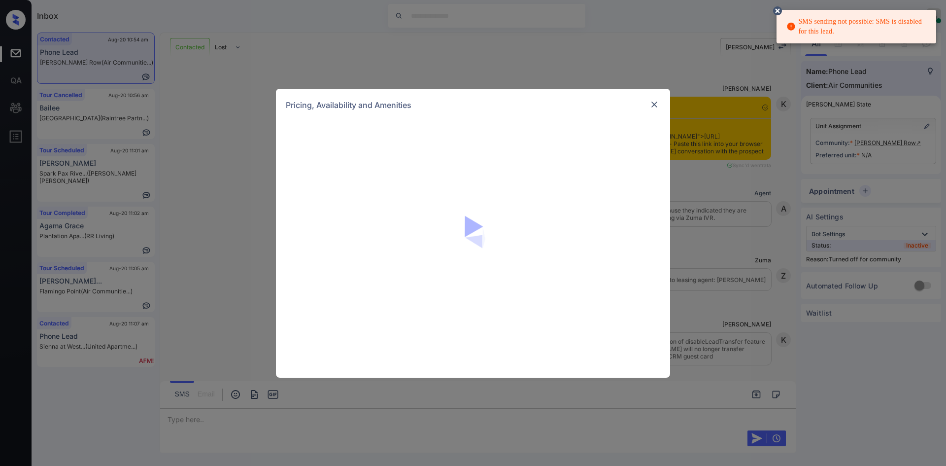
scroll to position [1167, 0]
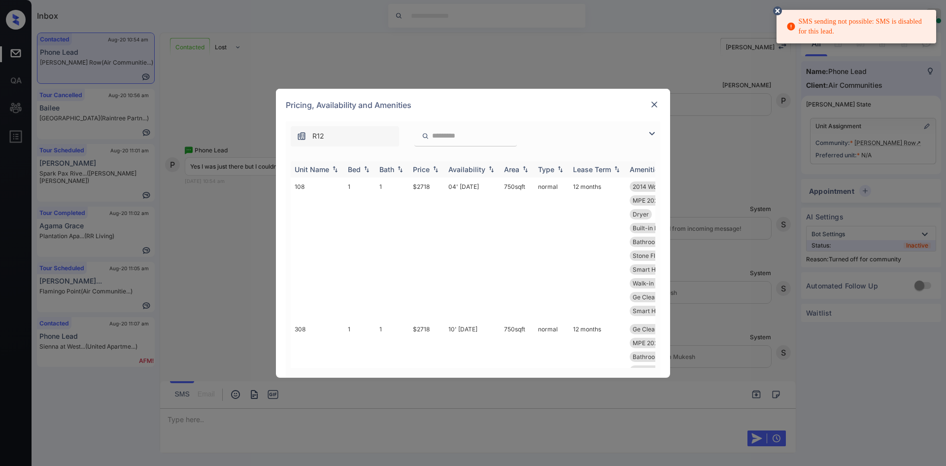
click at [418, 171] on div "Price" at bounding box center [421, 169] width 17 height 8
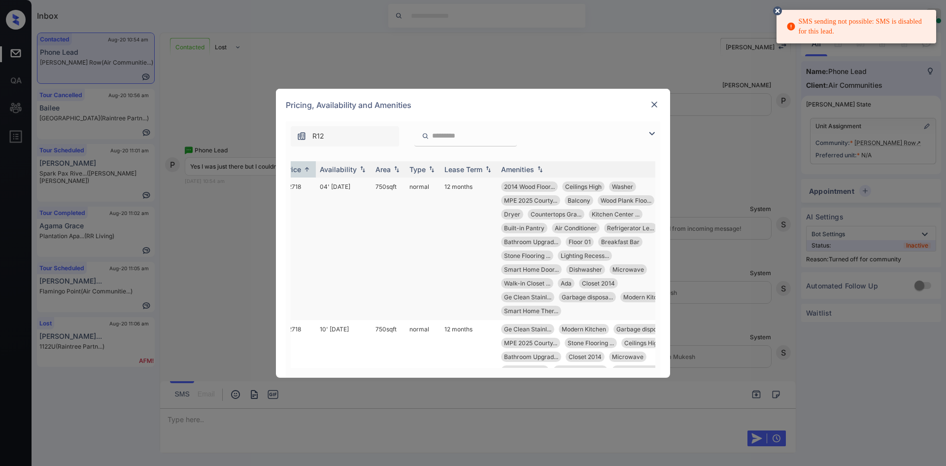
scroll to position [0, 132]
click at [658, 108] on img at bounding box center [655, 105] width 10 height 10
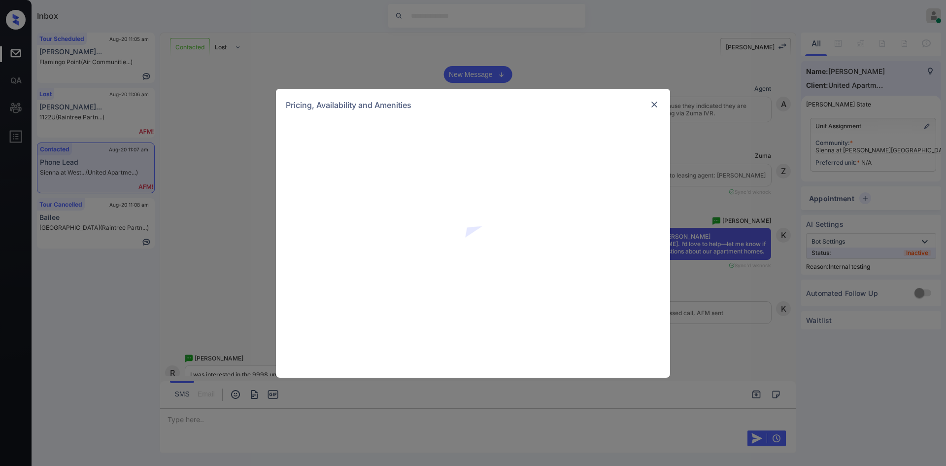
scroll to position [649, 0]
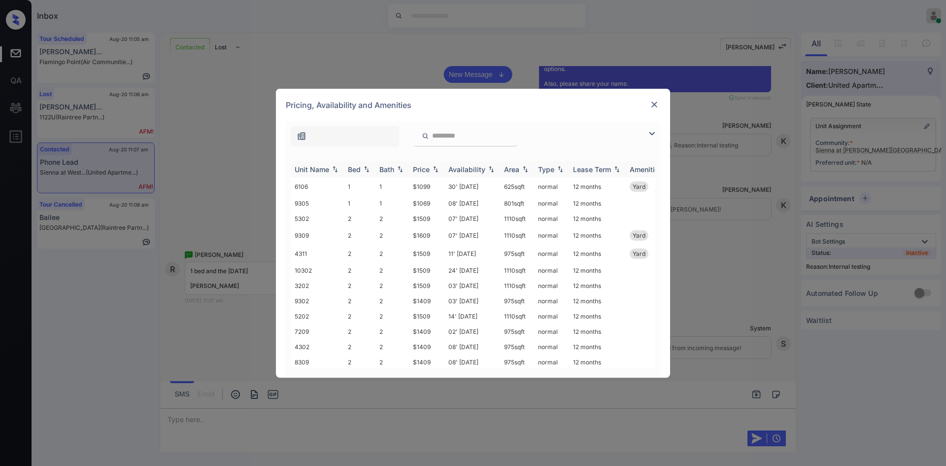
click at [427, 169] on div "Price" at bounding box center [421, 169] width 17 height 8
click at [426, 188] on td "$1069" at bounding box center [426, 184] width 35 height 15
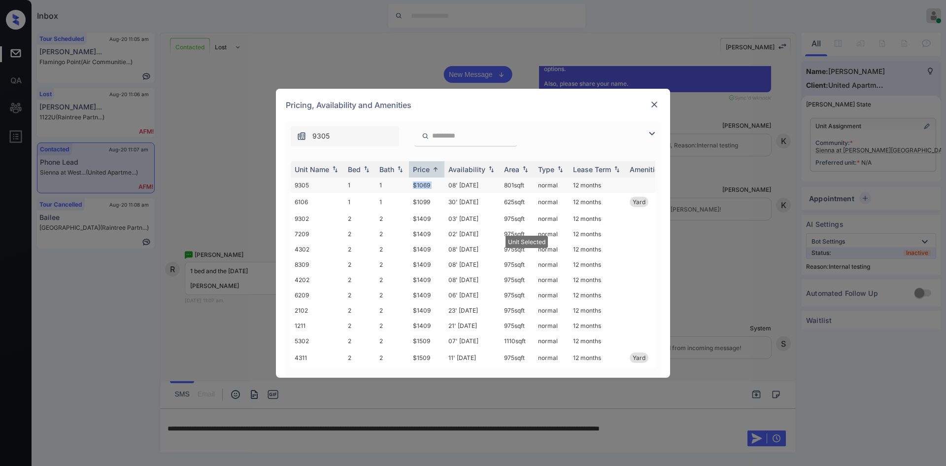
click at [426, 188] on td "$1069" at bounding box center [426, 184] width 35 height 15
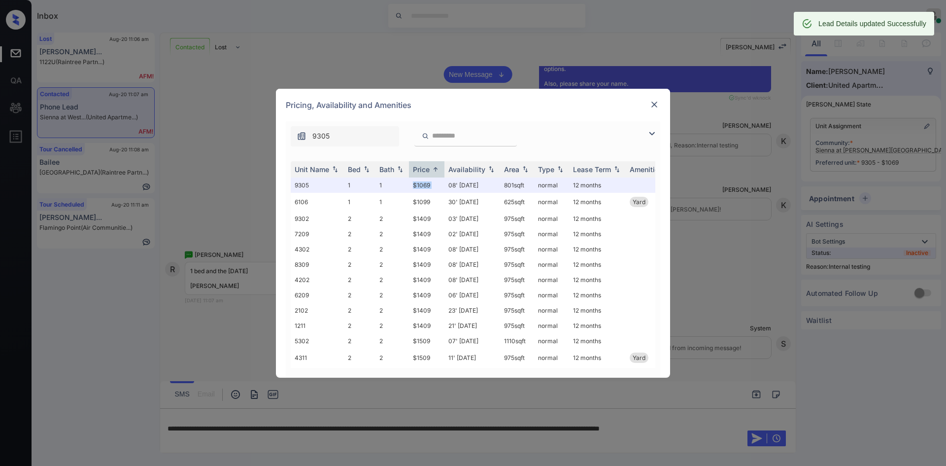
click at [654, 102] on img at bounding box center [655, 105] width 10 height 10
